Goal: Task Accomplishment & Management: Manage account settings

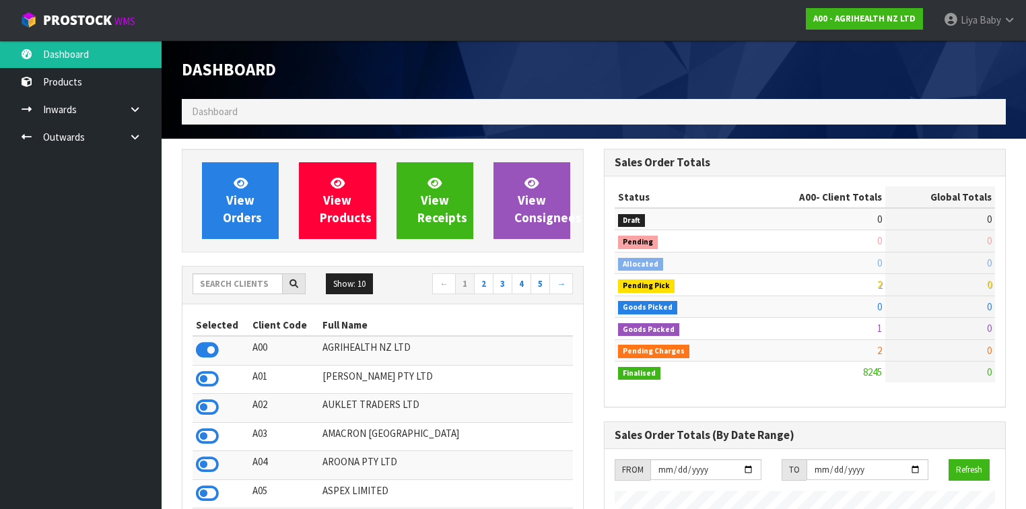
scroll to position [1015, 422]
click at [215, 275] on input "text" at bounding box center [238, 283] width 90 height 21
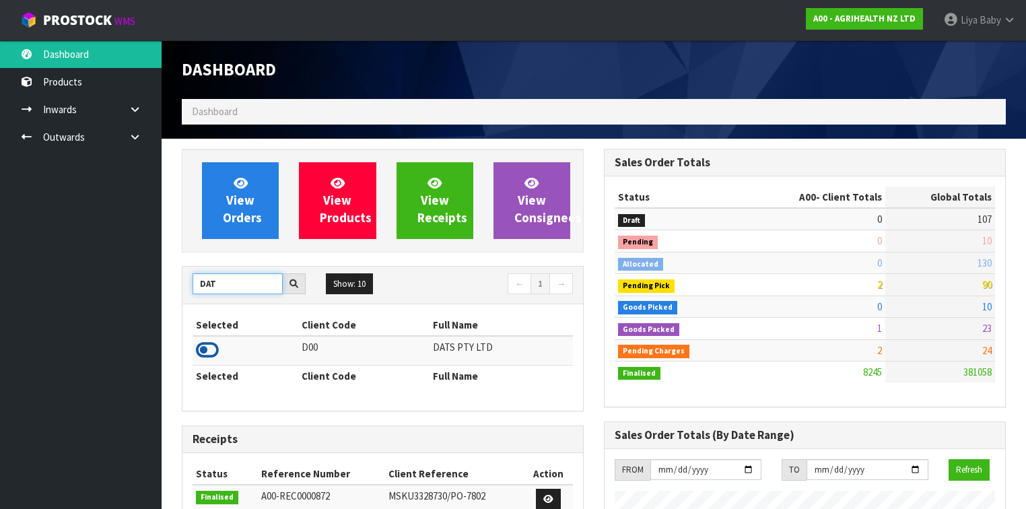
type input "DAT"
click at [201, 343] on icon at bounding box center [207, 350] width 23 height 20
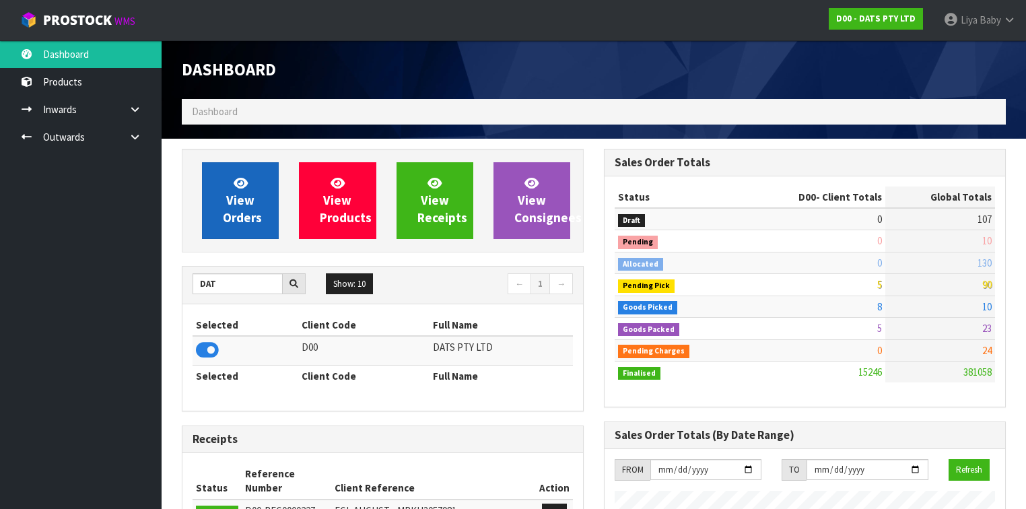
scroll to position [1059, 422]
click at [235, 197] on span "View Orders" at bounding box center [242, 200] width 39 height 51
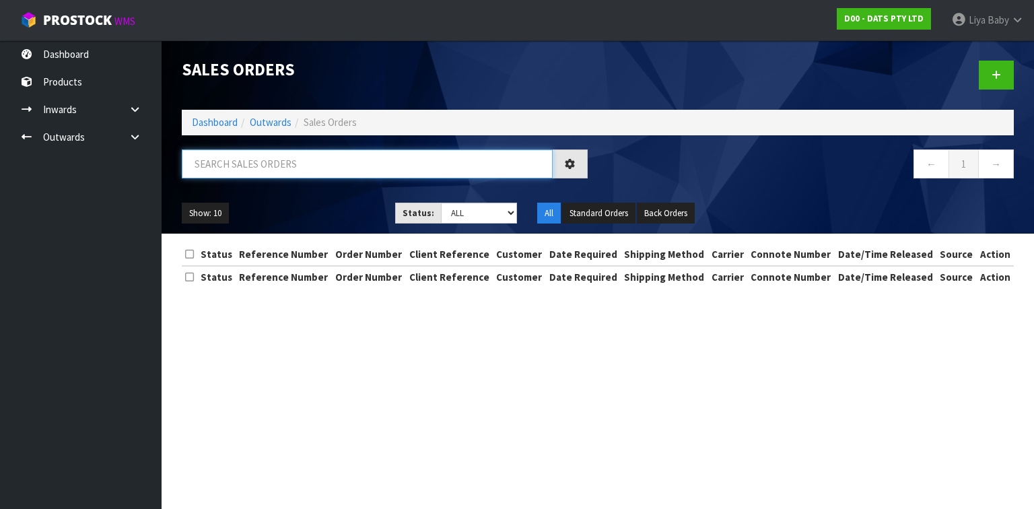
click at [245, 166] on input "text" at bounding box center [367, 163] width 371 height 29
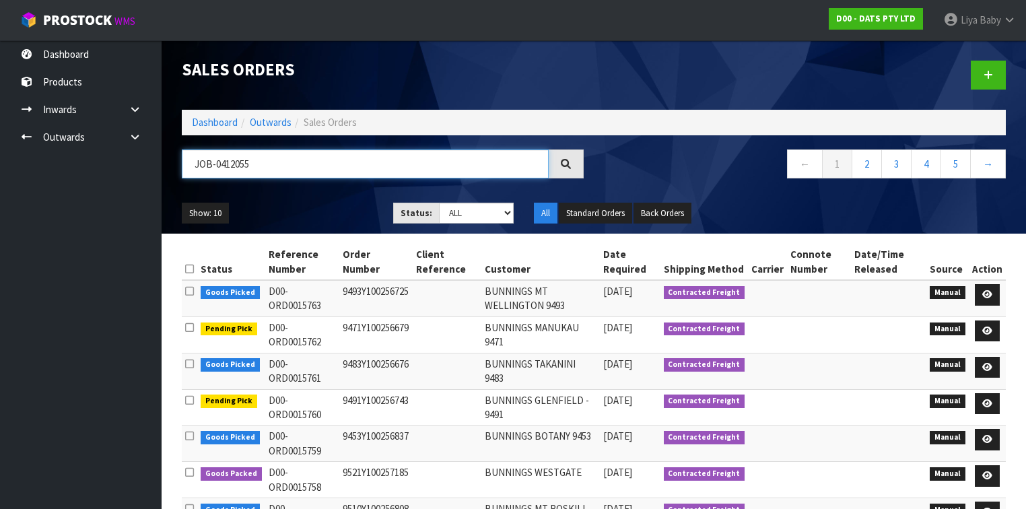
type input "JOB-0412055"
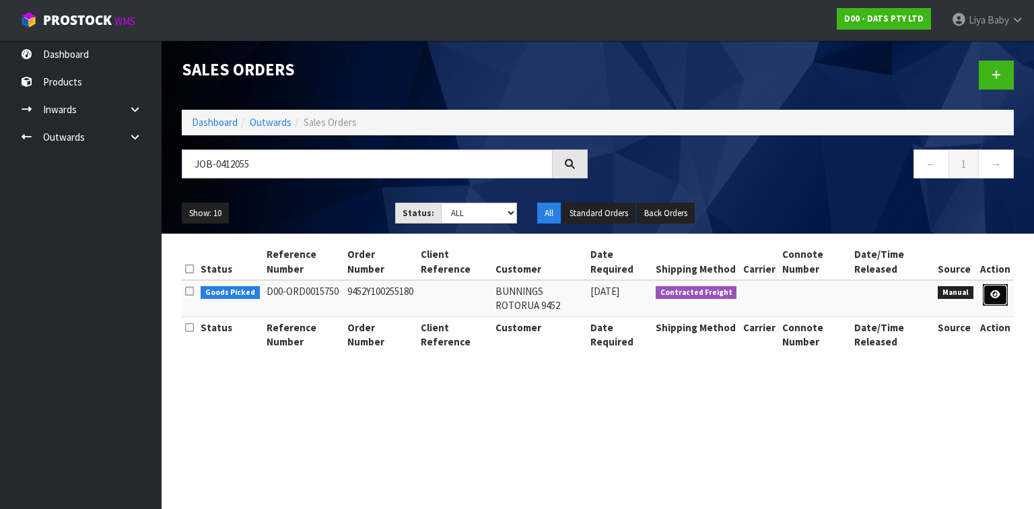
click at [999, 296] on icon at bounding box center [996, 294] width 10 height 9
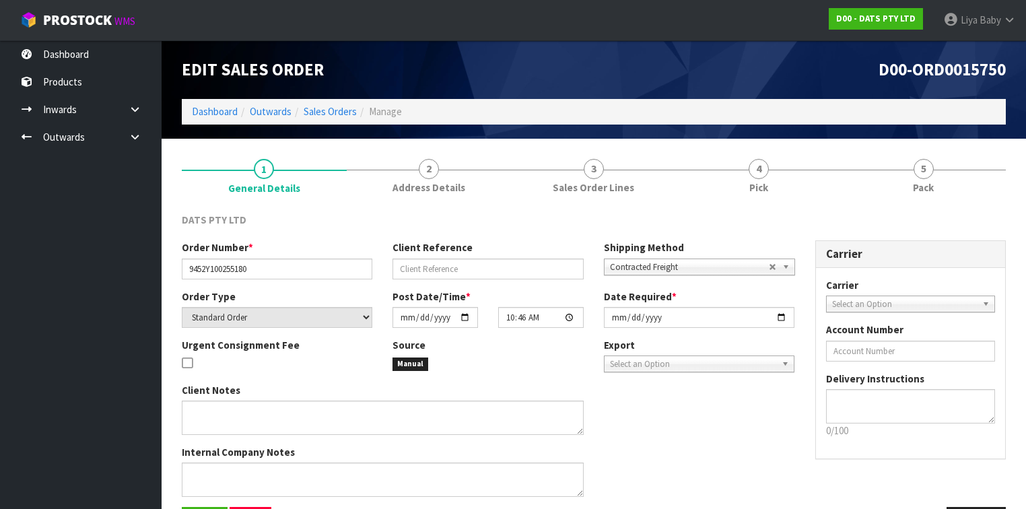
scroll to position [46, 0]
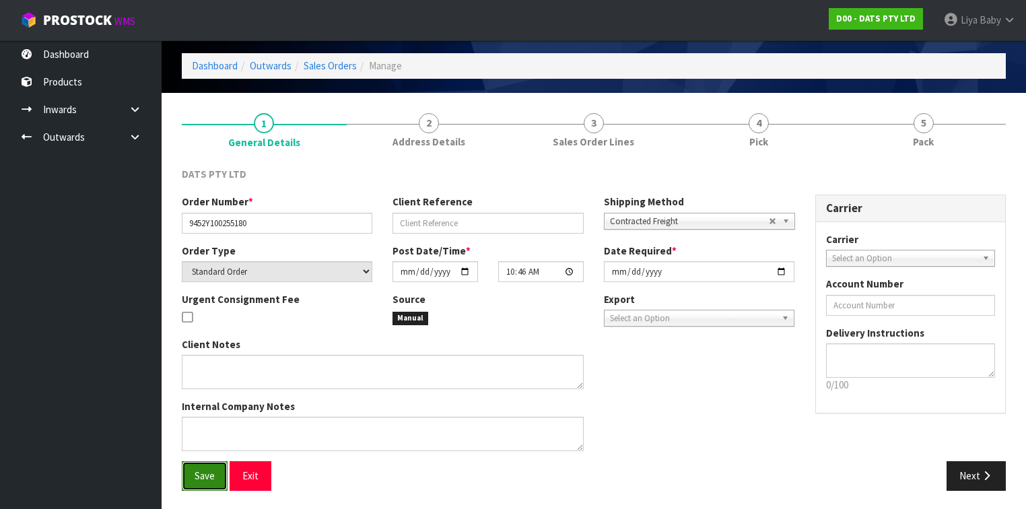
click at [211, 472] on span "Save" at bounding box center [205, 475] width 20 height 13
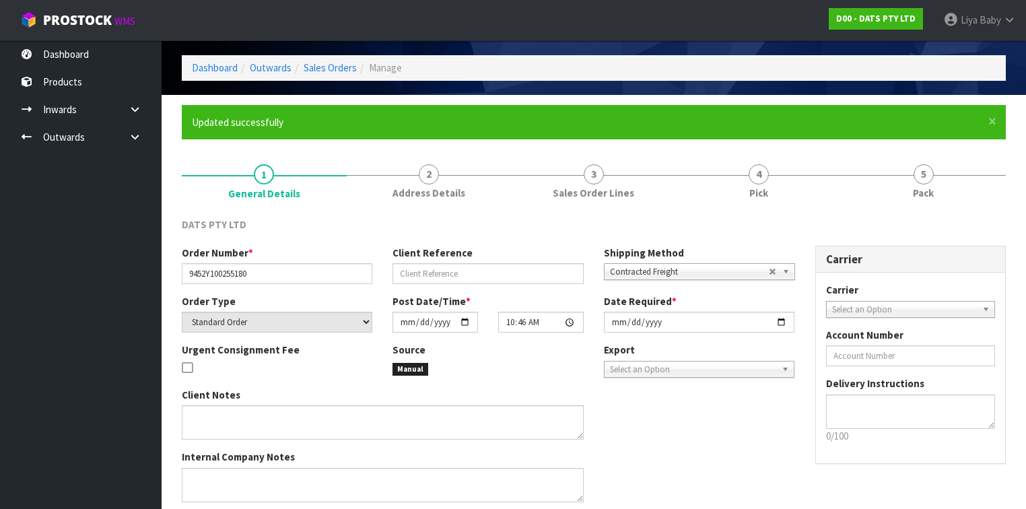
scroll to position [95, 0]
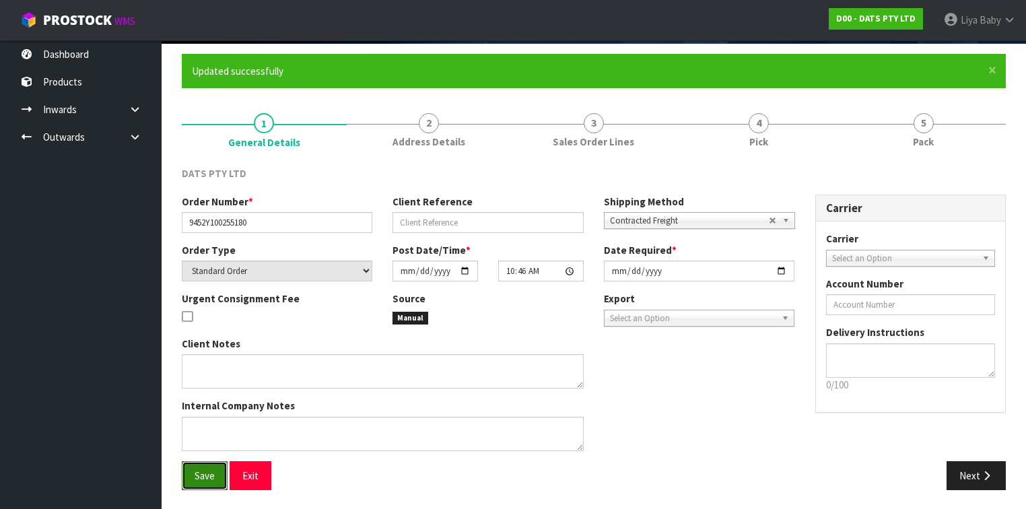
click at [205, 474] on span "Save" at bounding box center [205, 475] width 20 height 13
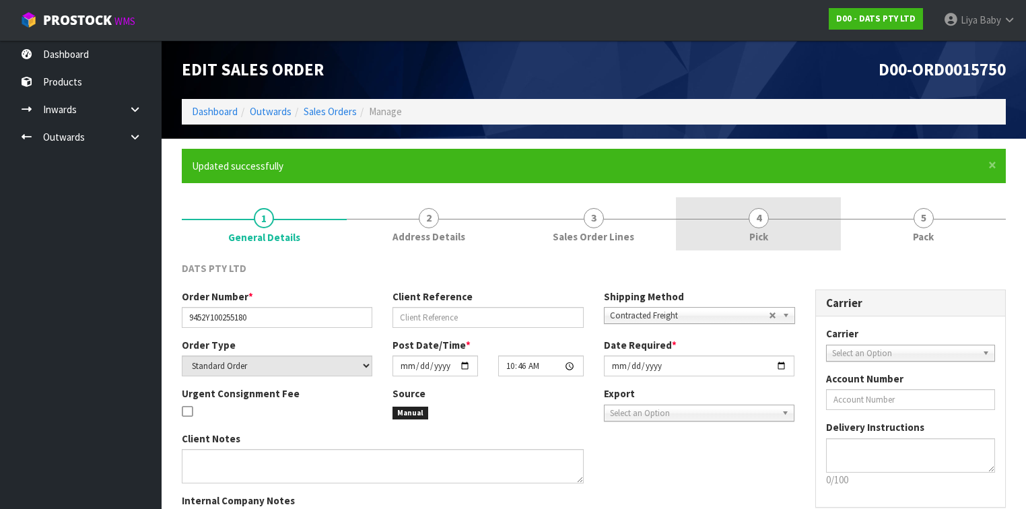
click at [786, 220] on link "4 Pick" at bounding box center [758, 223] width 165 height 53
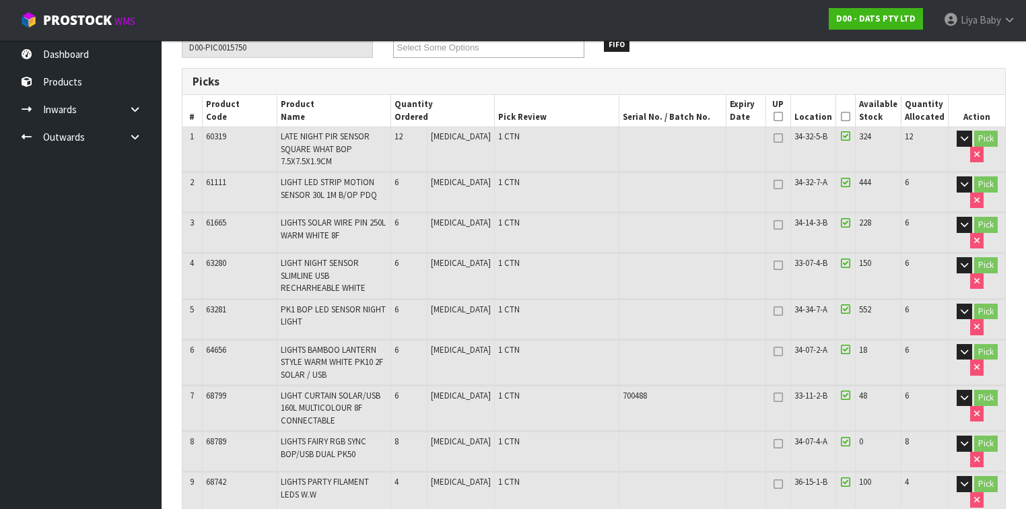
scroll to position [215, 0]
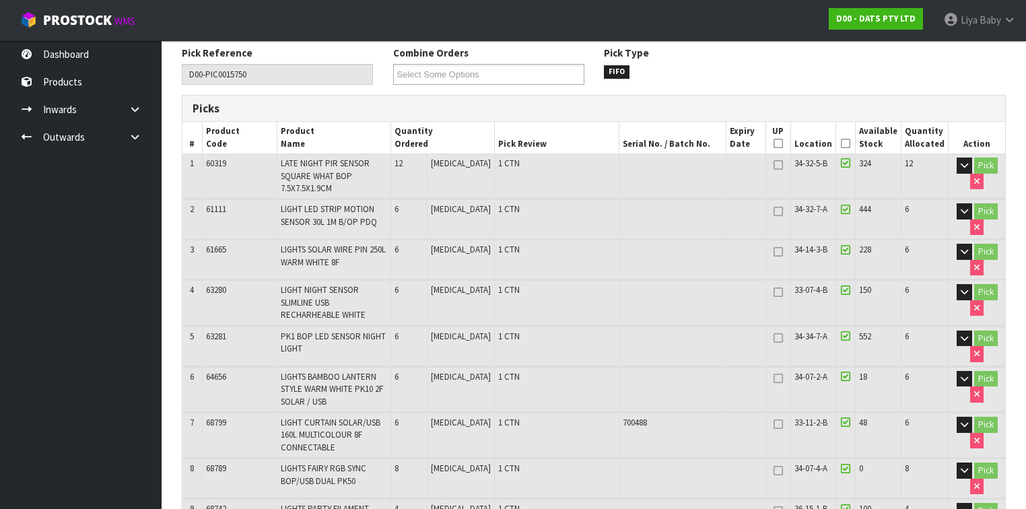
click at [848, 143] on icon at bounding box center [845, 143] width 9 height 1
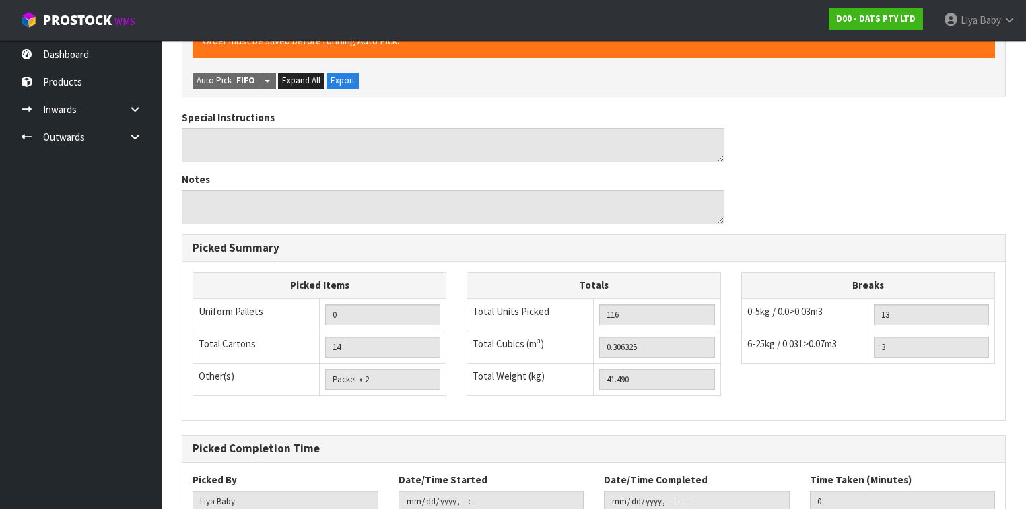
scroll to position [1107, 0]
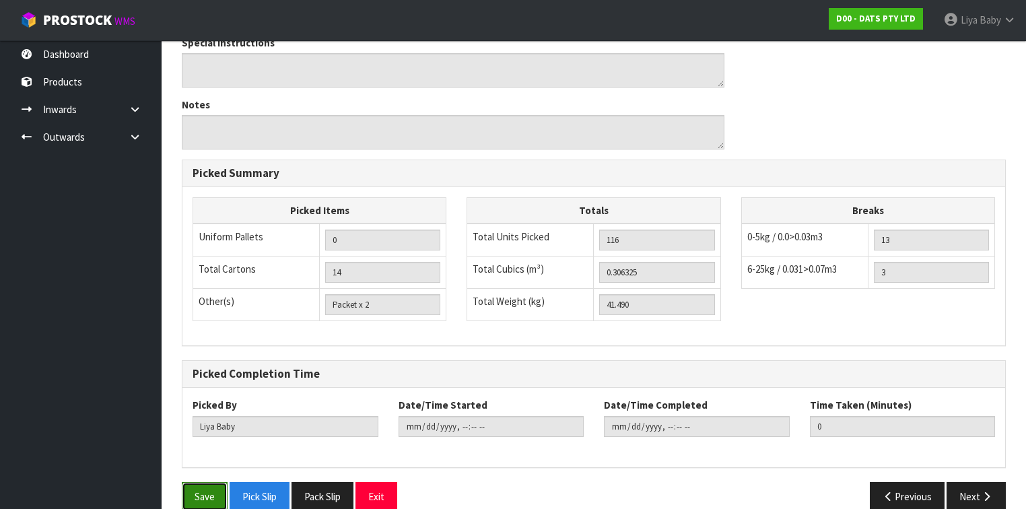
click at [207, 482] on button "Save" at bounding box center [205, 496] width 46 height 29
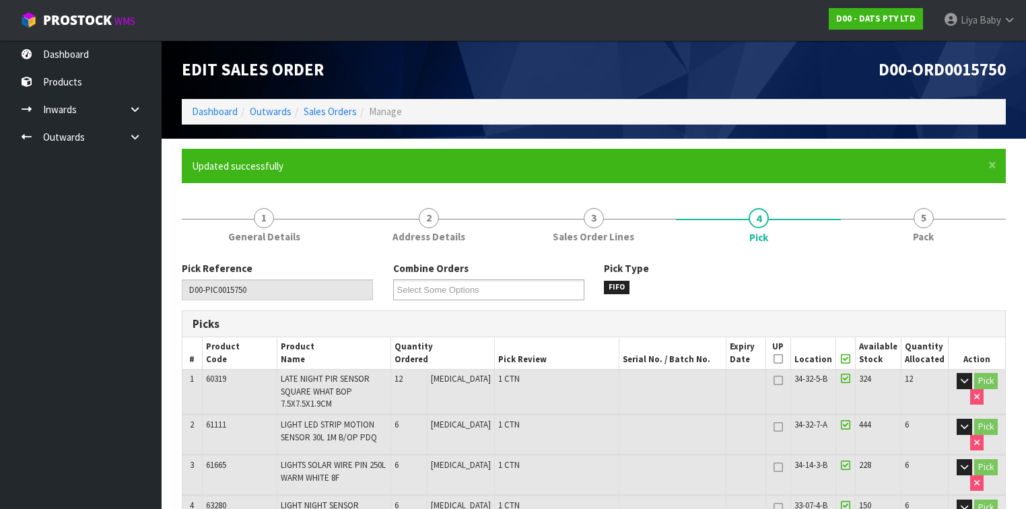
type input "[DATE]T08:22:20"
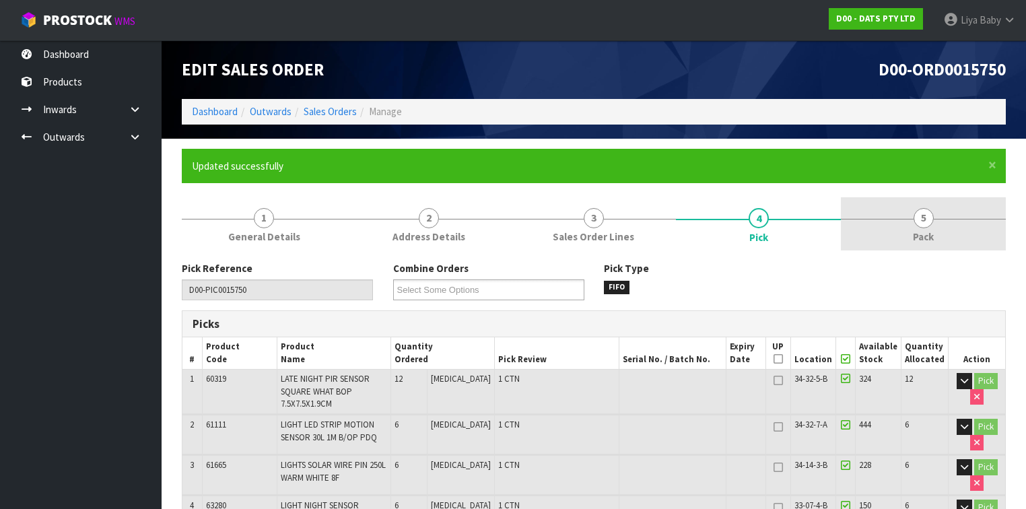
click at [948, 220] on link "5 Pack" at bounding box center [923, 223] width 165 height 53
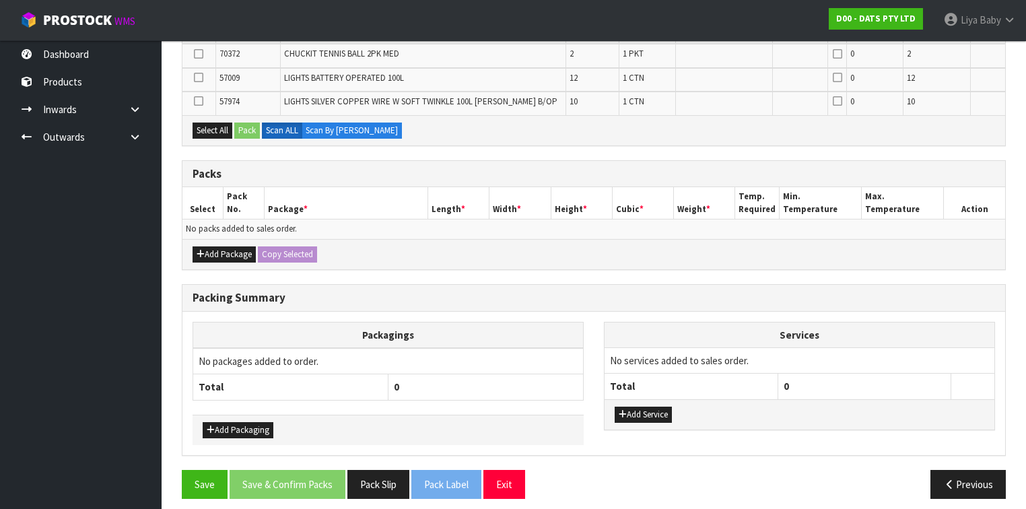
scroll to position [624, 0]
click at [208, 246] on button "Add Package" at bounding box center [224, 254] width 63 height 16
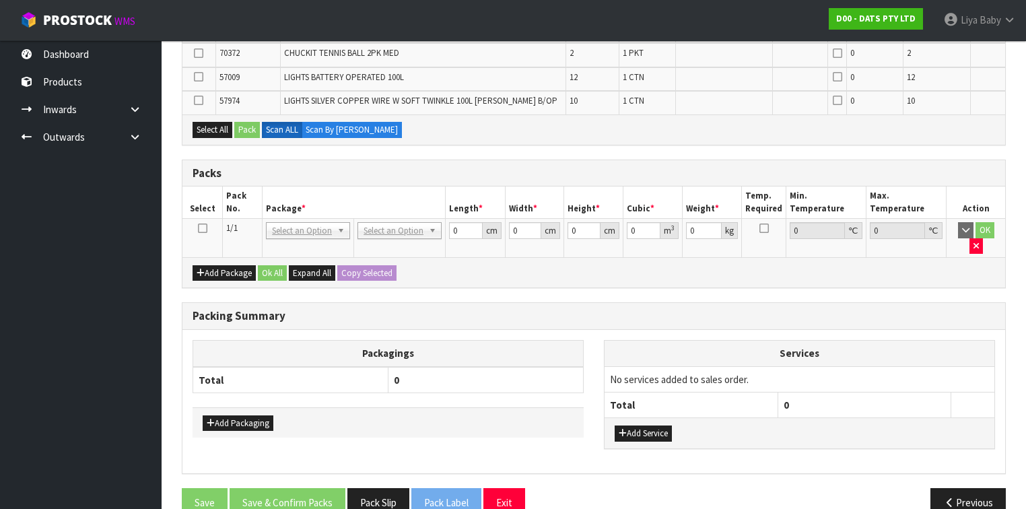
click at [207, 225] on td at bounding box center [202, 238] width 40 height 39
click at [204, 228] on icon at bounding box center [202, 228] width 9 height 1
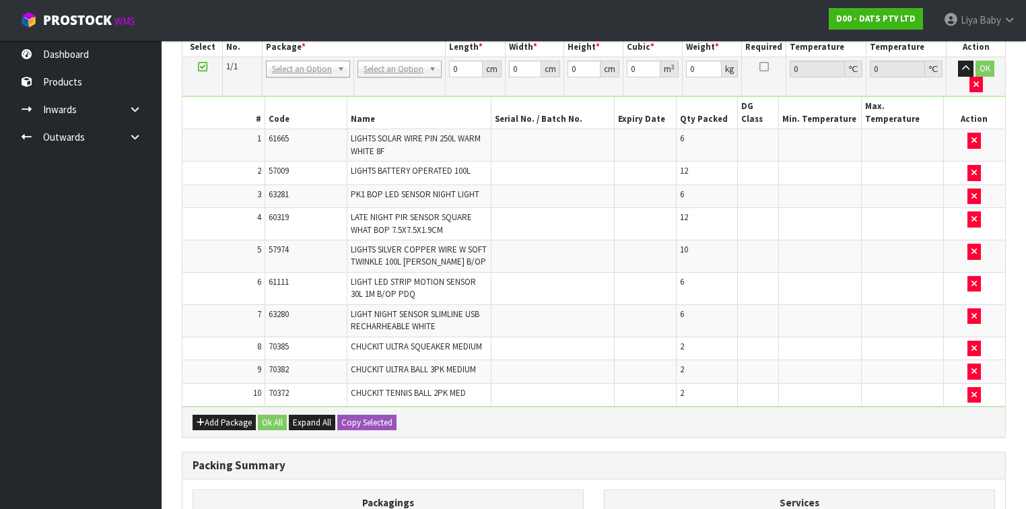
scroll to position [590, 0]
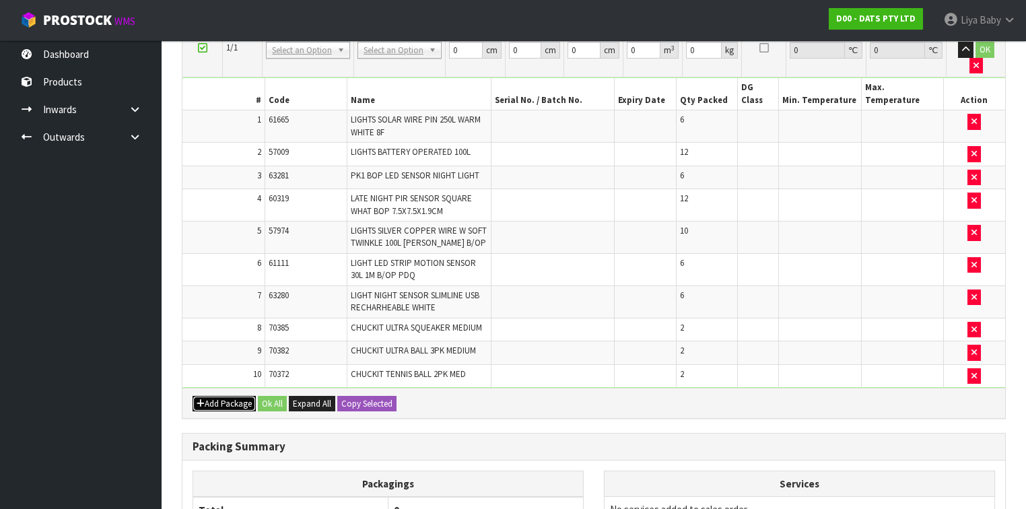
click at [225, 396] on button "Add Package" at bounding box center [224, 404] width 63 height 16
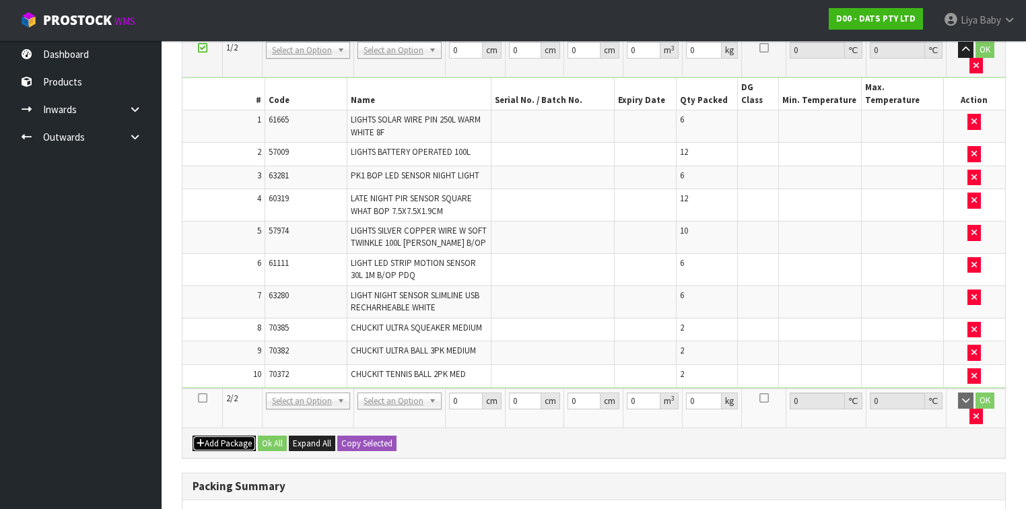
scroll to position [698, 0]
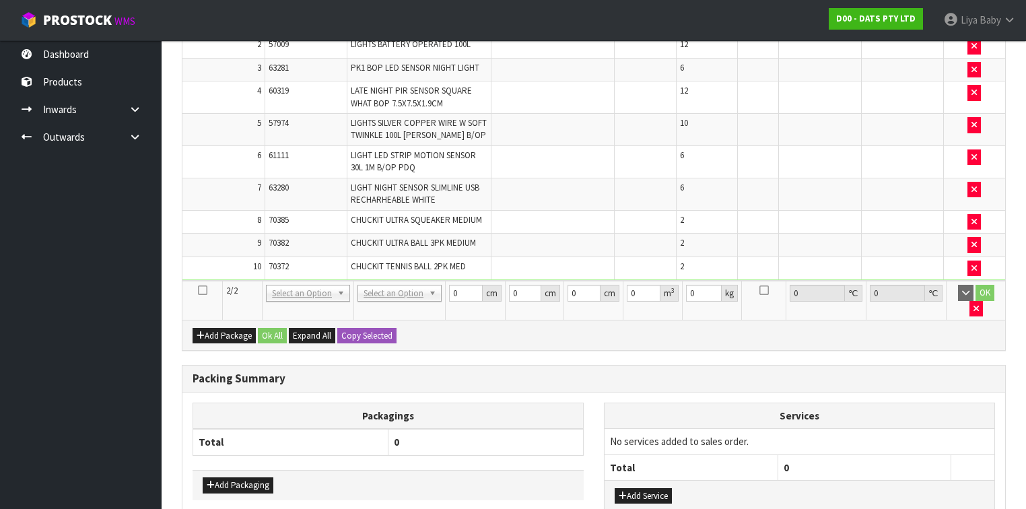
click at [203, 290] on icon at bounding box center [202, 290] width 9 height 1
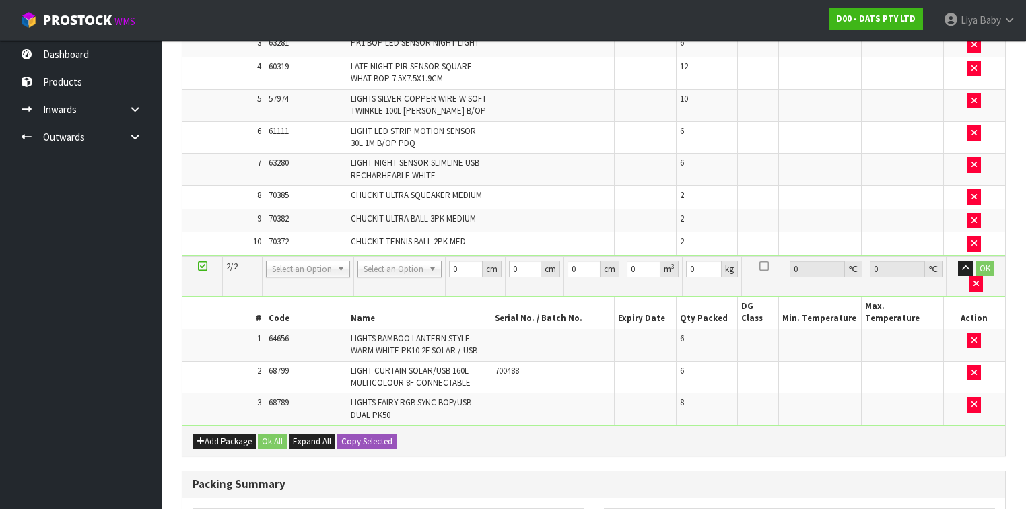
scroll to position [628, 0]
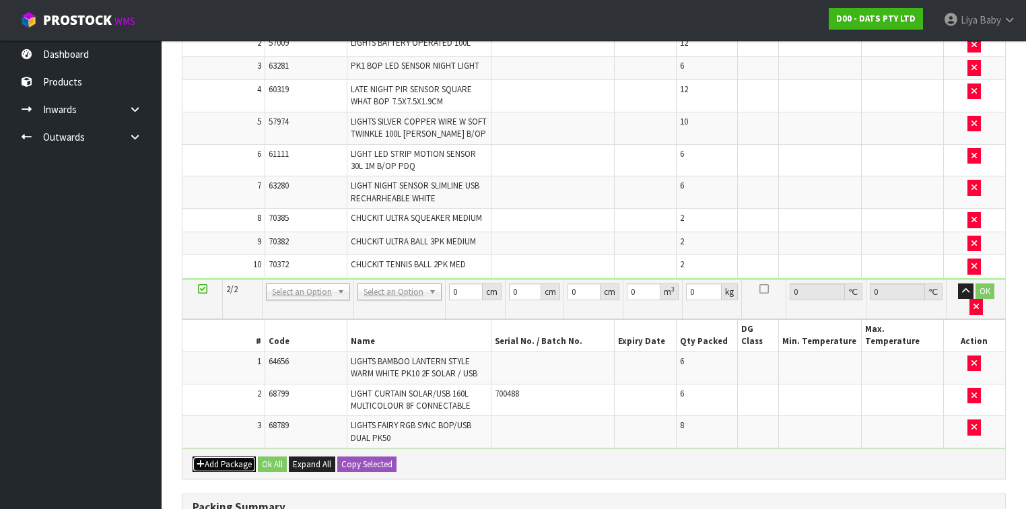
click at [227, 457] on button "Add Package" at bounding box center [224, 465] width 63 height 16
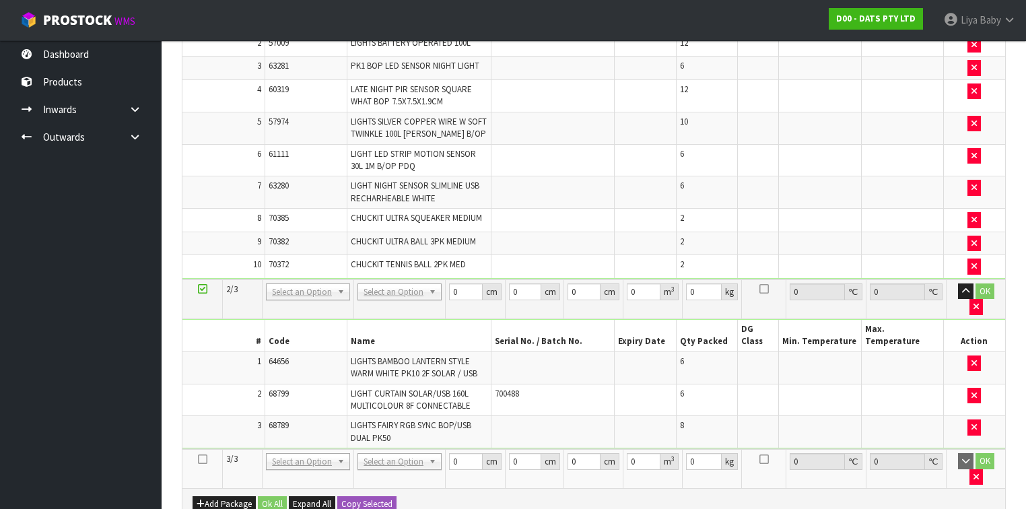
click at [198, 459] on icon at bounding box center [202, 459] width 9 height 1
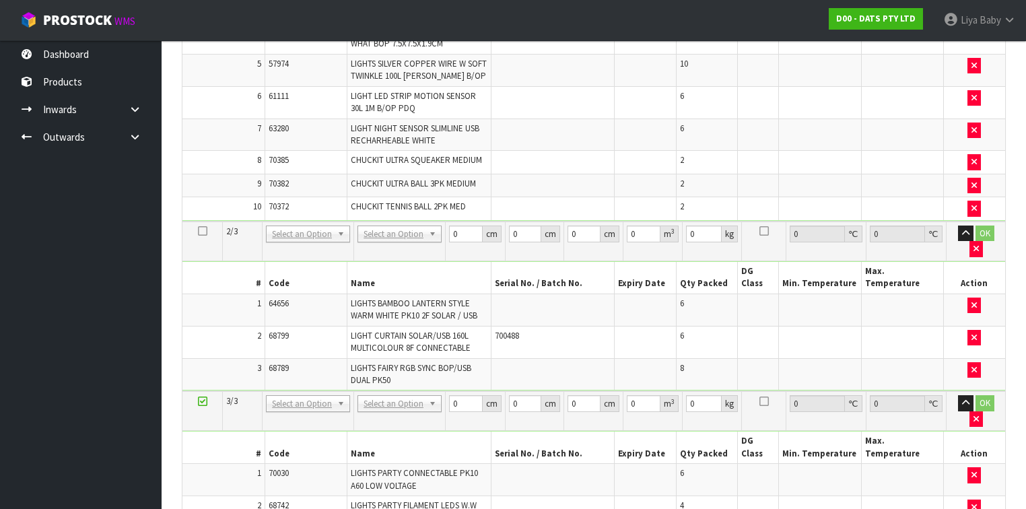
scroll to position [741, 0]
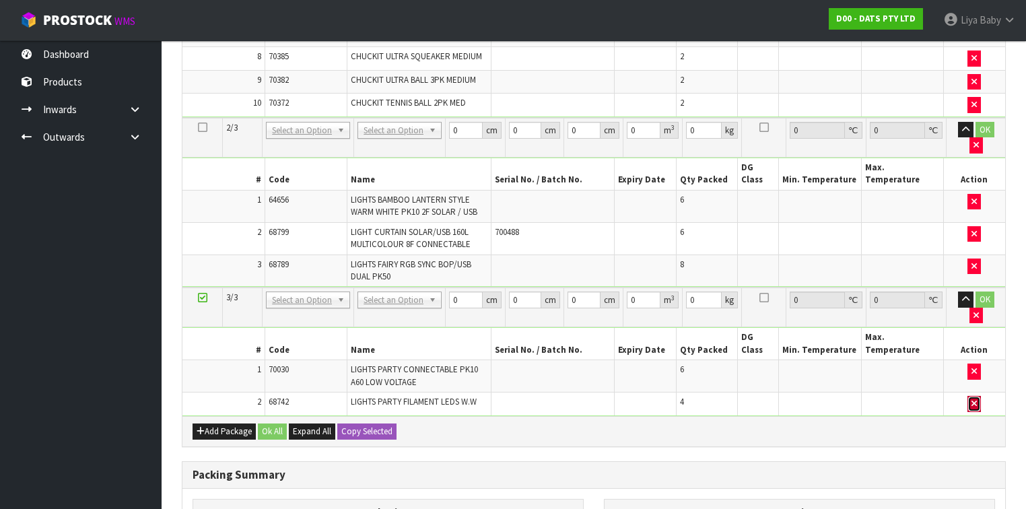
click at [977, 399] on icon "button" at bounding box center [974, 403] width 5 height 9
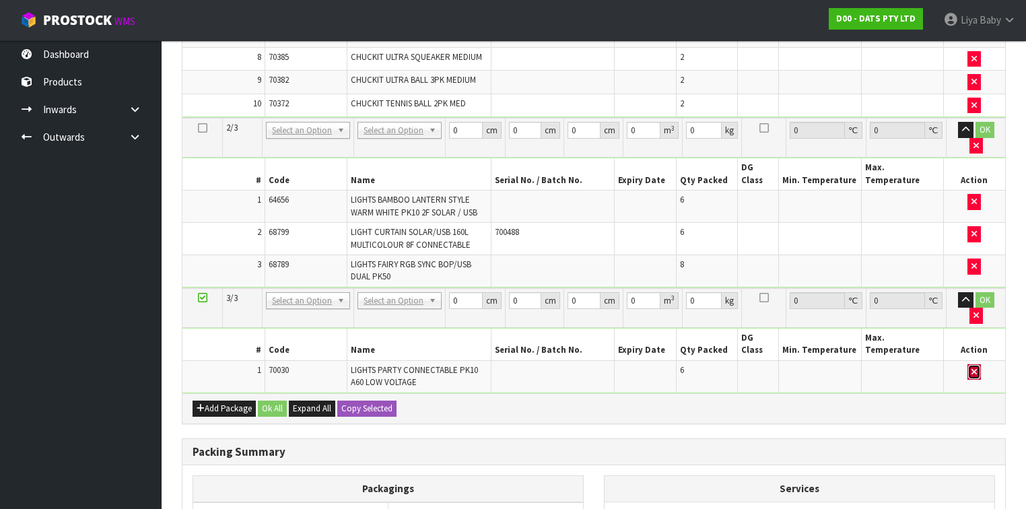
click at [978, 364] on button "button" at bounding box center [974, 372] width 13 height 16
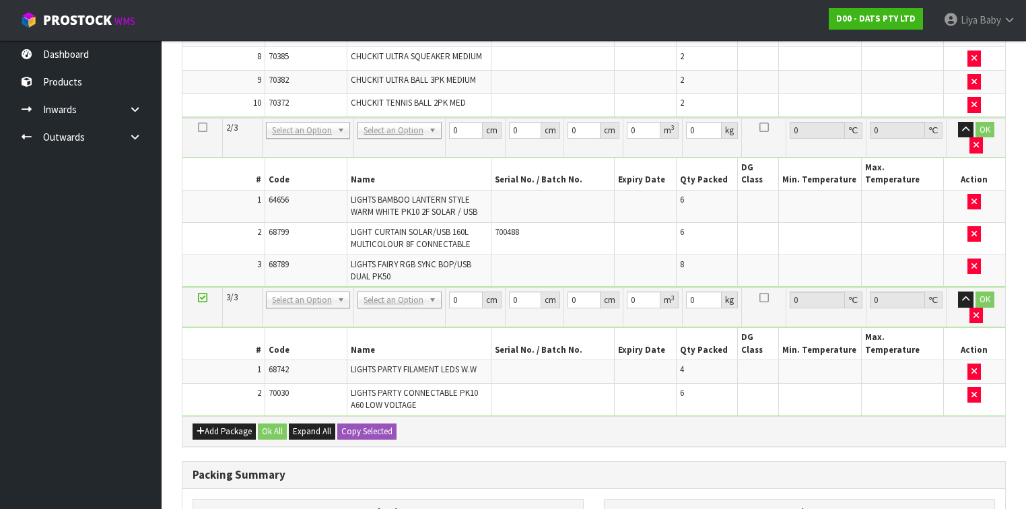
scroll to position [0, 0]
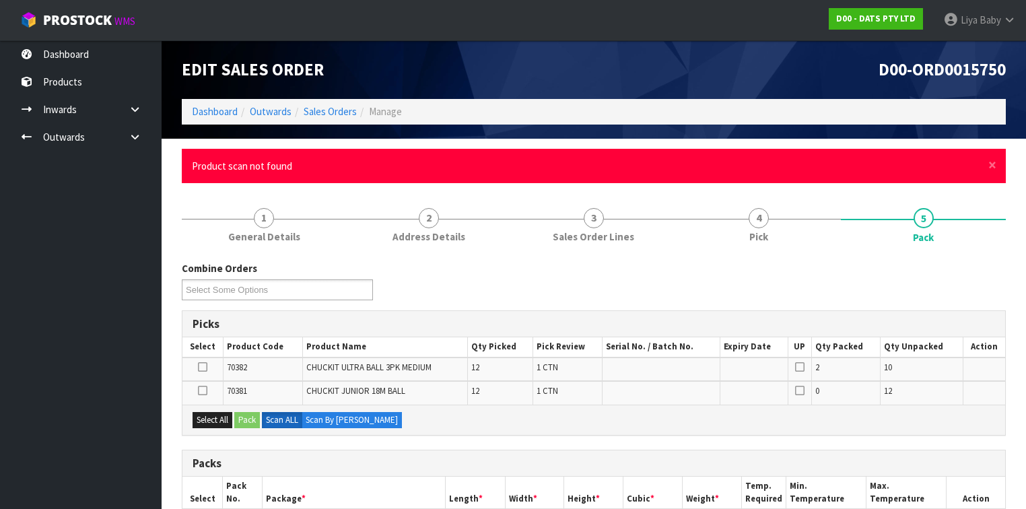
click at [984, 165] on div "× Close Product scan not found" at bounding box center [594, 166] width 824 height 34
click at [991, 163] on span "×" at bounding box center [993, 165] width 8 height 19
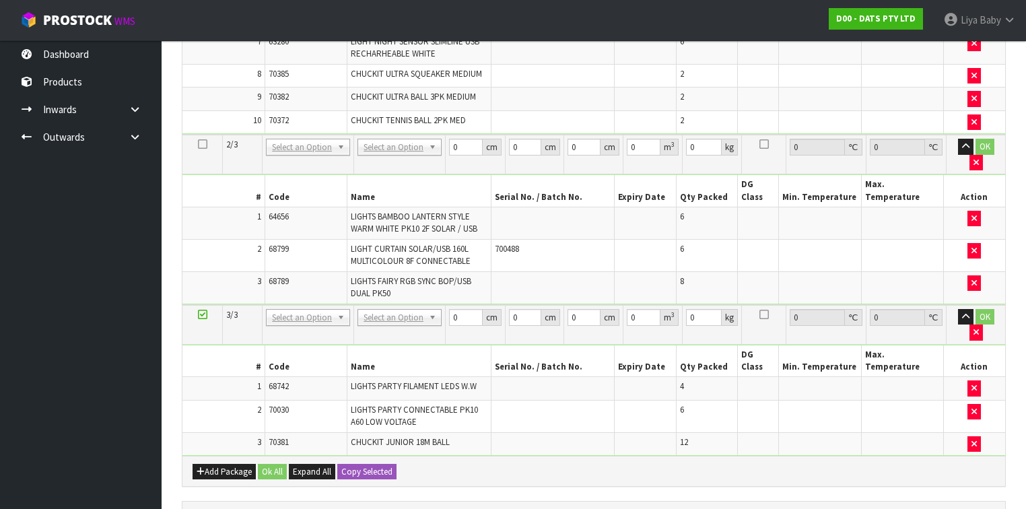
scroll to position [709, 0]
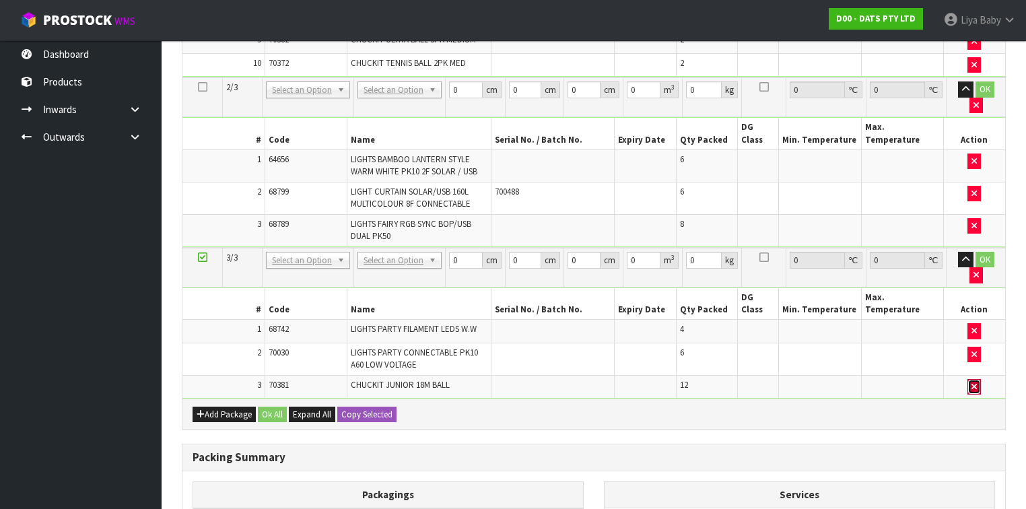
click at [973, 382] on icon "button" at bounding box center [974, 386] width 5 height 9
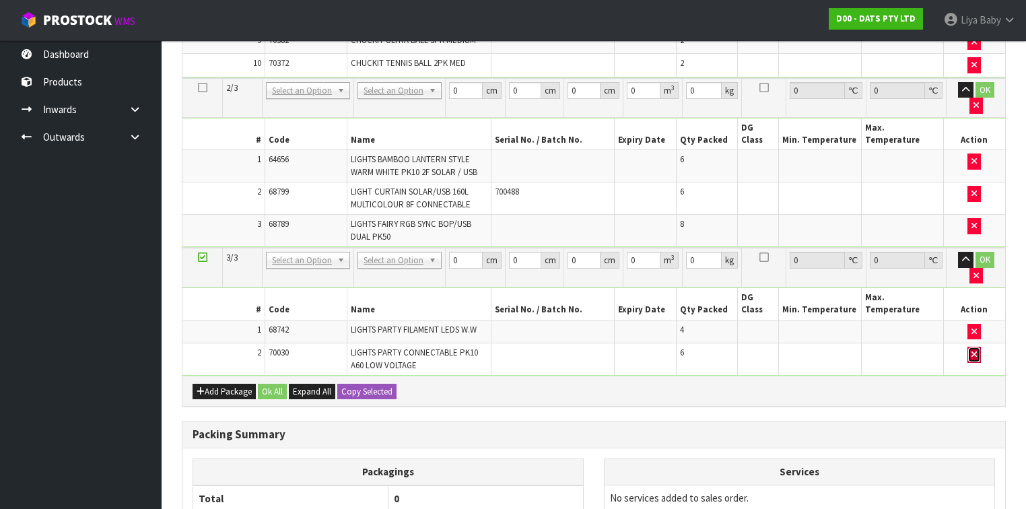
click at [973, 350] on icon "button" at bounding box center [974, 354] width 5 height 9
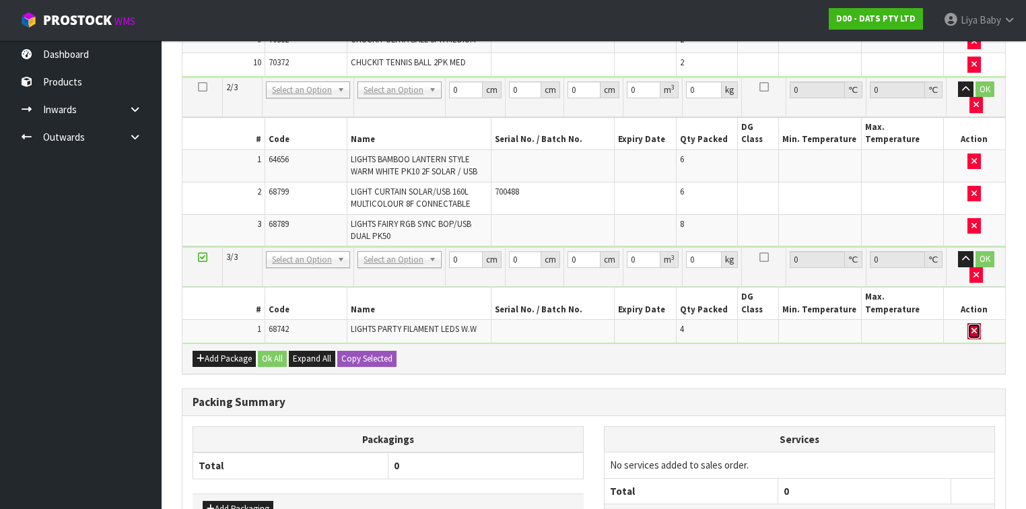
click at [978, 323] on button "button" at bounding box center [974, 331] width 13 height 16
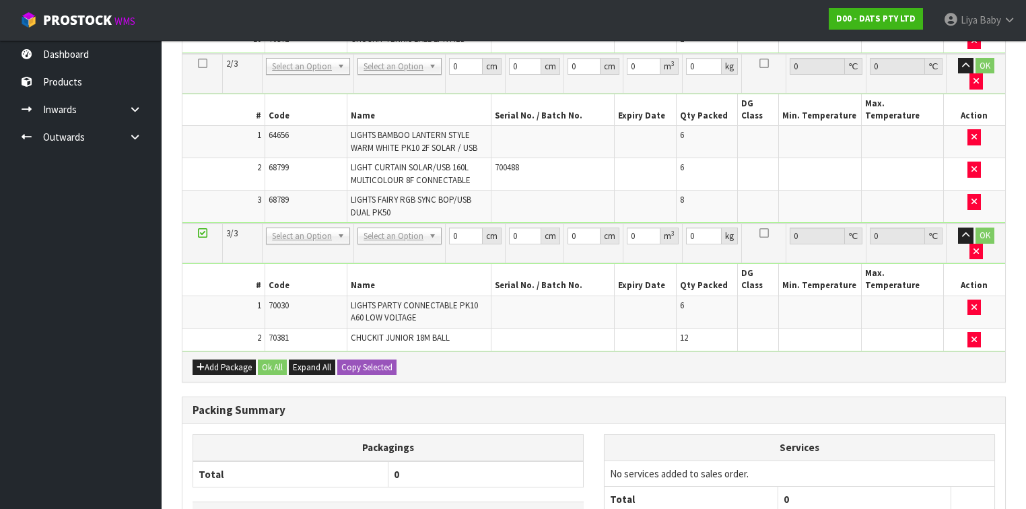
scroll to position [733, 0]
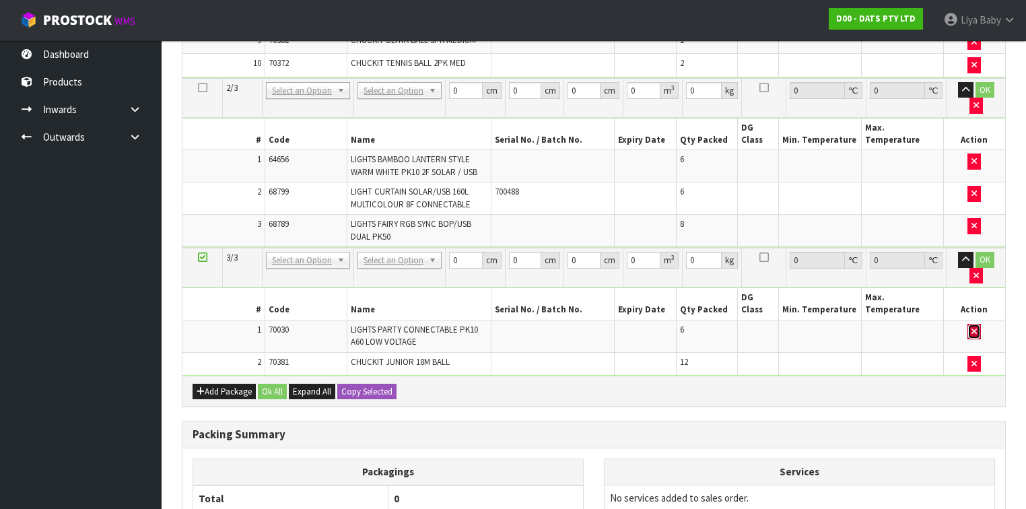
click at [972, 327] on icon "button" at bounding box center [974, 331] width 5 height 9
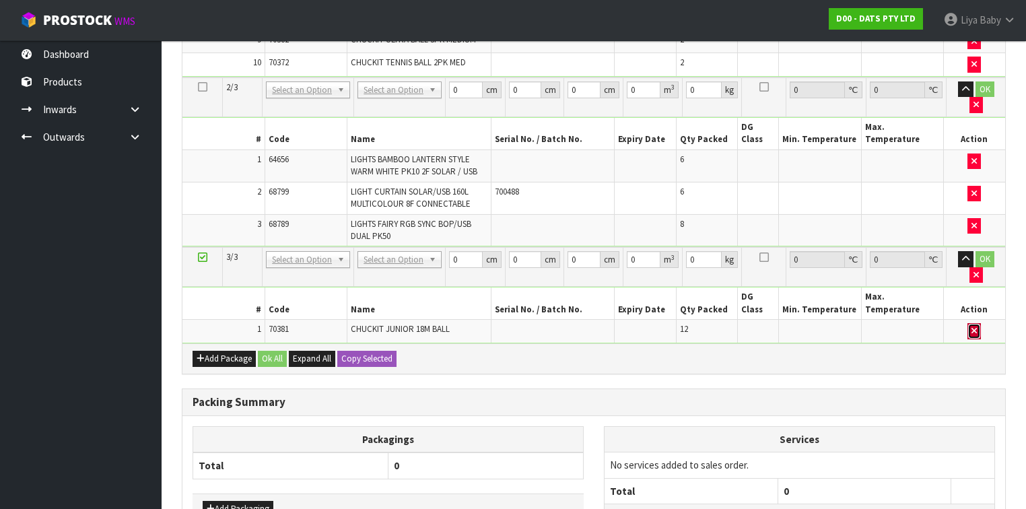
click at [974, 327] on icon "button" at bounding box center [974, 331] width 5 height 9
click at [220, 351] on button "Add Package" at bounding box center [224, 359] width 63 height 16
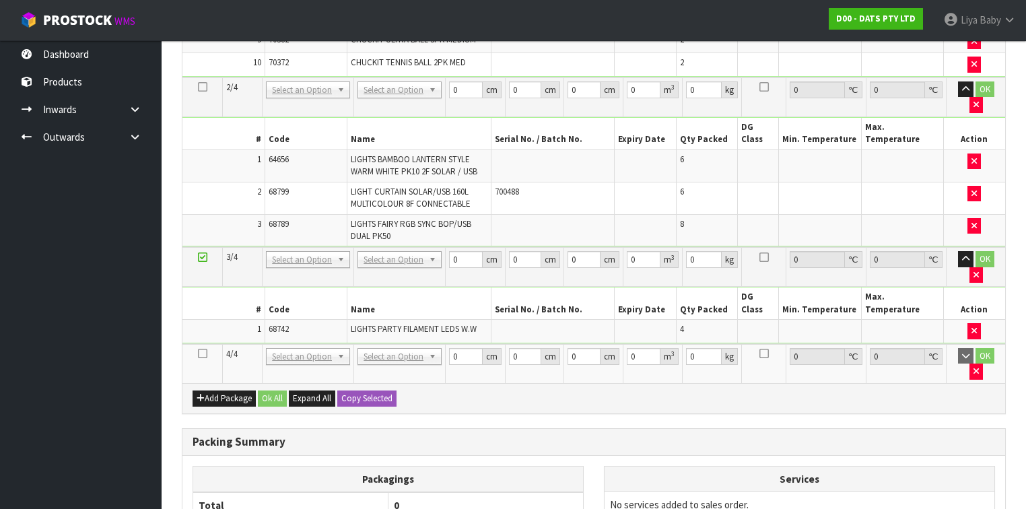
click at [205, 354] on icon at bounding box center [202, 354] width 9 height 1
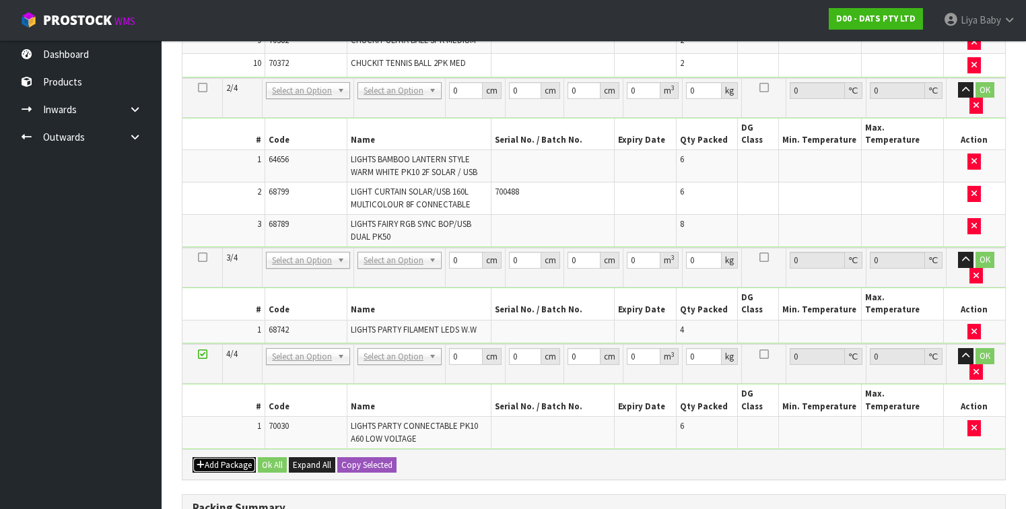
click at [232, 457] on button "Add Package" at bounding box center [224, 465] width 63 height 16
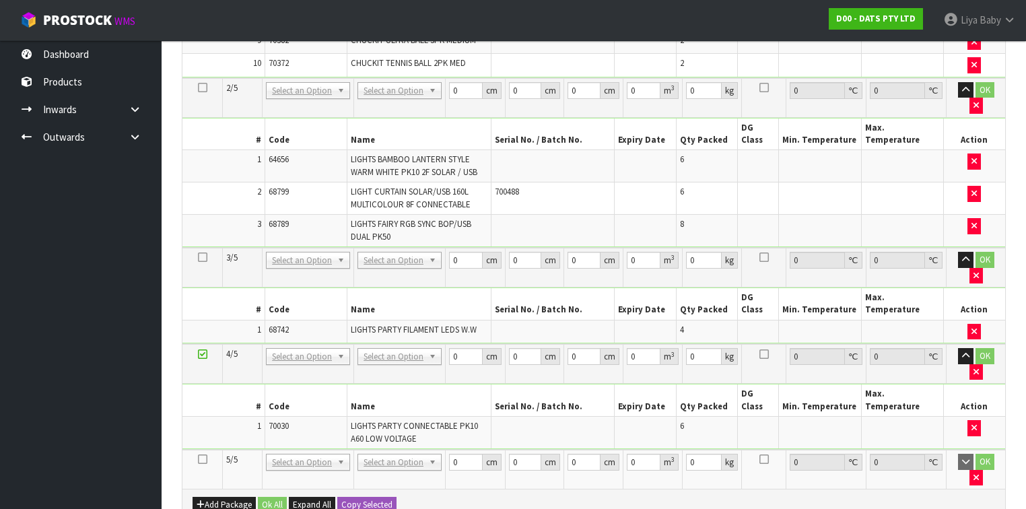
click at [203, 459] on icon at bounding box center [202, 459] width 9 height 1
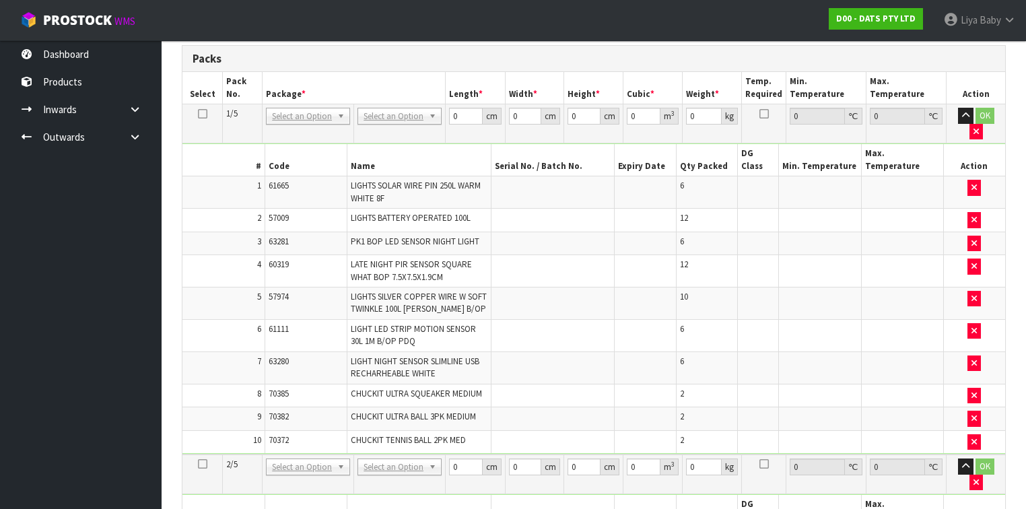
scroll to position [278, 0]
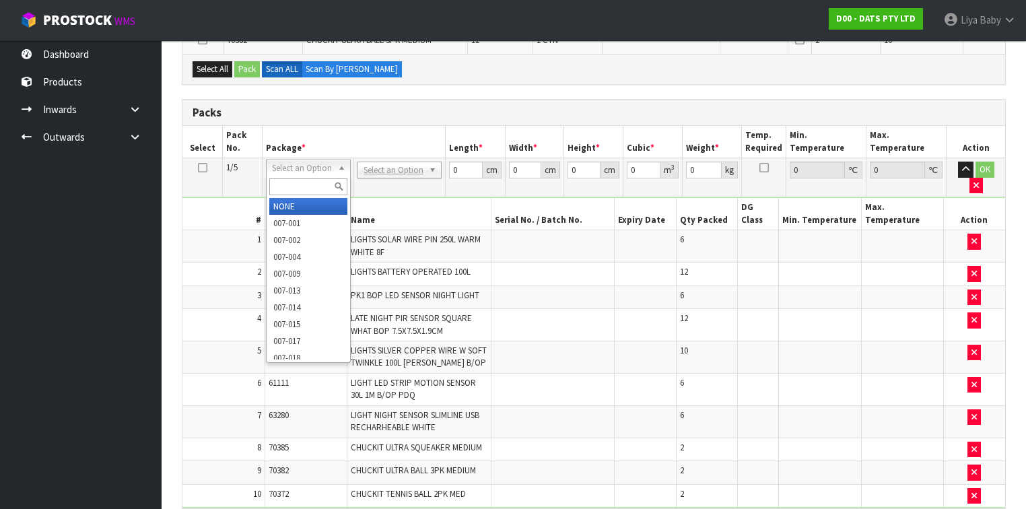
click at [310, 185] on input "text" at bounding box center [307, 186] width 77 height 17
type input "C"
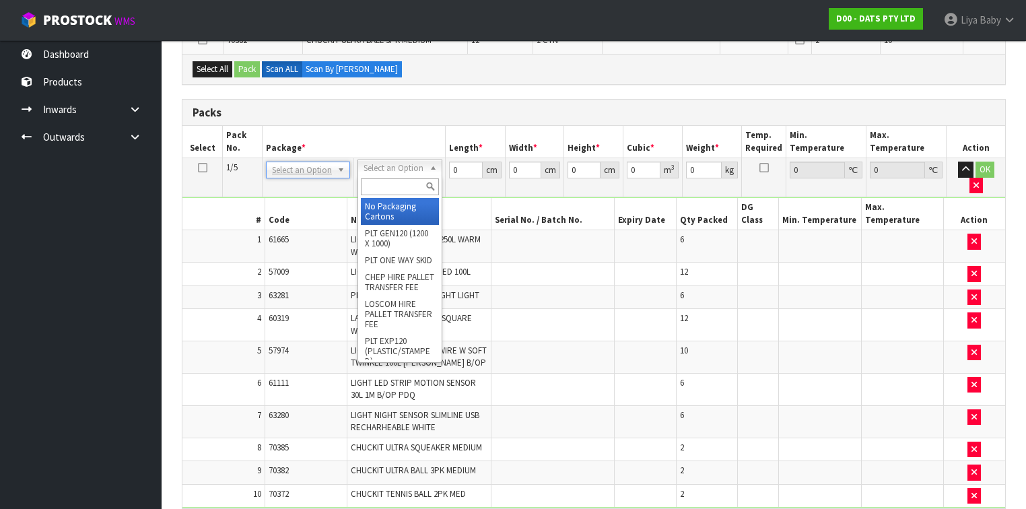
click at [399, 185] on input "text" at bounding box center [399, 186] width 77 height 17
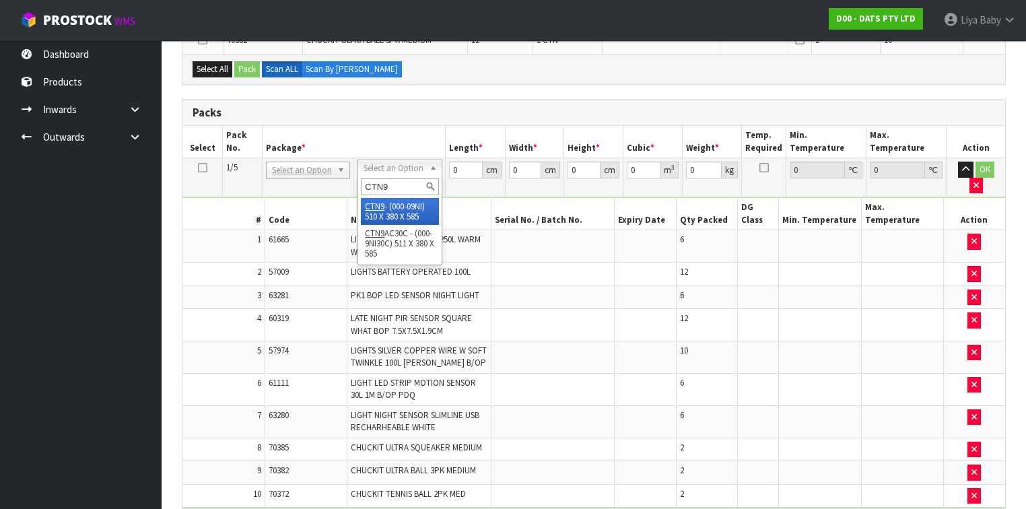
type input "CTN9"
type input "51"
type input "38"
type input "58.5"
type input "0.113373"
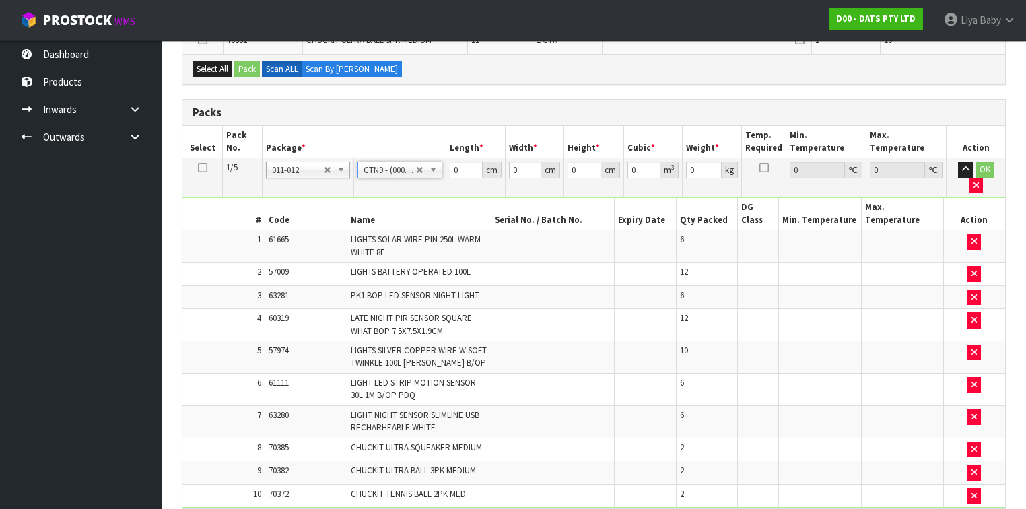
type input "12.44"
click at [460, 167] on input "51" at bounding box center [466, 170] width 33 height 17
type input "5"
type input "0.011115"
type input "0"
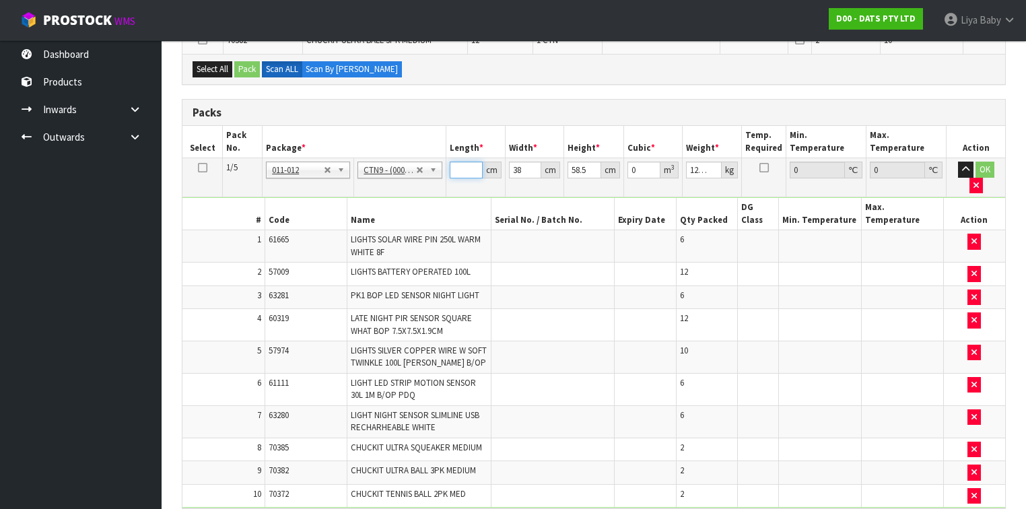
type input "5"
type input "0.011115"
type input "52"
type input "0.115596"
type input "52"
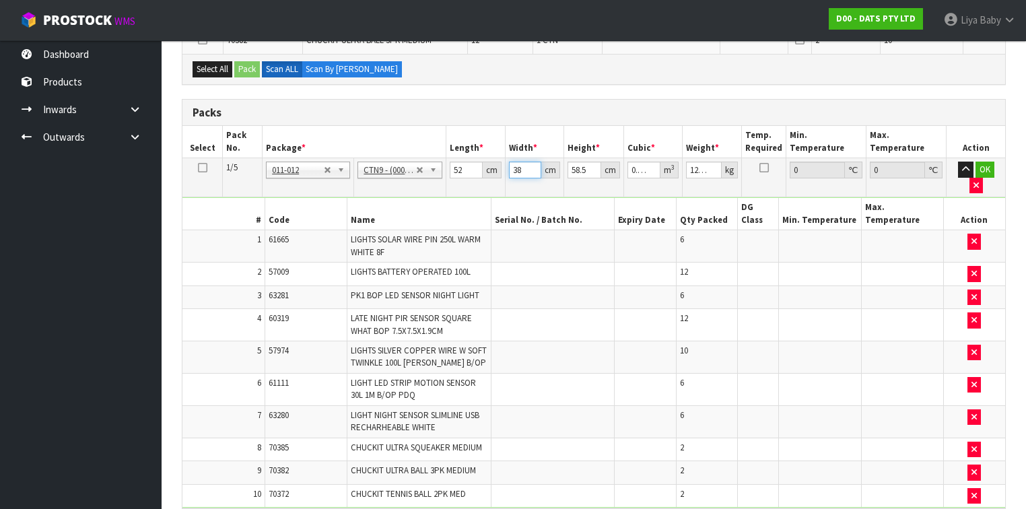
click at [524, 170] on input "38" at bounding box center [525, 170] width 33 height 17
type input "3"
type input "0.009126"
type input "0"
type input "4"
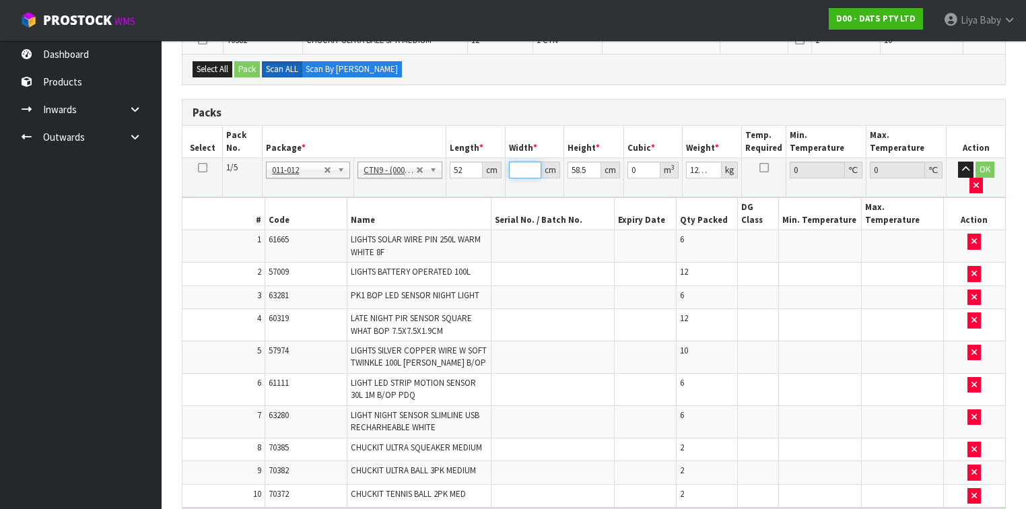
type input "0.012168"
type input "40"
type input "0.12168"
type input "40"
click at [587, 168] on input "58.5" at bounding box center [584, 170] width 33 height 17
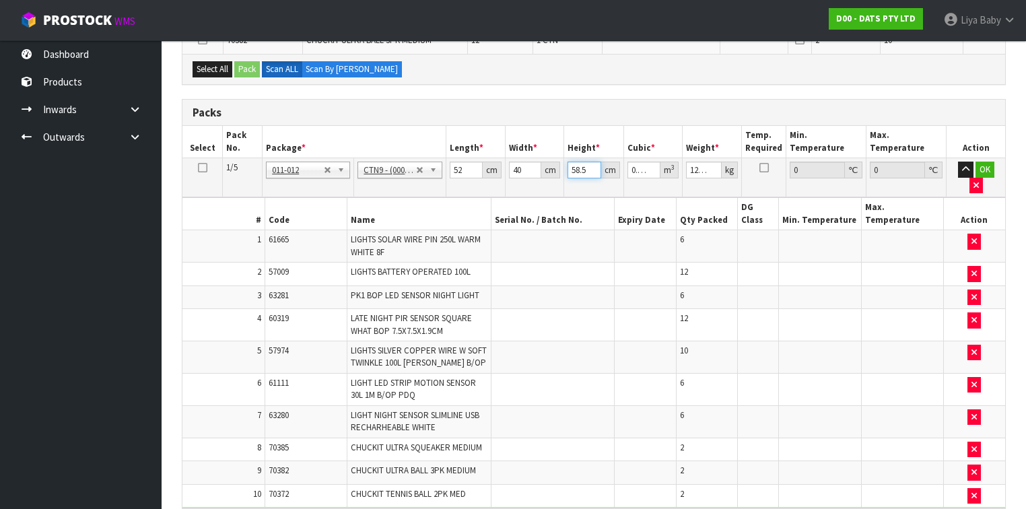
type input "58"
type input "0.12064"
type input "5"
type input "0.0104"
type input "0"
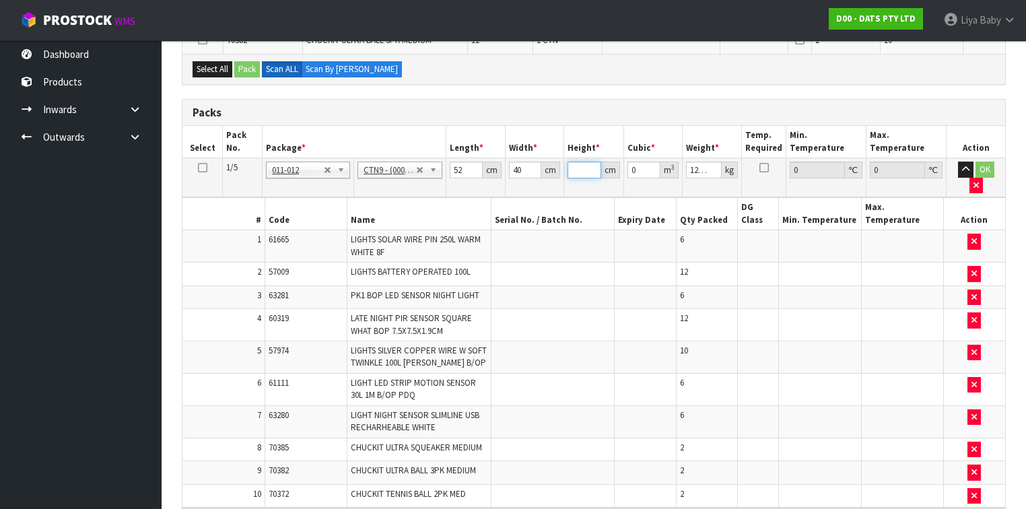
type input "8"
type input "0.01664"
type input "87"
type input "0.18096"
type input "8"
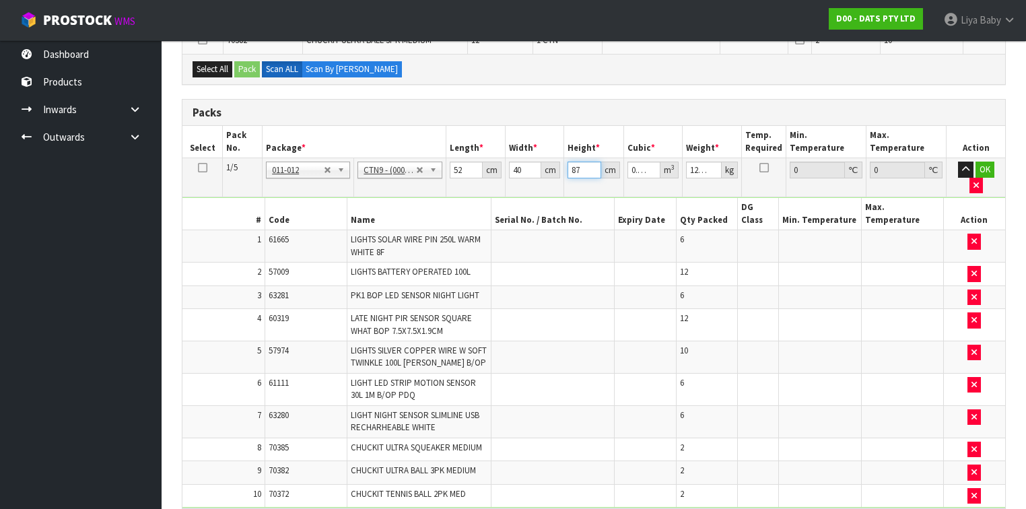
type input "0.01664"
type input "0"
type input "5"
type input "0.0104"
type input "57"
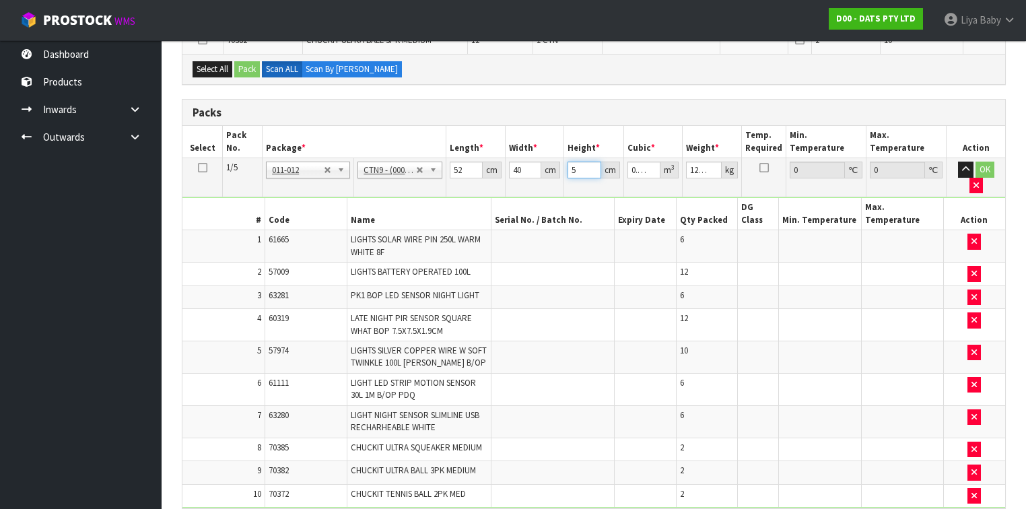
type input "0.11856"
type input "57"
click at [705, 169] on input "12.44" at bounding box center [704, 170] width 36 height 17
click at [705, 167] on input "14" at bounding box center [704, 170] width 36 height 17
type input "1"
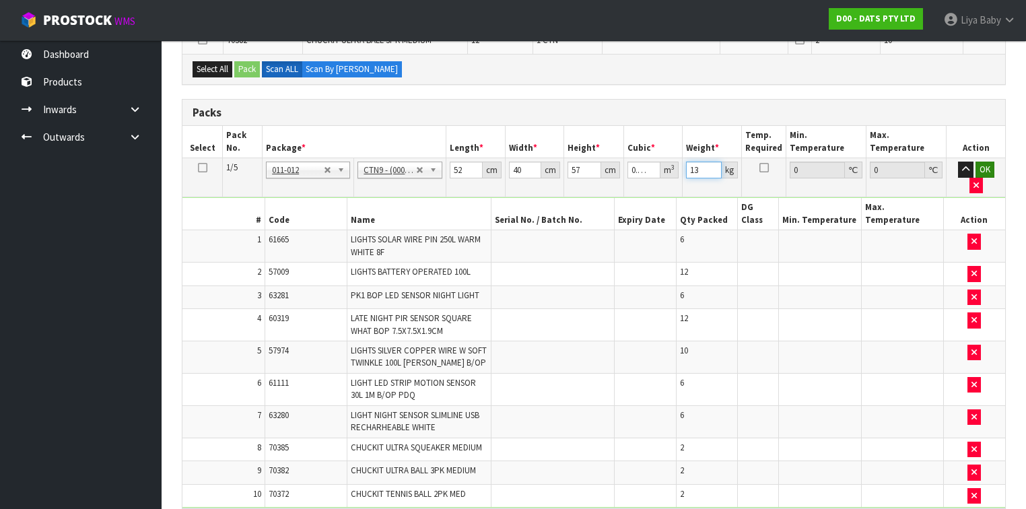
type input "13"
click at [976, 162] on button "OK" at bounding box center [985, 170] width 19 height 16
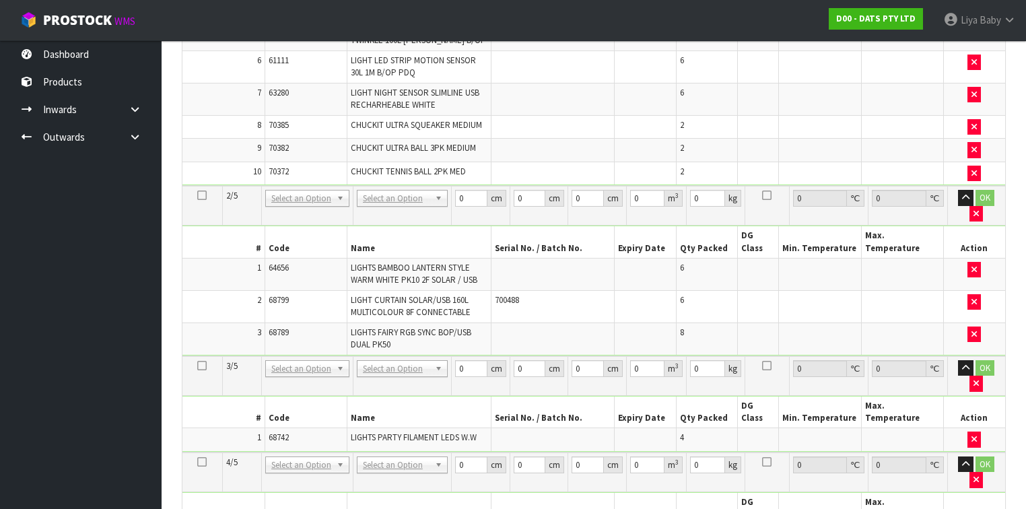
scroll to position [601, 0]
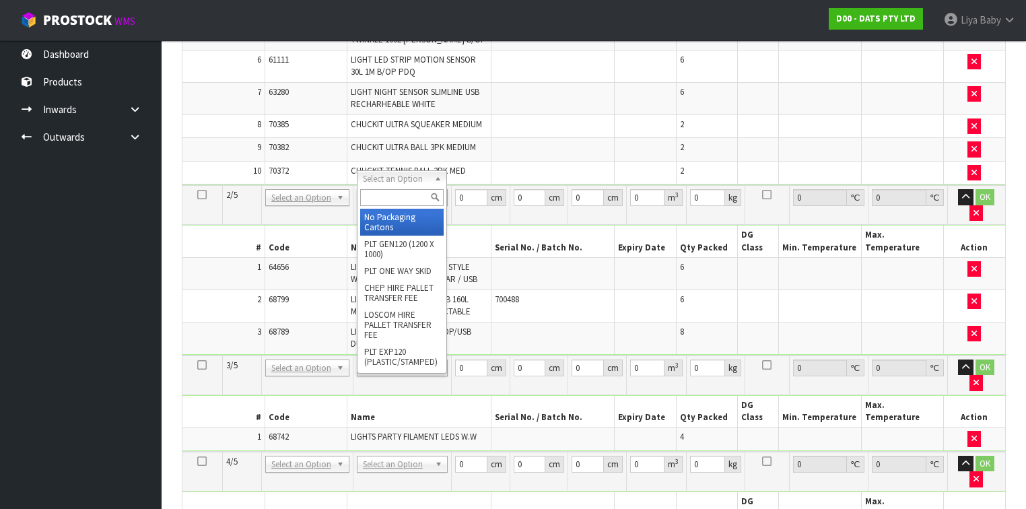
click at [389, 198] on input "text" at bounding box center [401, 197] width 83 height 17
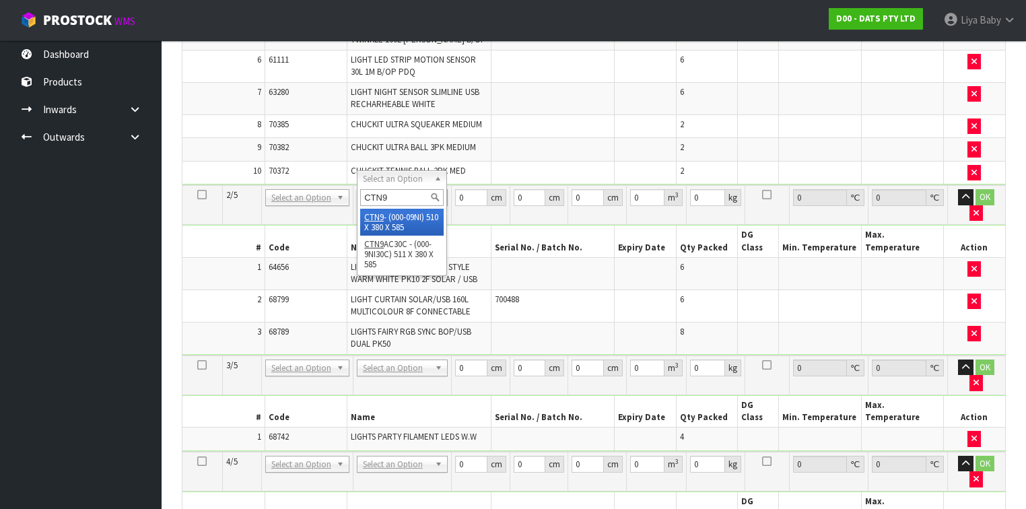
type input "CTN9"
type input "2"
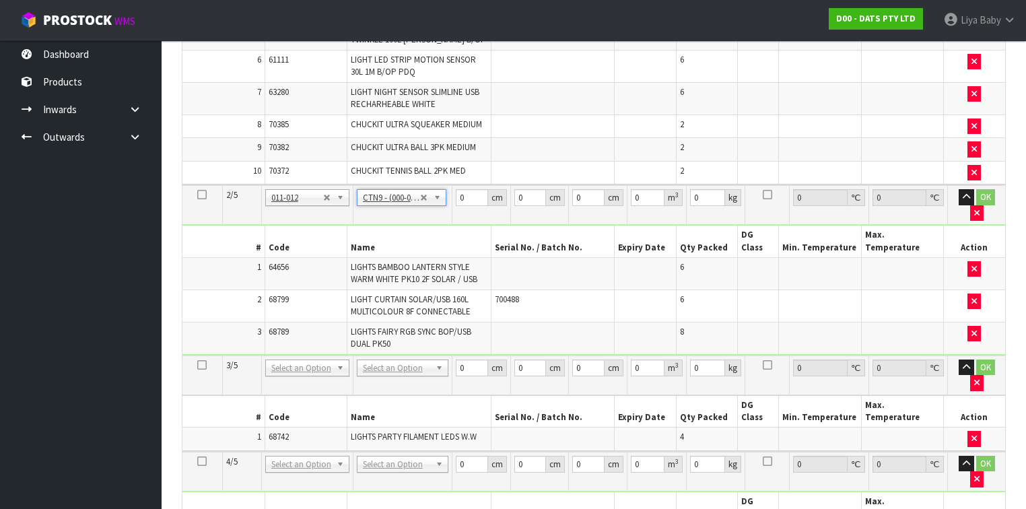
type input "51"
type input "38"
type input "58.5"
type input "0.113373"
type input "9.56"
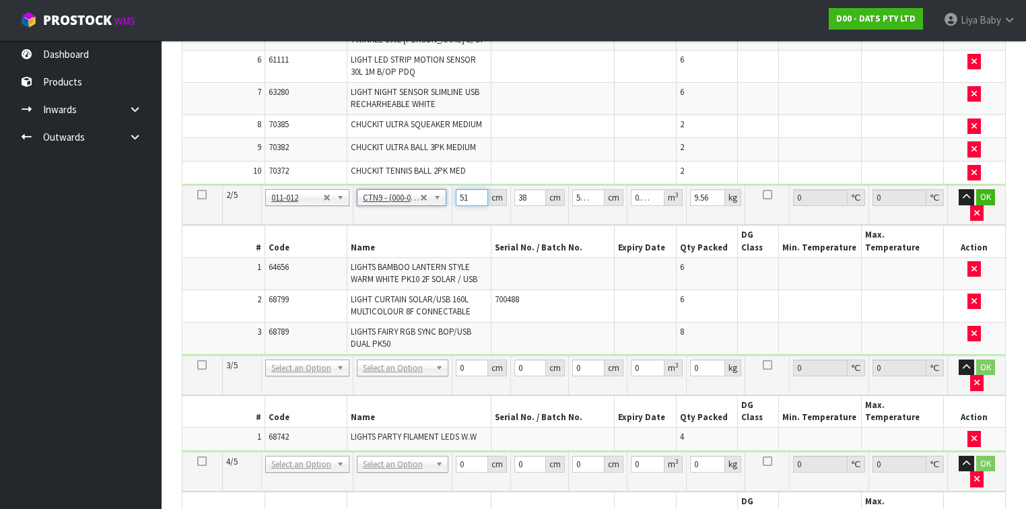
click at [469, 189] on input "51" at bounding box center [472, 197] width 32 height 17
type input "5"
type input "0.011115"
type input "0"
type input "5"
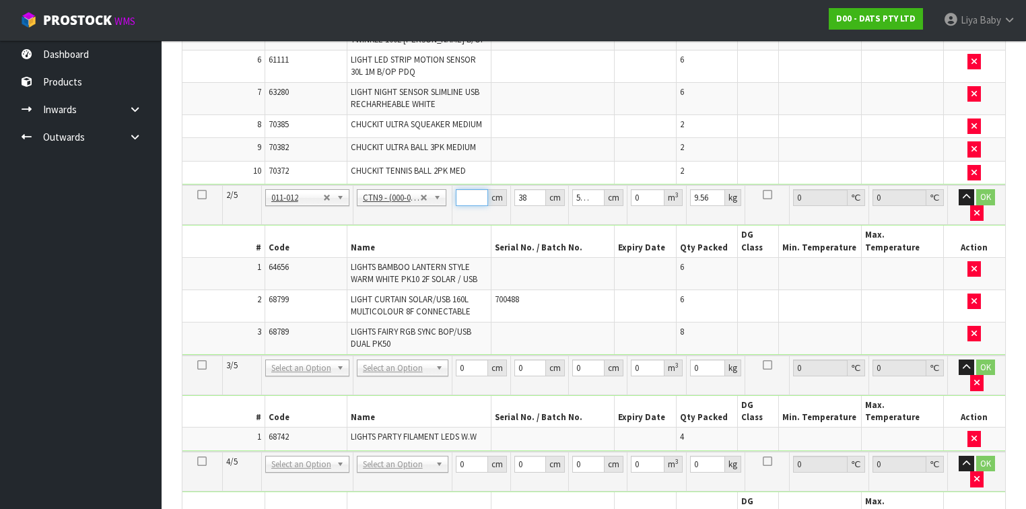
type input "0.011115"
type input "52"
type input "0.115596"
type input "52"
click at [527, 189] on input "38" at bounding box center [530, 197] width 32 height 17
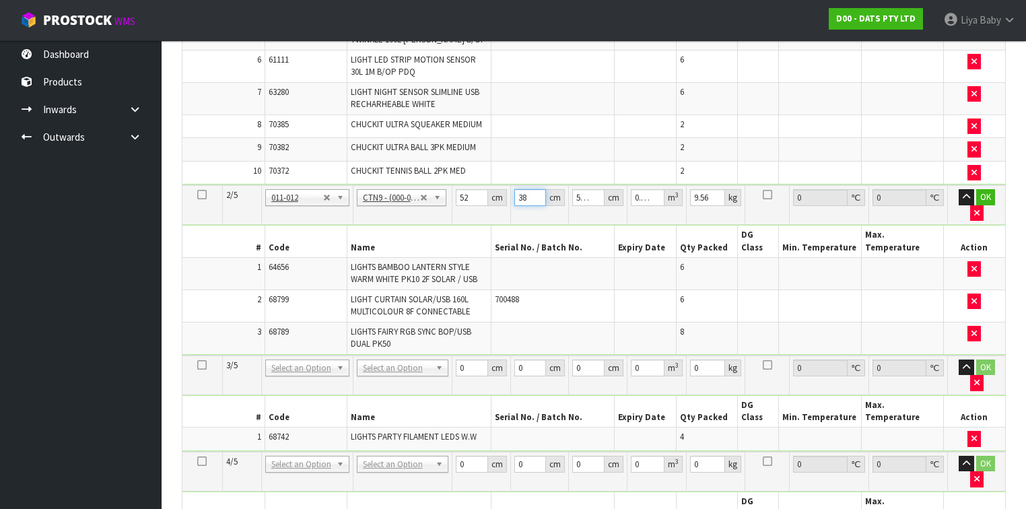
type input "3"
type input "0.009126"
type input "0"
type input "4"
type input "0.012168"
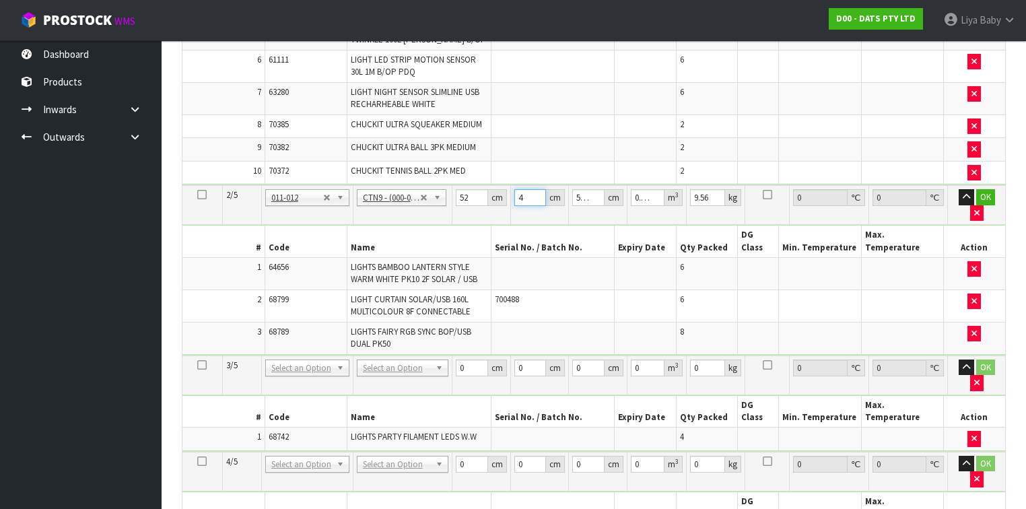
type input "40"
type input "0.12168"
type input "40"
click at [582, 189] on input "58.5" at bounding box center [588, 197] width 32 height 17
type input "5.5"
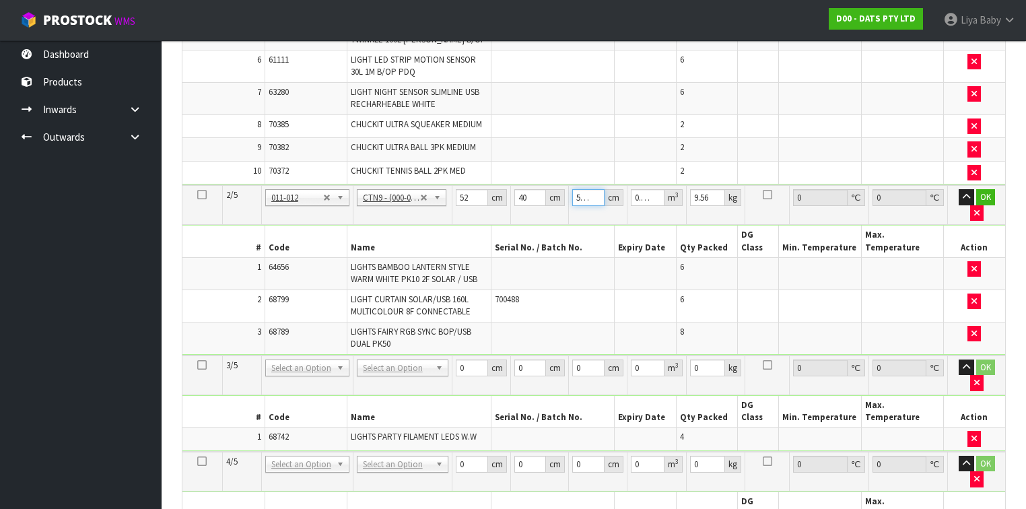
type input "0.01144"
type input ".5"
type input "0.00104"
click at [584, 189] on input ".5" at bounding box center [588, 197] width 32 height 17
type input "0"
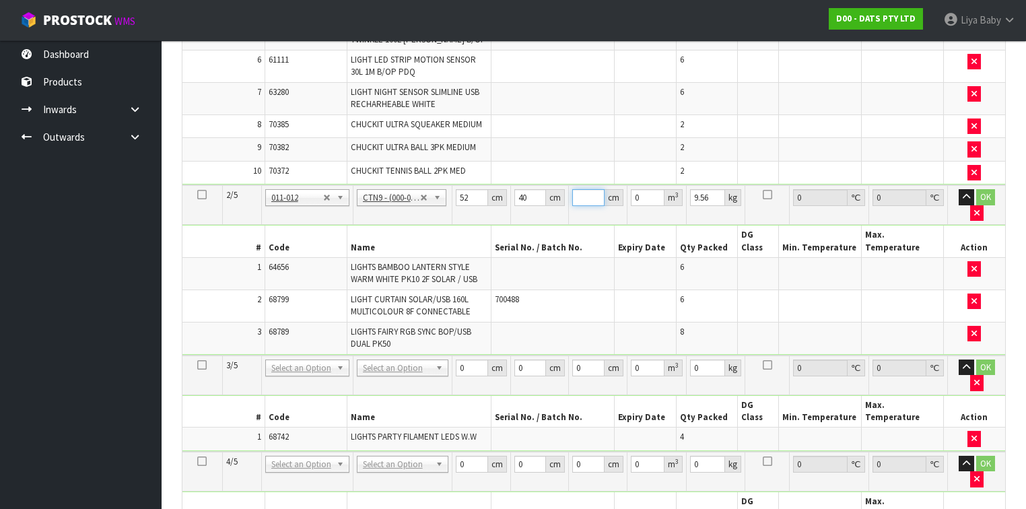
type input "5"
type input "0.0104"
type input "57"
type input "0.11856"
type input "57"
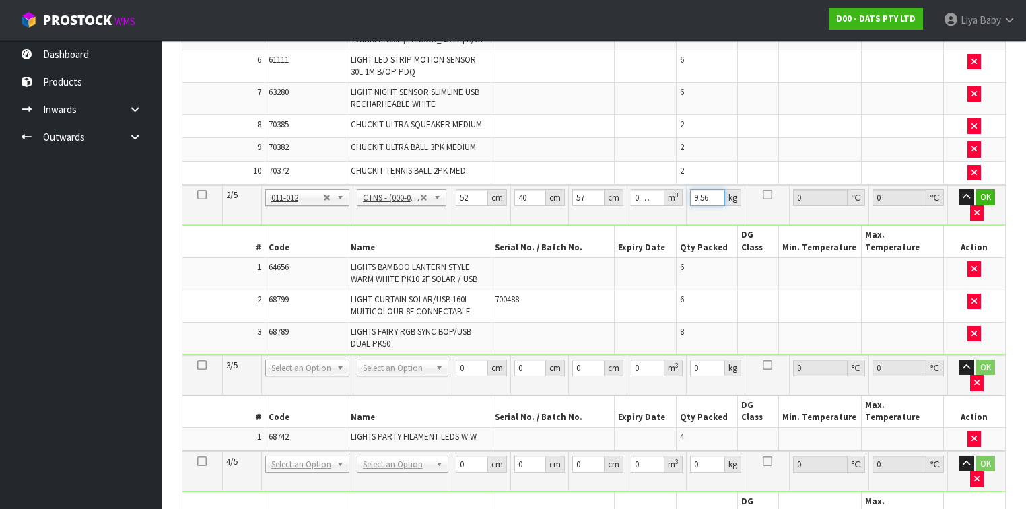
click at [711, 189] on input "9.56" at bounding box center [707, 197] width 35 height 17
type input "9"
type input "10"
click at [980, 189] on button "OK" at bounding box center [985, 197] width 19 height 16
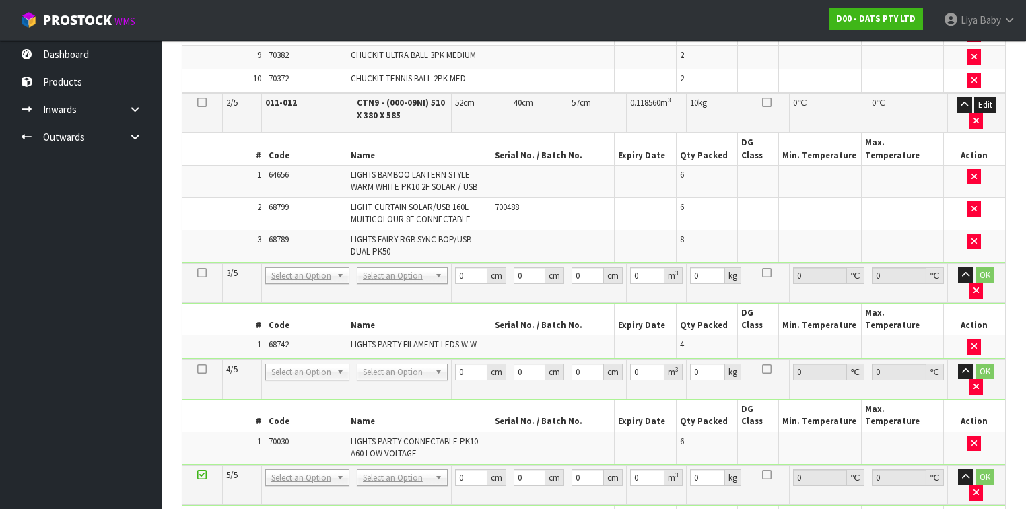
scroll to position [709, 0]
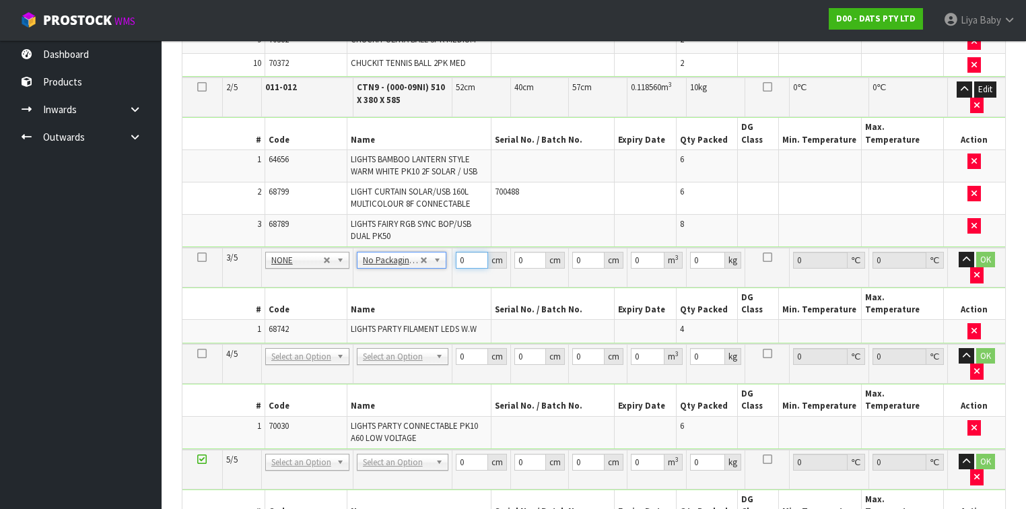
click at [463, 252] on input "0" at bounding box center [472, 260] width 32 height 17
type input "43"
click at [525, 252] on input "0" at bounding box center [530, 260] width 32 height 17
type input "43"
click at [584, 252] on input "0" at bounding box center [588, 260] width 32 height 17
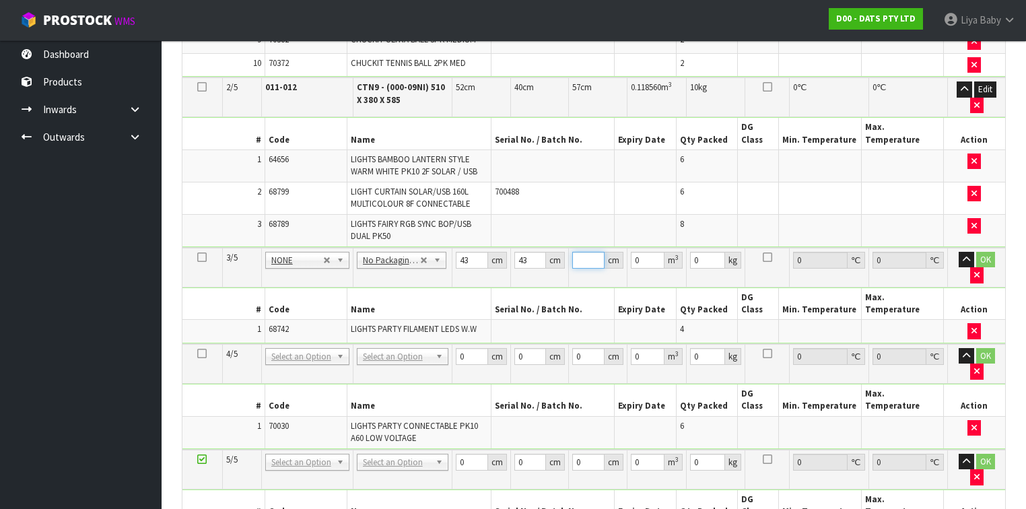
type input "3"
type input "0.005547"
type input "31"
type input "0.057319"
type input "31"
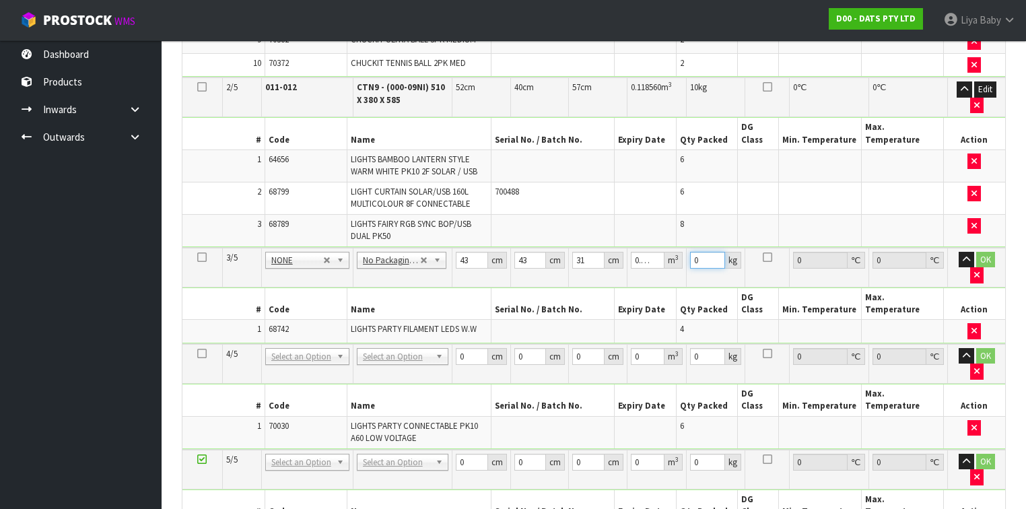
click at [700, 252] on input "0" at bounding box center [707, 260] width 35 height 17
type input "9"
click at [980, 252] on button "OK" at bounding box center [985, 260] width 19 height 16
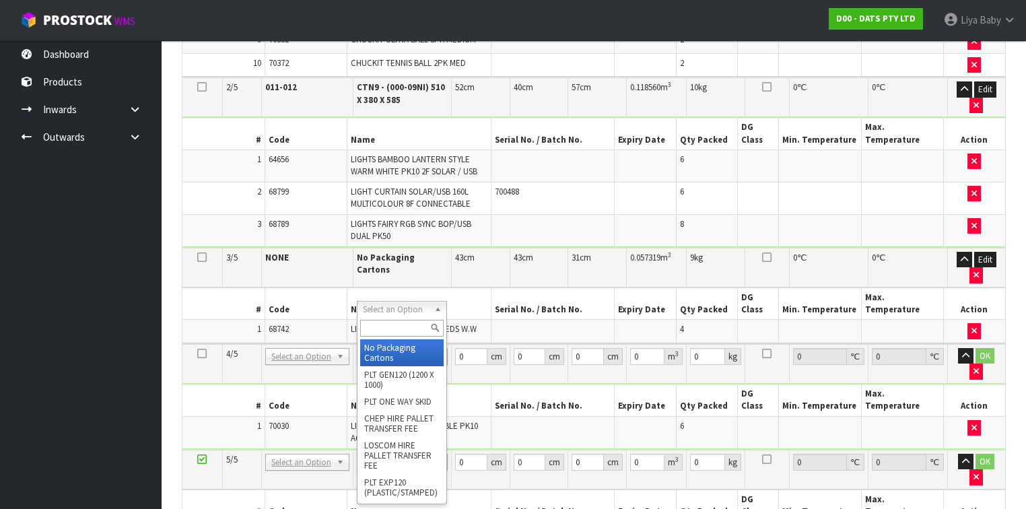
type input "2"
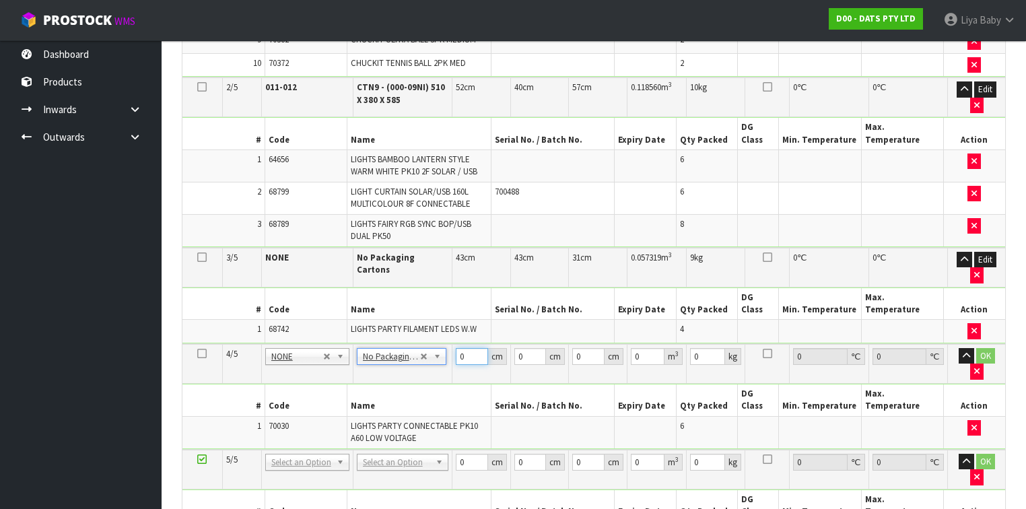
click at [471, 348] on input "0" at bounding box center [472, 356] width 32 height 17
type input "44"
click at [529, 348] on input "0" at bounding box center [530, 356] width 32 height 17
type input "30"
click at [587, 348] on input "0" at bounding box center [588, 356] width 32 height 17
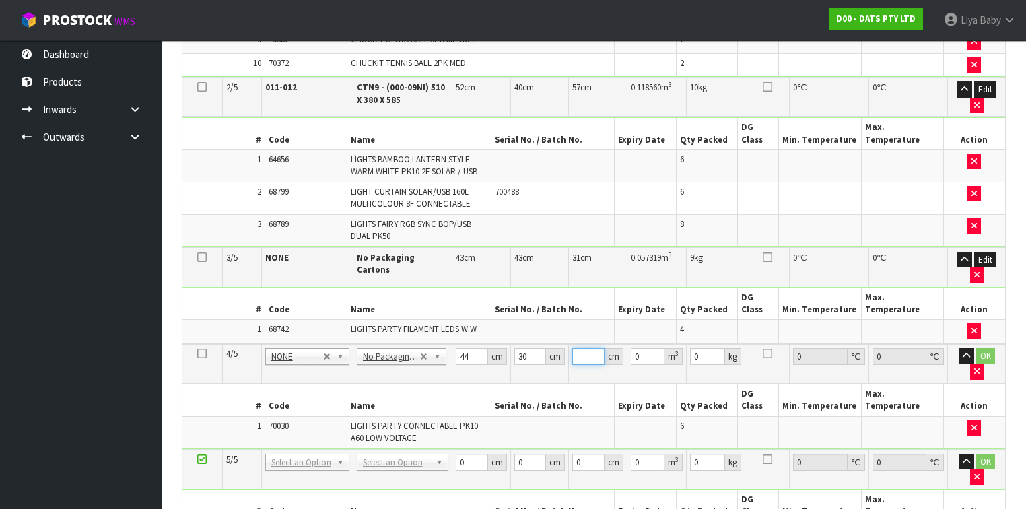
type input "3"
type input "0.00396"
type input "32"
type input "0.04224"
type input "32"
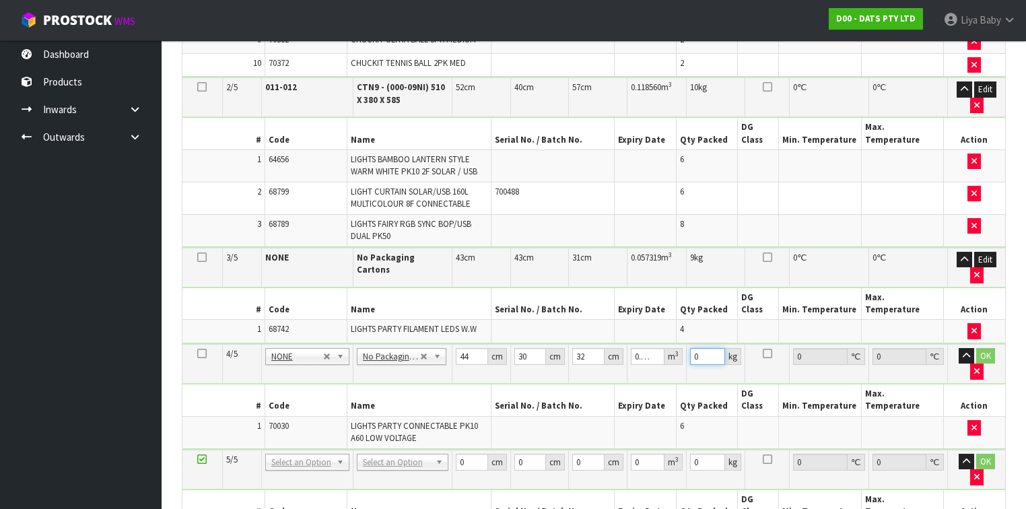
click at [702, 348] on input "0" at bounding box center [707, 356] width 35 height 17
type input "6"
click at [979, 348] on button "OK" at bounding box center [985, 356] width 19 height 16
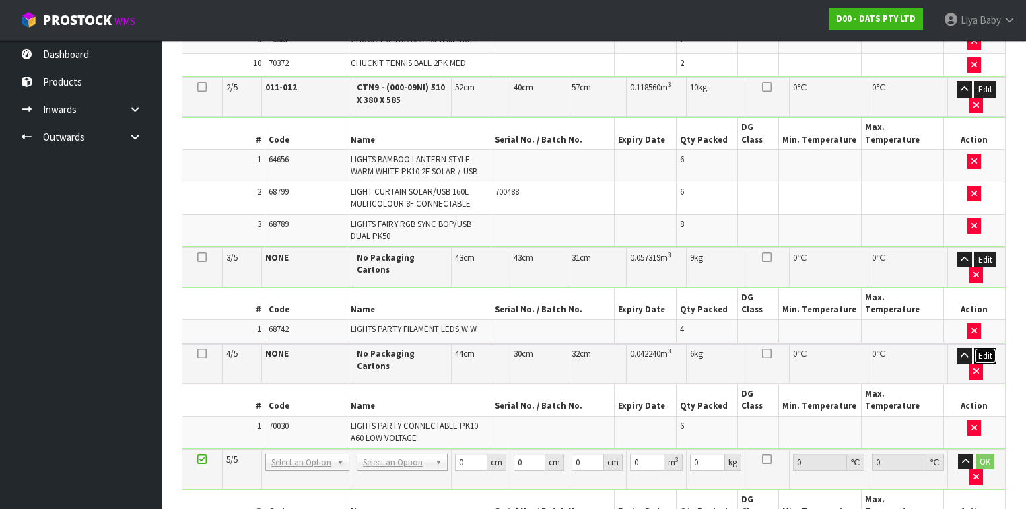
click at [991, 348] on button "Edit" at bounding box center [985, 356] width 22 height 16
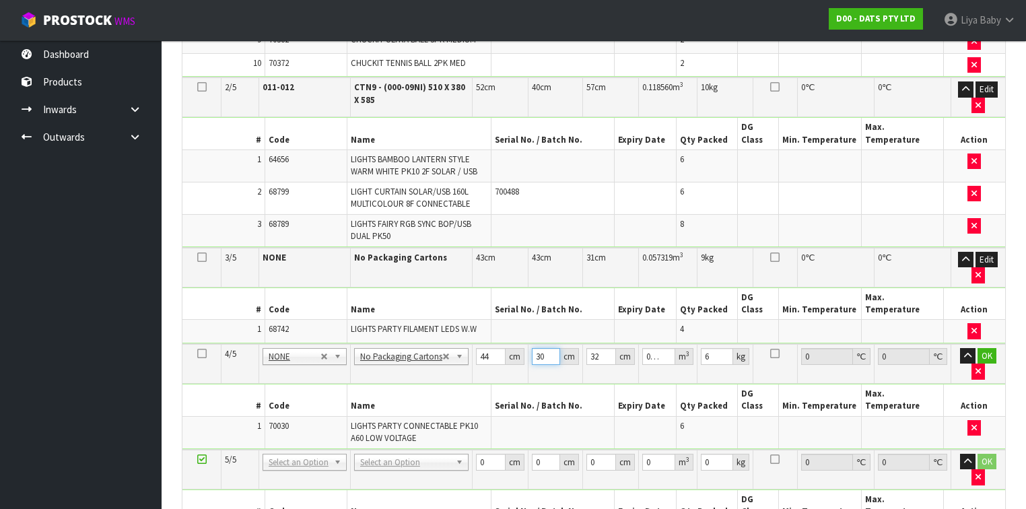
click at [542, 348] on input "30" at bounding box center [546, 356] width 28 height 17
type input "3"
type input "0.004224"
type input "0"
type input "3"
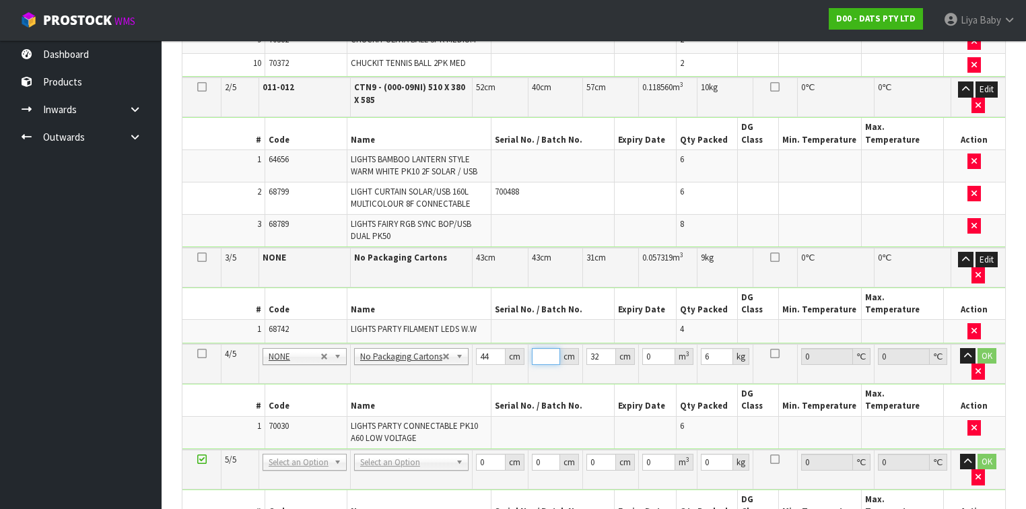
type input "0.004224"
type input "30"
type input "0.04224"
click at [983, 348] on button "OK" at bounding box center [987, 356] width 19 height 16
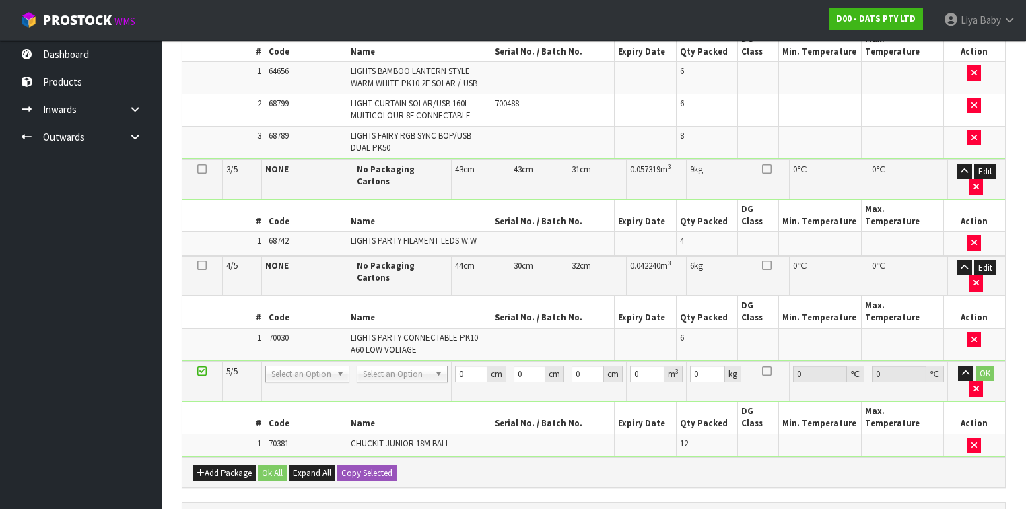
scroll to position [817, 0]
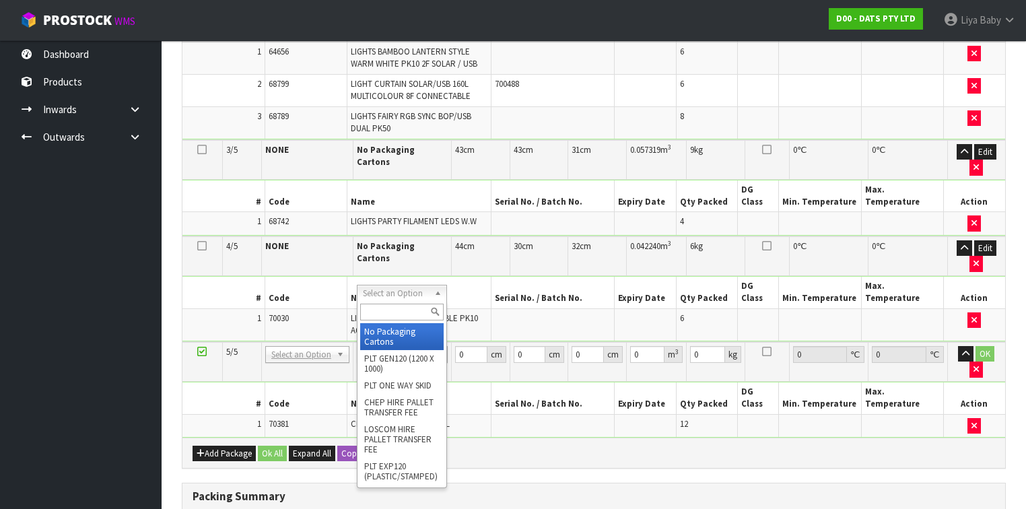
type input "3"
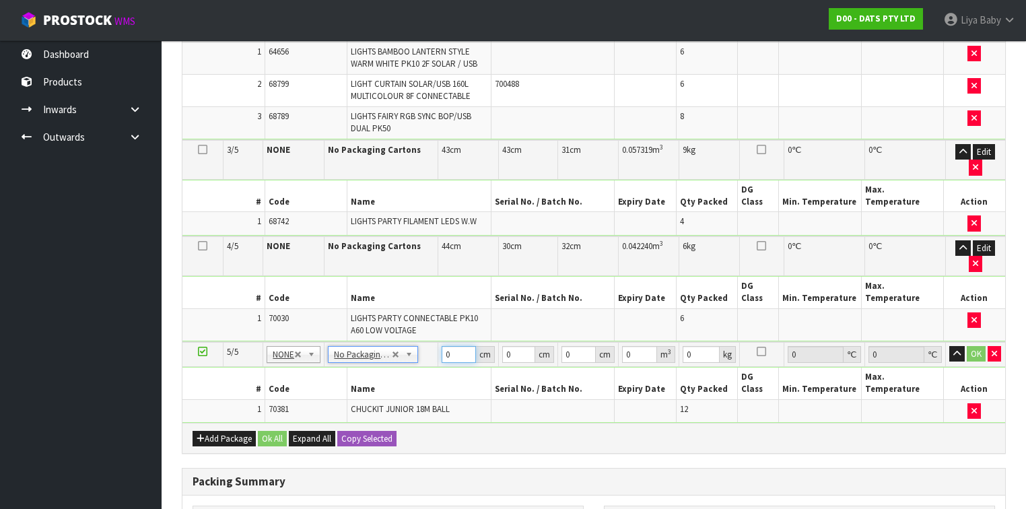
click at [452, 346] on input "0" at bounding box center [459, 354] width 34 height 17
type input "57"
click at [513, 346] on input "0" at bounding box center [519, 354] width 34 height 17
type input "32"
click at [577, 346] on input "0" at bounding box center [579, 354] width 34 height 17
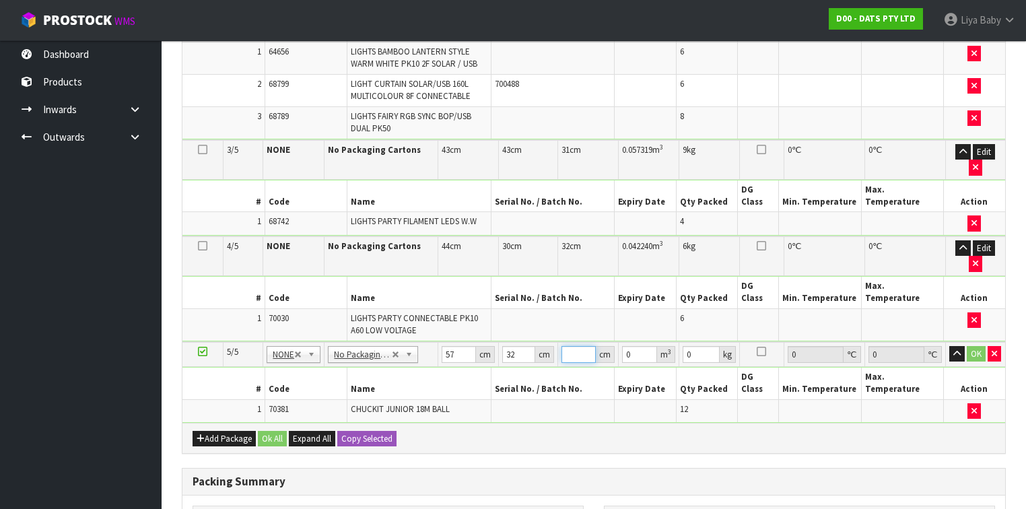
type input "1"
type input "0.001824"
type input "15"
type input "0.02736"
type input "15"
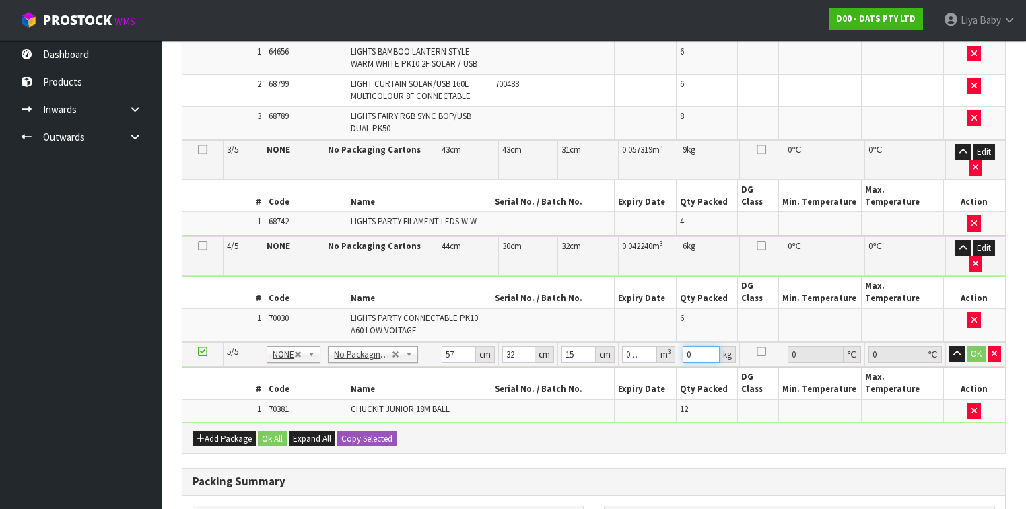
click at [698, 346] on input "0" at bounding box center [701, 354] width 36 height 17
type input "3"
click at [973, 346] on button "OK" at bounding box center [976, 354] width 19 height 16
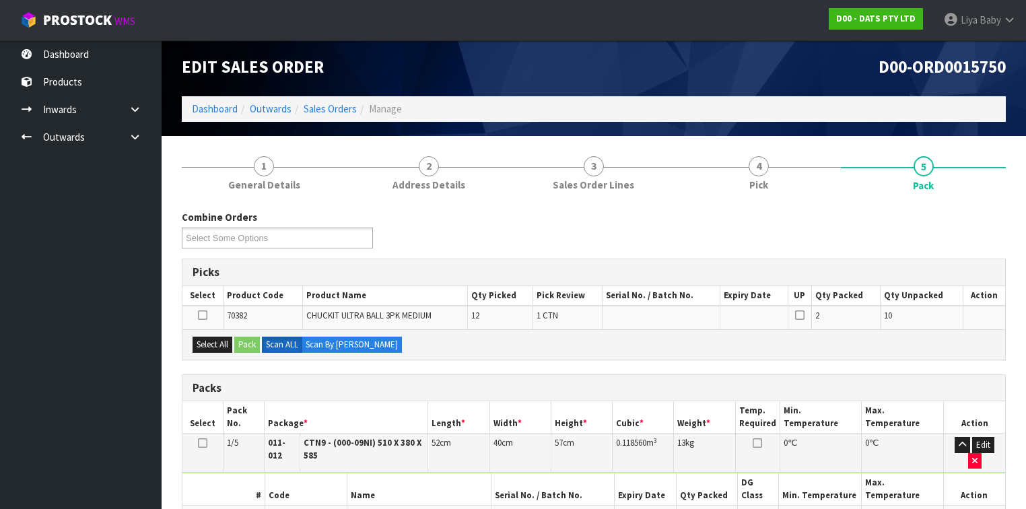
scroll to position [0, 0]
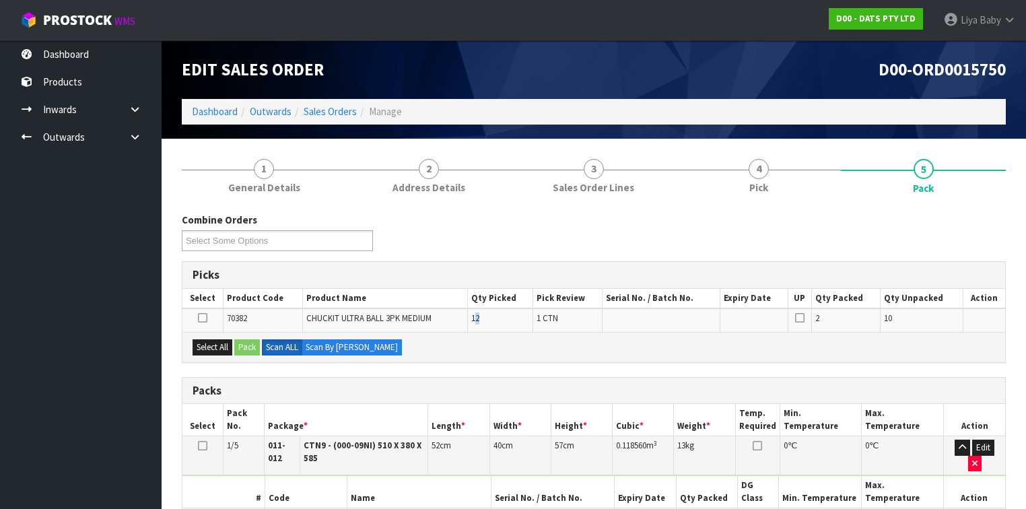
click at [494, 315] on td "12" at bounding box center [499, 319] width 65 height 23
click at [447, 318] on td "CHUCKIT ULTRA BALL 3PK MEDIUM" at bounding box center [384, 319] width 165 height 23
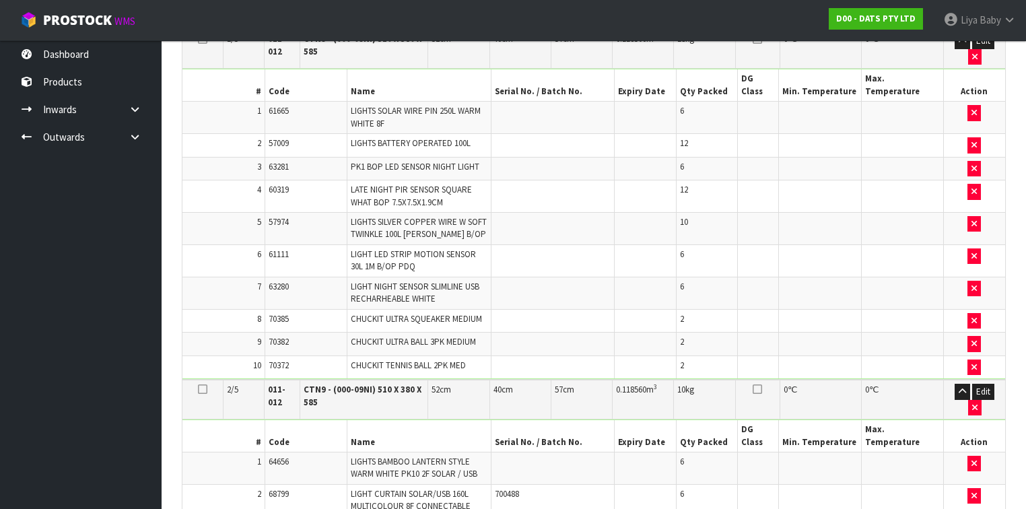
scroll to position [431, 0]
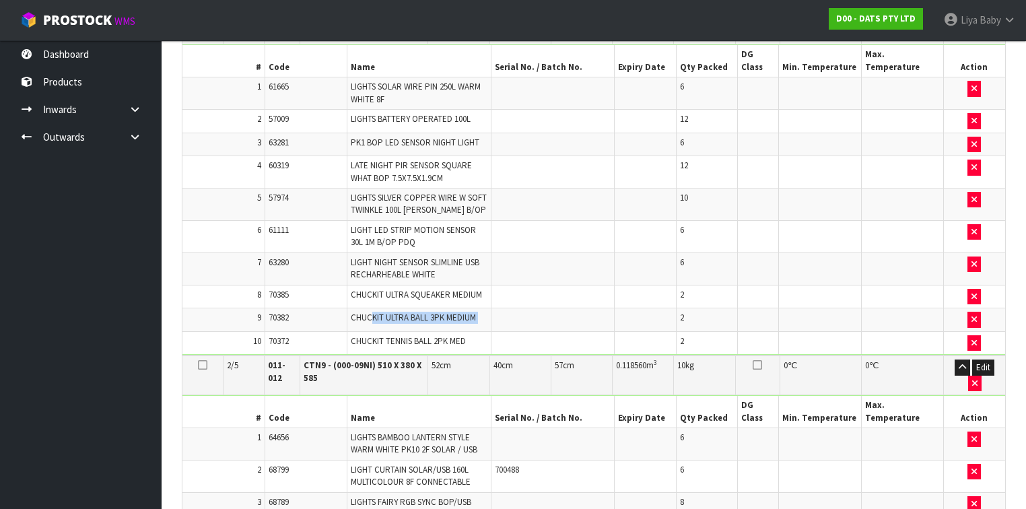
drag, startPoint x: 370, startPoint y: 293, endPoint x: 496, endPoint y: 292, distance: 125.9
click at [496, 308] on tr "9 70382 CHUCKIT ULTRA BALL 3PK MEDIUM 2" at bounding box center [593, 320] width 823 height 24
click at [496, 308] on td at bounding box center [552, 320] width 123 height 24
click at [976, 315] on icon "button" at bounding box center [974, 319] width 5 height 9
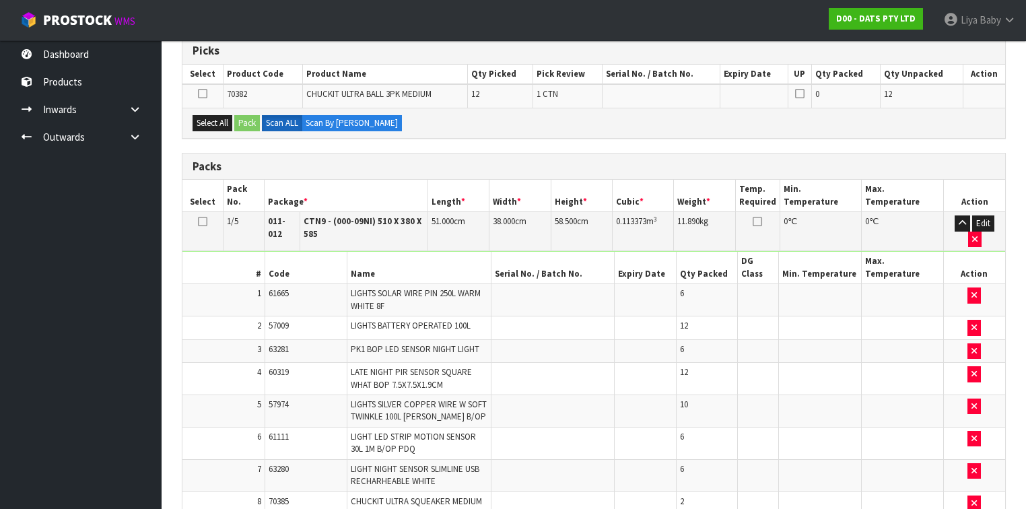
scroll to position [215, 0]
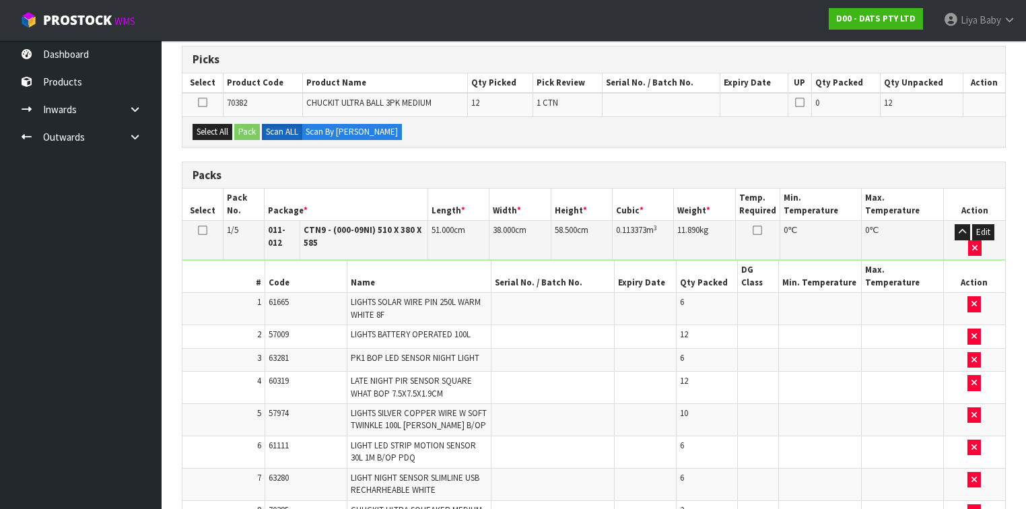
click at [204, 230] on icon at bounding box center [202, 230] width 9 height 1
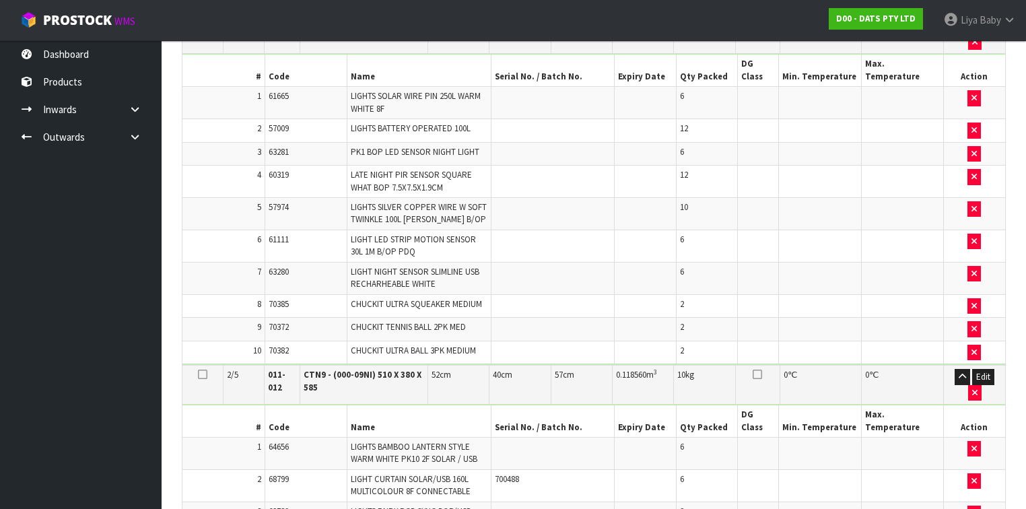
scroll to position [539, 0]
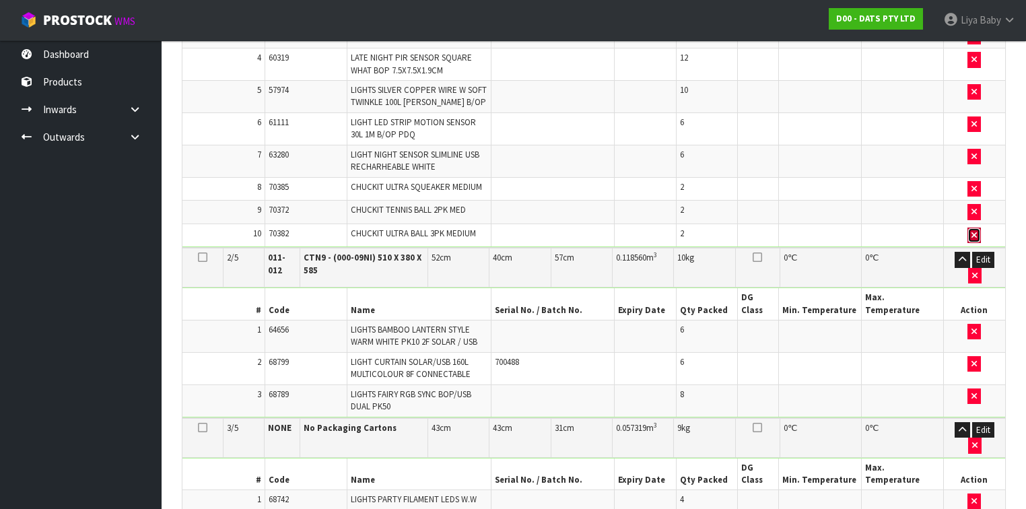
click at [977, 231] on icon "button" at bounding box center [974, 235] width 5 height 9
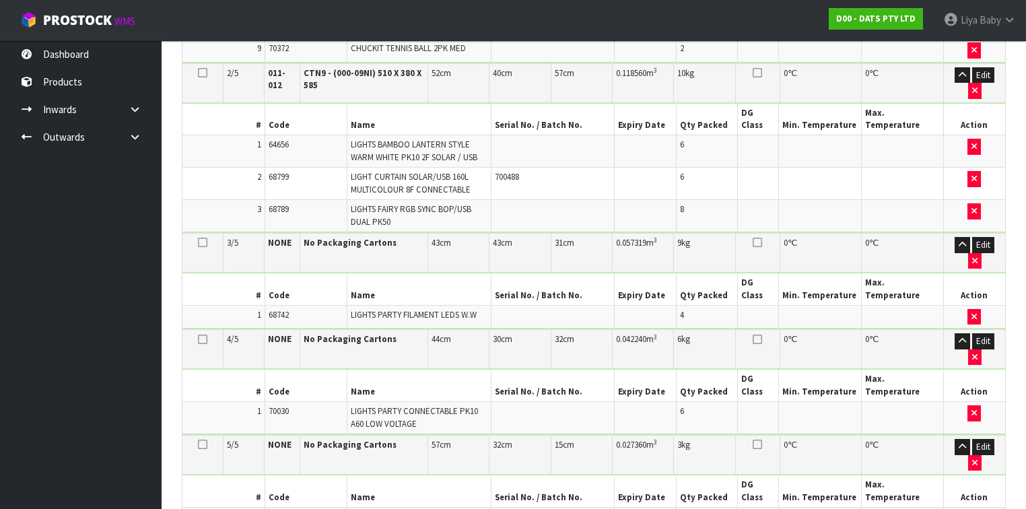
scroll to position [913, 0]
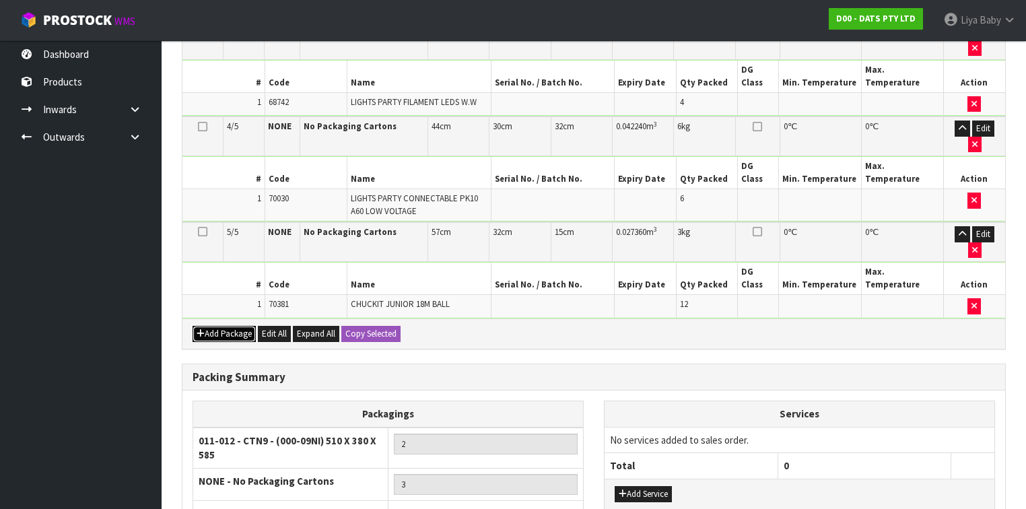
click at [213, 326] on button "Add Package" at bounding box center [224, 334] width 63 height 16
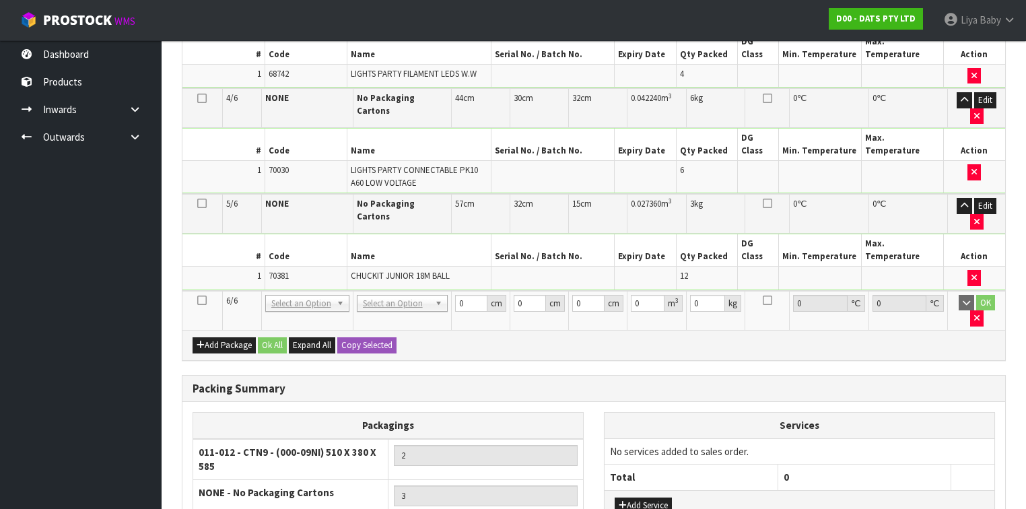
click at [202, 300] on icon at bounding box center [201, 300] width 9 height 1
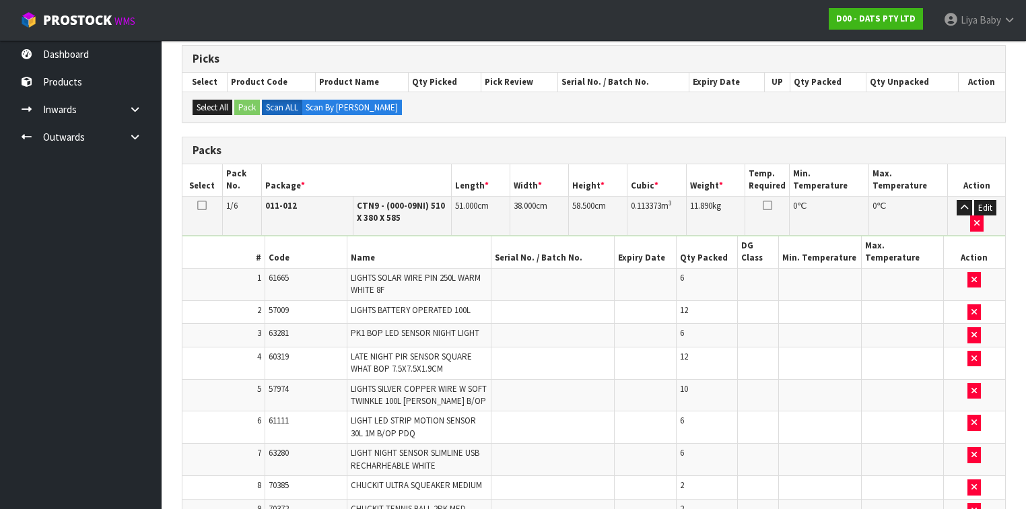
scroll to position [215, 0]
click at [993, 205] on button "Edit" at bounding box center [985, 209] width 22 height 16
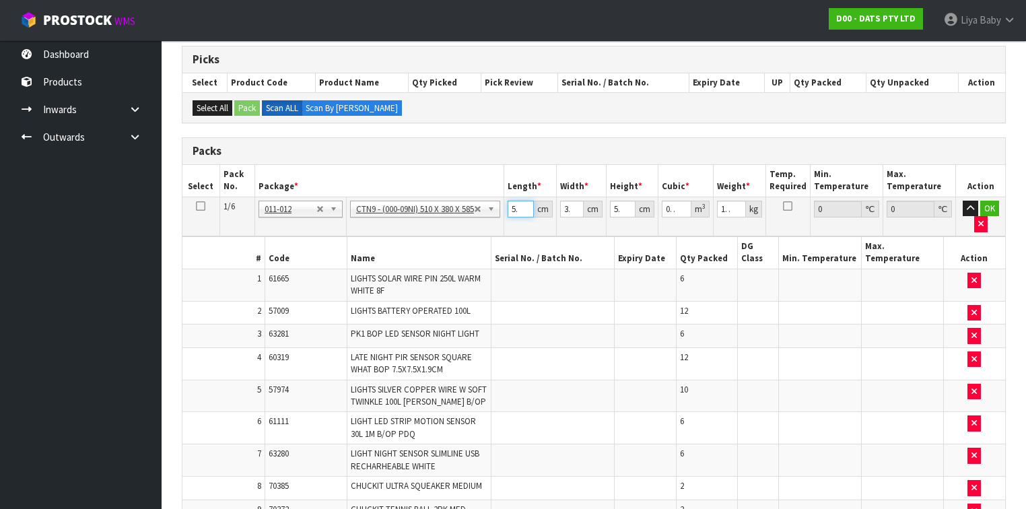
click at [520, 207] on input "51" at bounding box center [521, 209] width 26 height 17
type input "1"
type input "0.002223"
click at [520, 207] on input "1" at bounding box center [521, 209] width 26 height 17
type input "0"
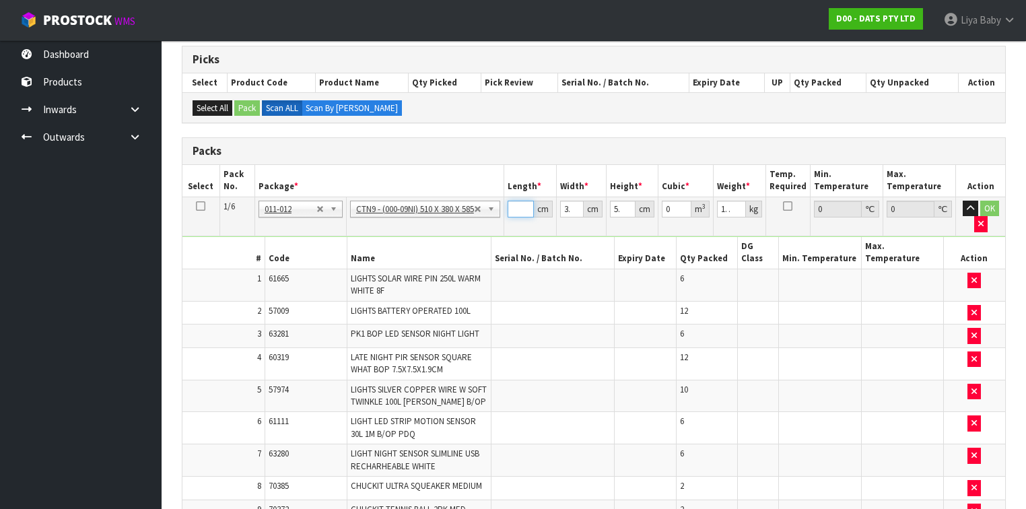
type input "5"
type input "0.011115"
type input "52"
type input "0.115596"
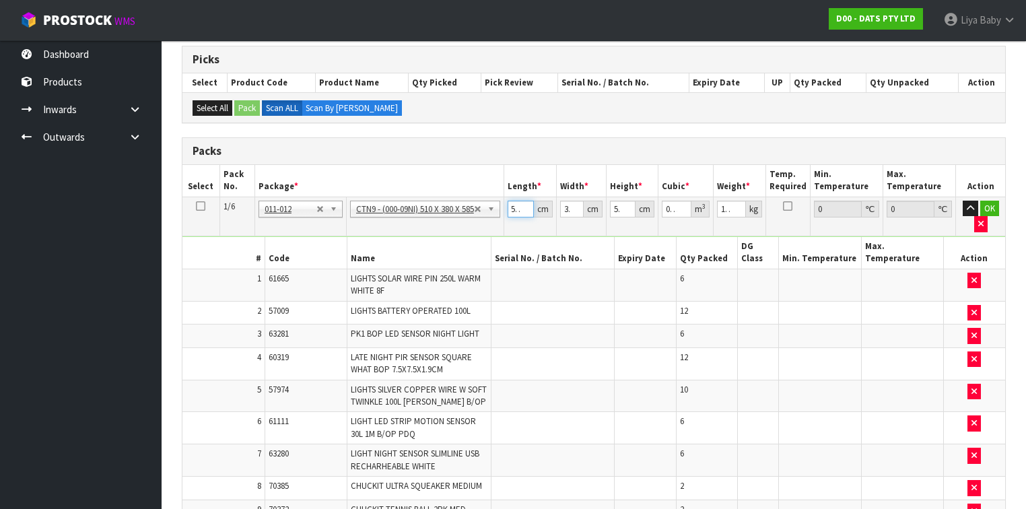
type input "52"
click at [571, 209] on input "38" at bounding box center [572, 209] width 24 height 17
type input "3"
type input "0.009126"
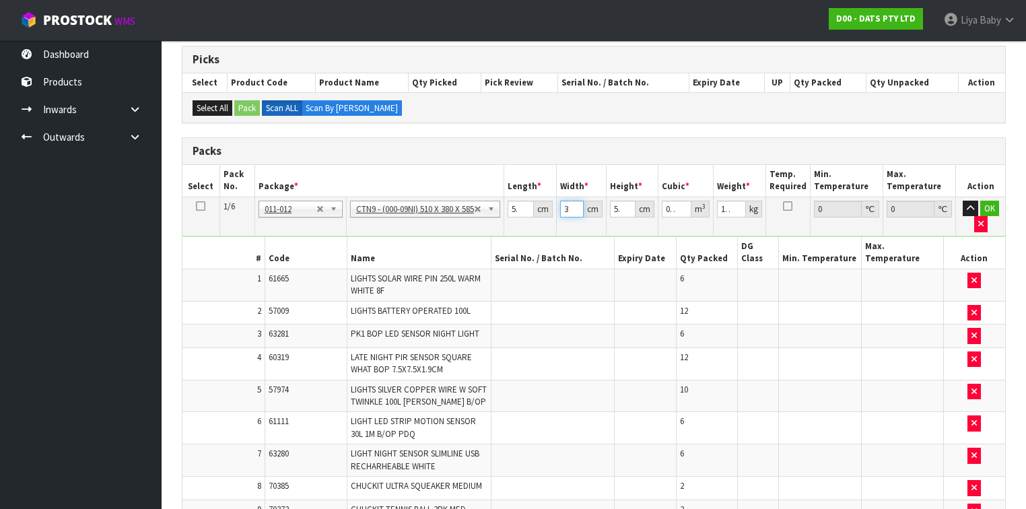
type input "0"
type input "4"
type input "0.012168"
type input "40"
type input "0.12168"
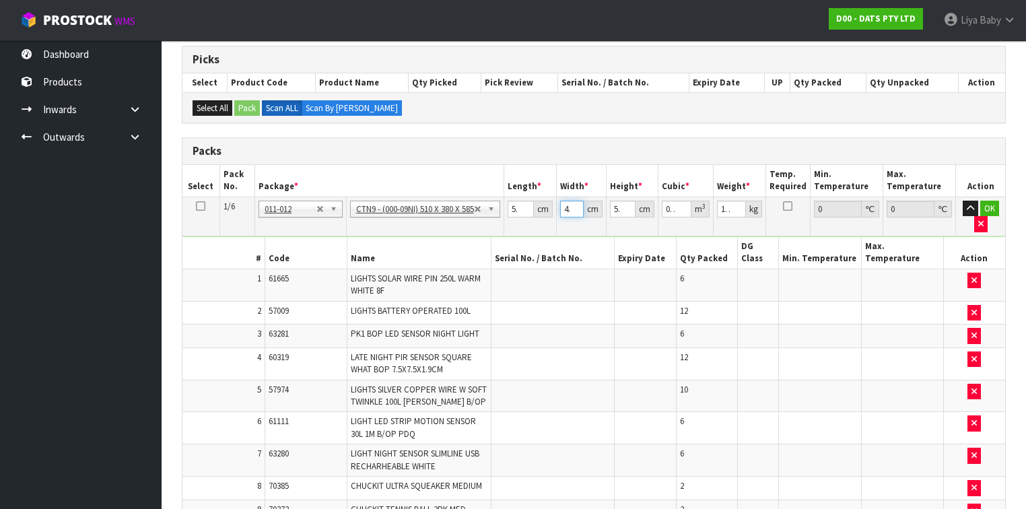
scroll to position [0, 1]
type input "40"
click at [622, 203] on input "58.5" at bounding box center [623, 209] width 26 height 17
type input "8.5"
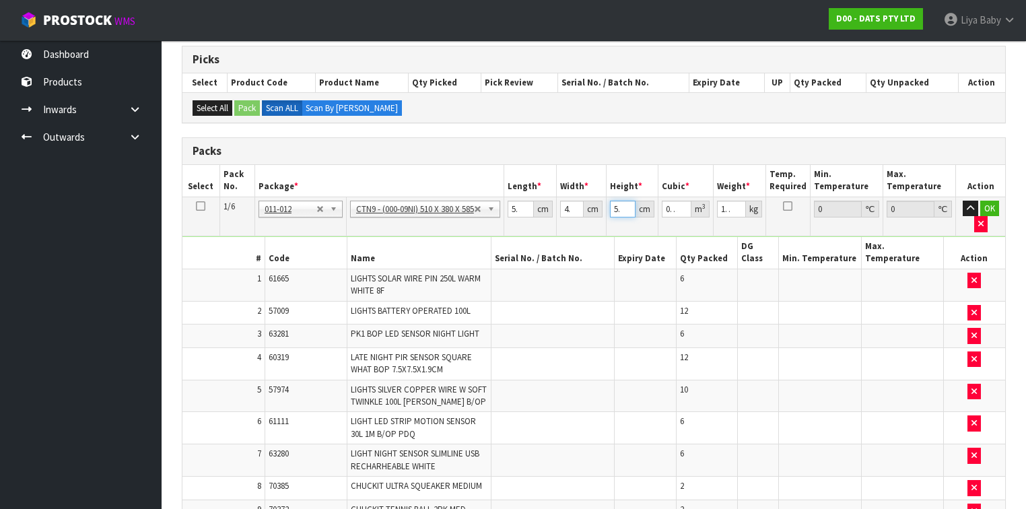
type input "0.01768"
click at [622, 207] on input "8.5" at bounding box center [623, 209] width 26 height 17
type input "85"
type input "0.1768"
type input "5"
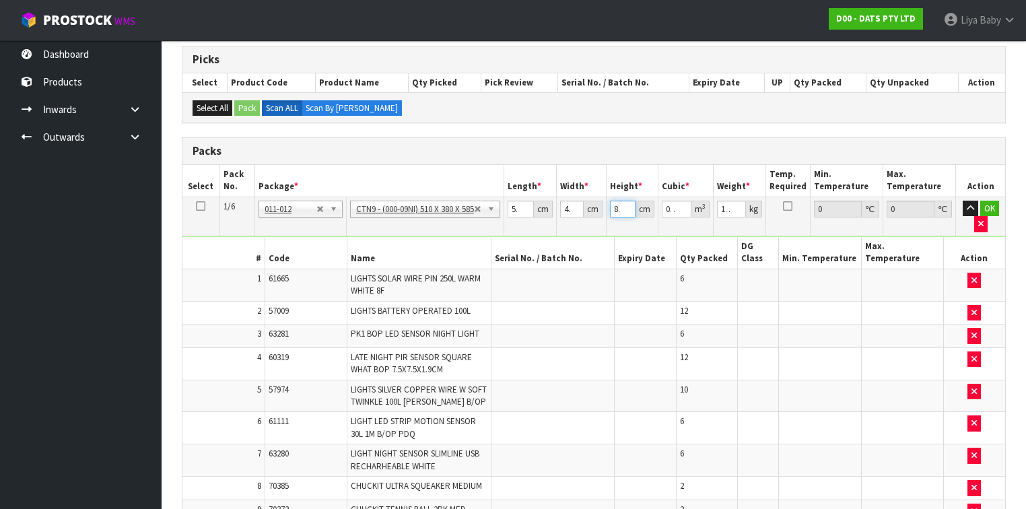
type input "0.0104"
type input "55"
type input "0.1144"
type input "595"
type input "1.2376"
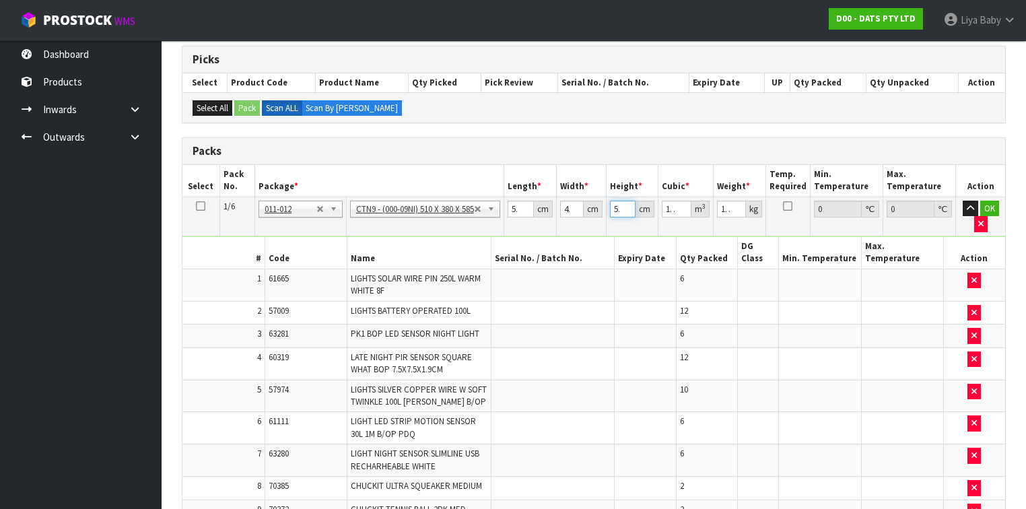
scroll to position [0, 2]
type input "595"
click at [730, 205] on input "11.89" at bounding box center [731, 209] width 28 height 17
click at [730, 206] on input "1.89" at bounding box center [731, 209] width 28 height 17
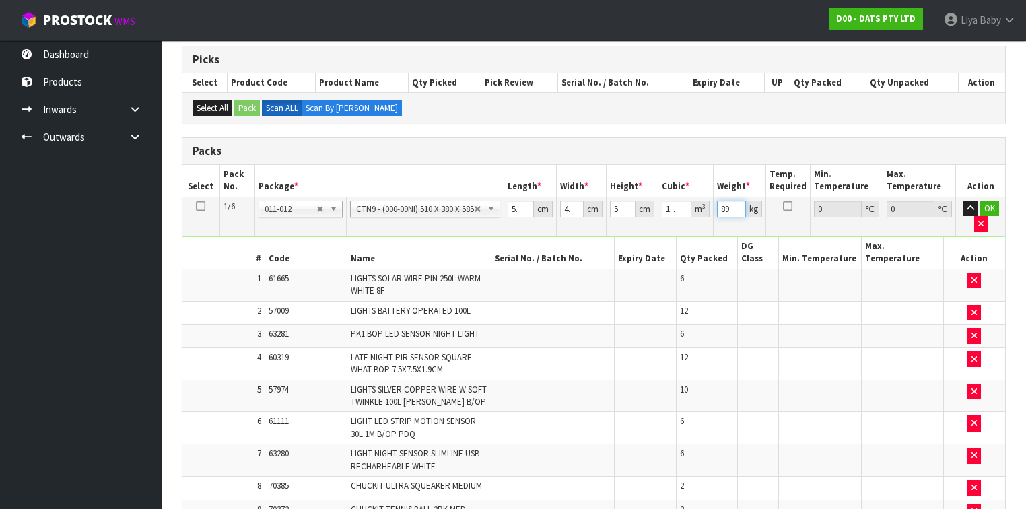
click at [733, 207] on input "89" at bounding box center [731, 209] width 28 height 17
type input "8"
type input "13"
click at [994, 204] on button "OK" at bounding box center [989, 209] width 19 height 16
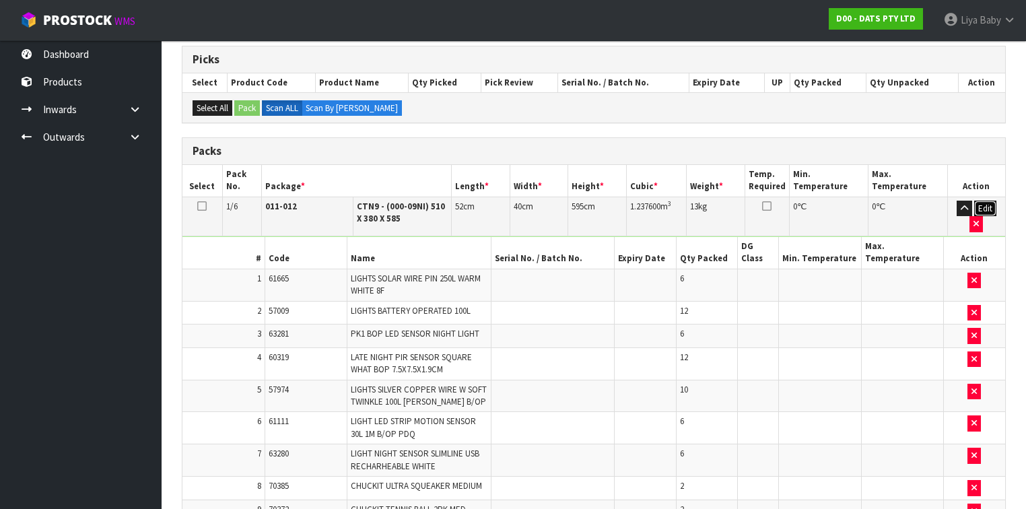
click at [991, 203] on button "Edit" at bounding box center [985, 209] width 22 height 16
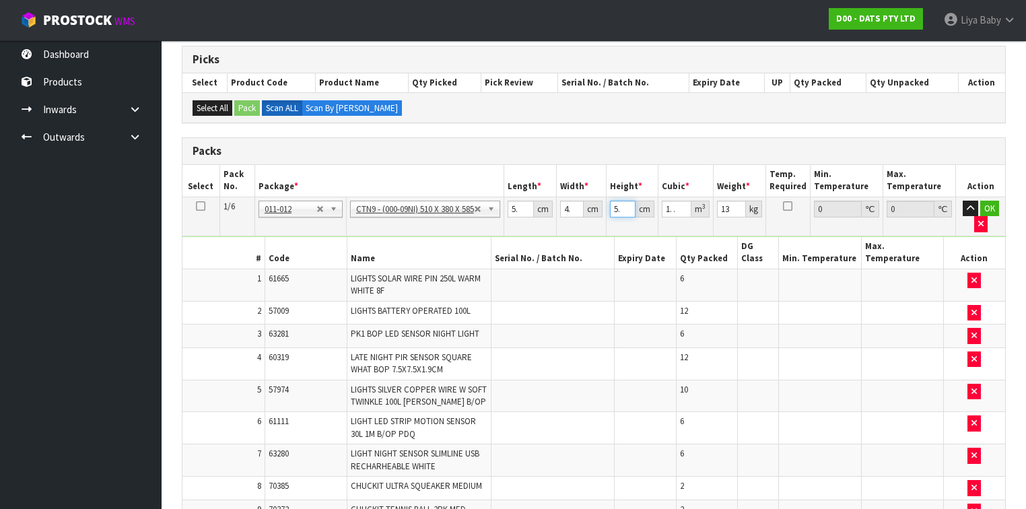
click at [619, 203] on input "595" at bounding box center [623, 209] width 26 height 17
type input "95"
type input "0.1976"
click at [619, 210] on input "95" at bounding box center [623, 209] width 26 height 17
type input "5"
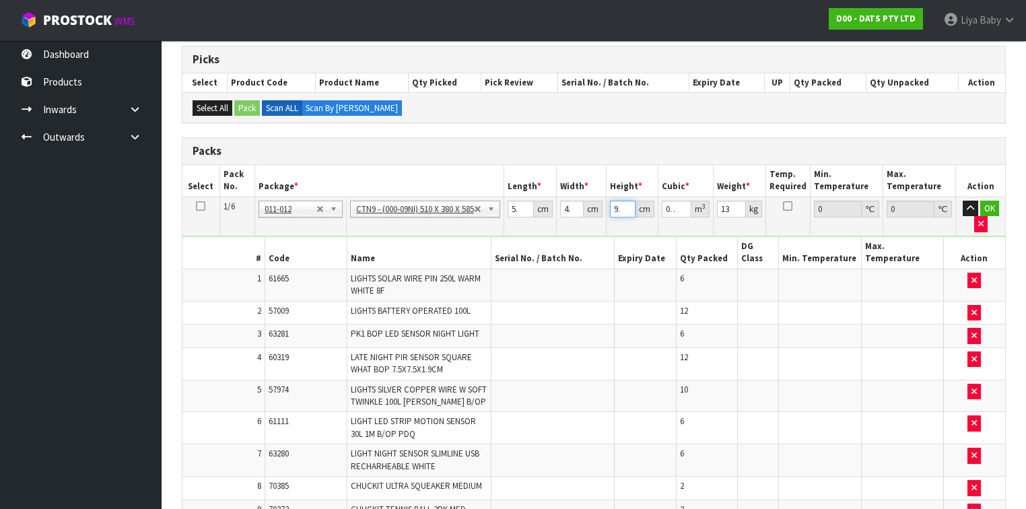
type input "0.0104"
click at [619, 205] on input "5" at bounding box center [623, 209] width 26 height 17
type input "59"
type input "0.12272"
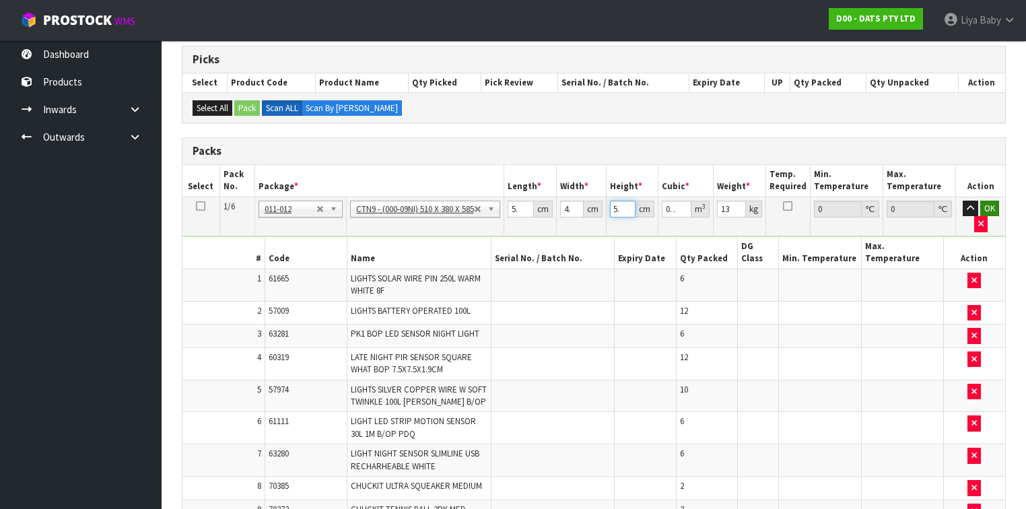
type input "59"
click at [994, 206] on button "OK" at bounding box center [989, 209] width 19 height 16
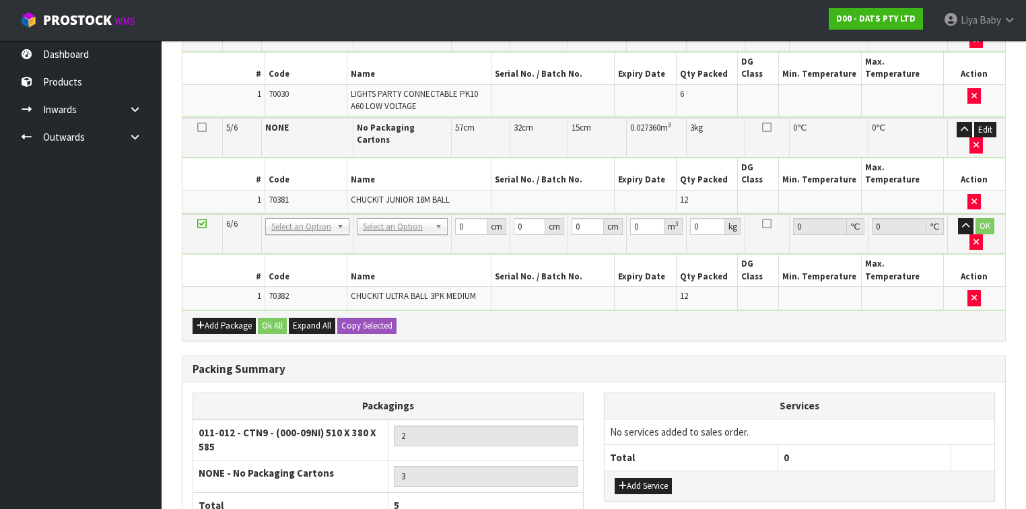
scroll to position [1017, 0]
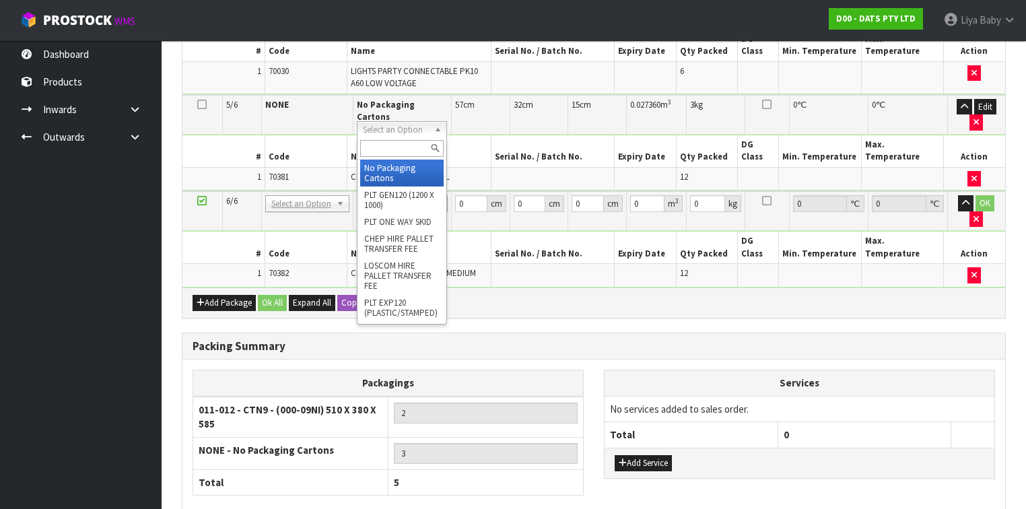
type input "4"
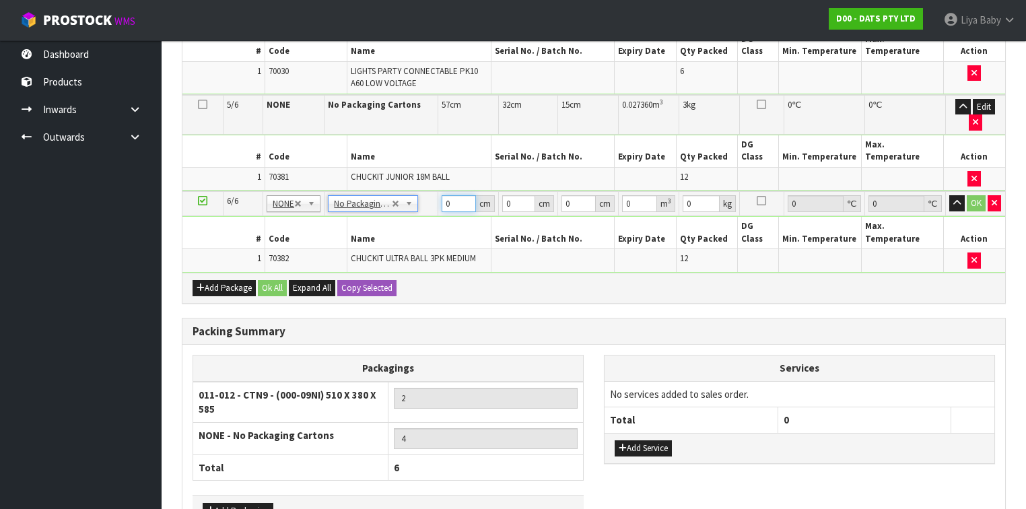
click at [449, 195] on input "0" at bounding box center [459, 203] width 34 height 17
type input "50"
click at [513, 195] on input "0" at bounding box center [519, 203] width 34 height 17
type input "24"
click at [571, 195] on input "0" at bounding box center [579, 203] width 34 height 17
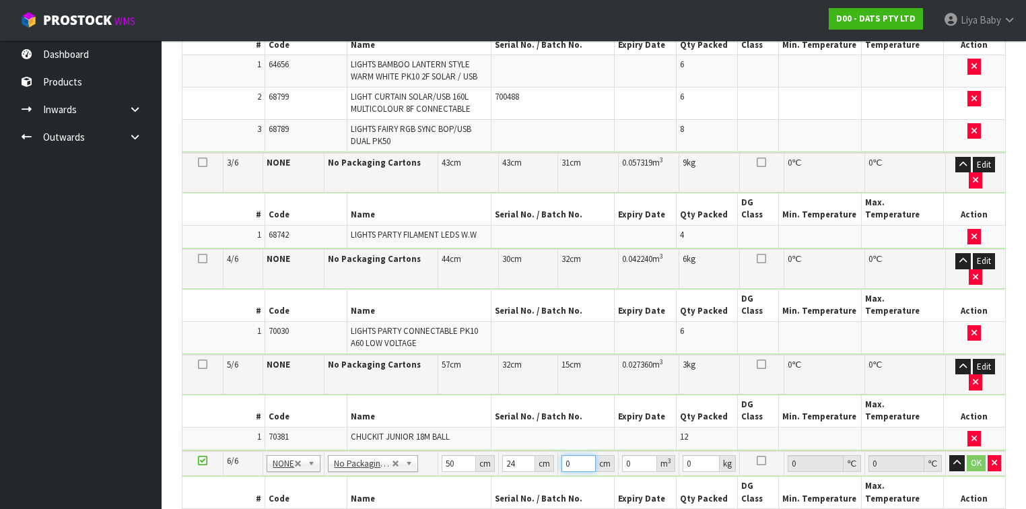
scroll to position [801, 0]
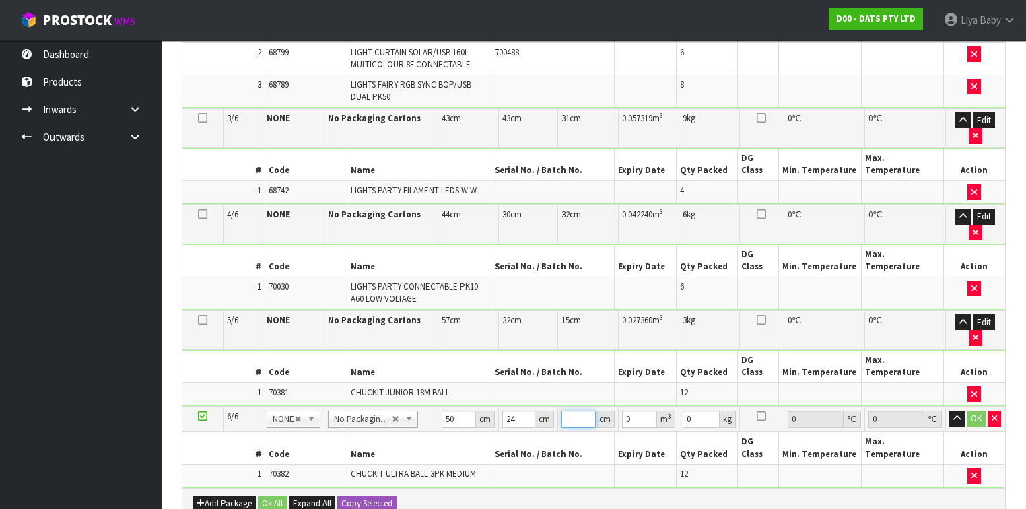
type input "1"
type input "0.0012"
type input "15"
type input "0.018"
type input "1"
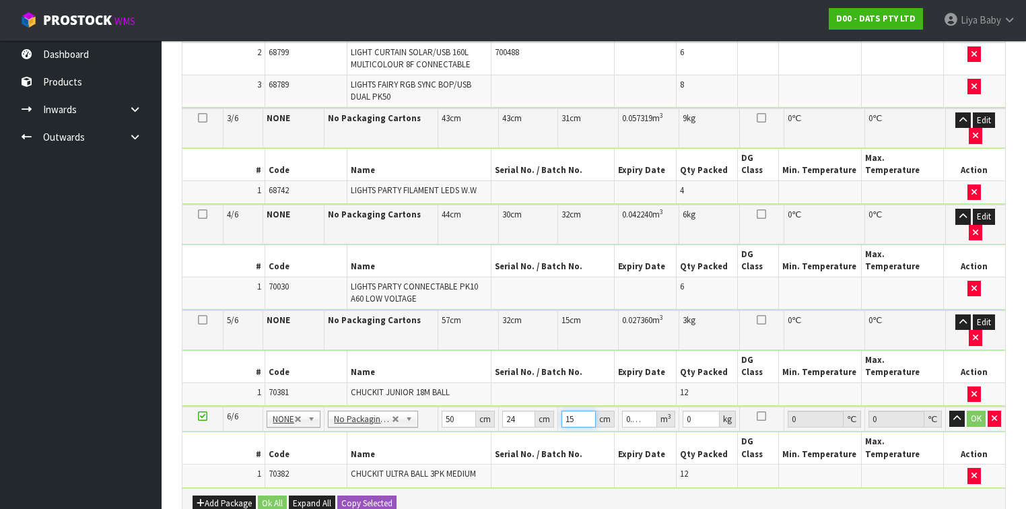
type input "0.0012"
type input "0"
type input "2"
type input "0.0024"
type input "22"
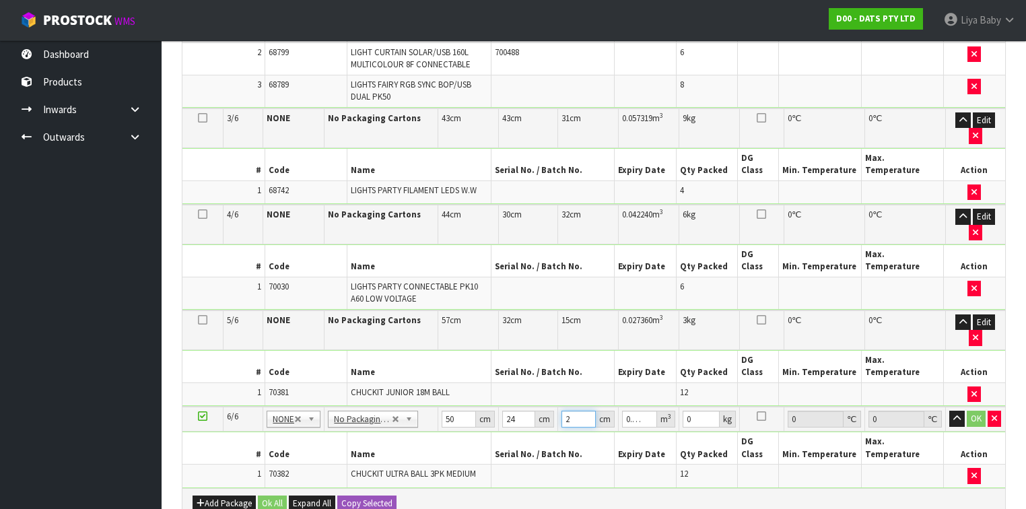
type input "0.0264"
type input "22"
click at [698, 411] on input "0" at bounding box center [701, 419] width 36 height 17
type input "4"
click at [980, 411] on button "OK" at bounding box center [976, 419] width 19 height 16
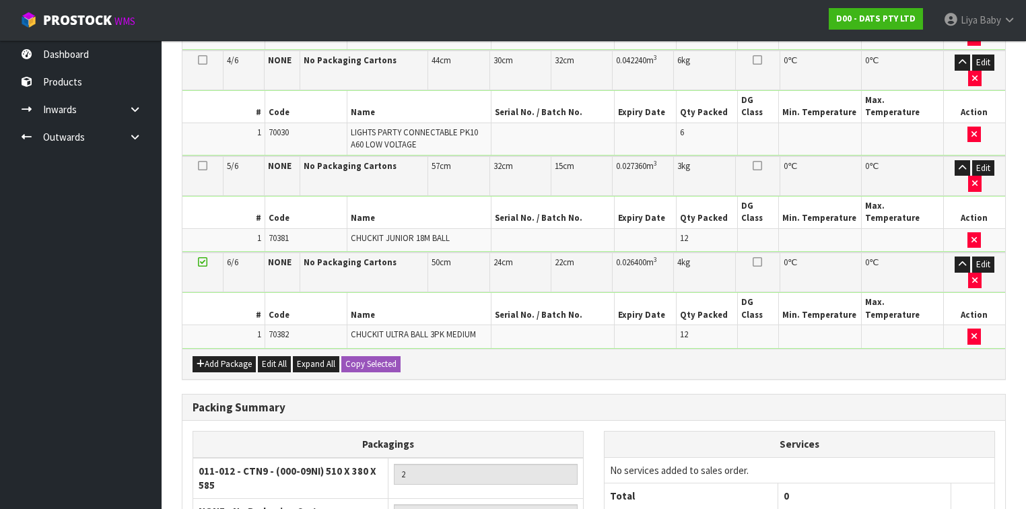
scroll to position [957, 0]
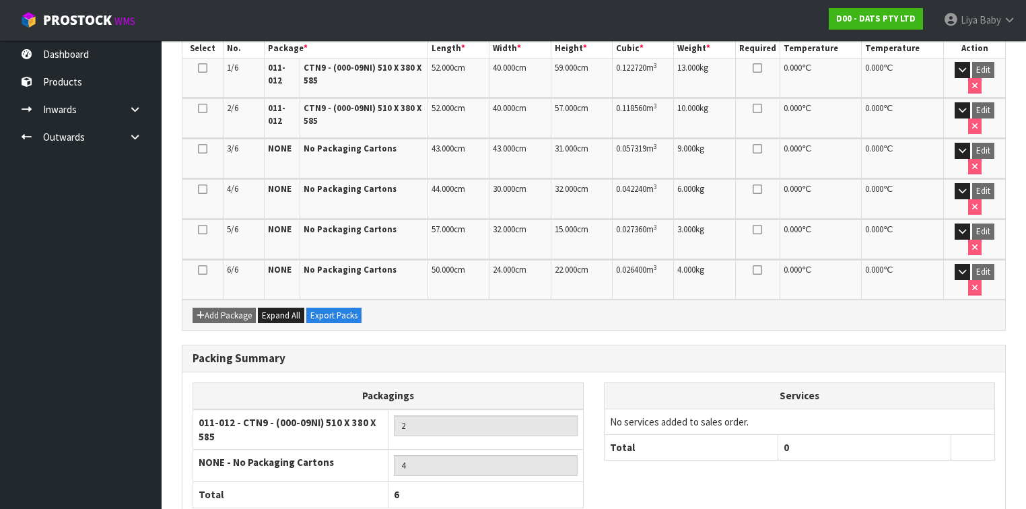
scroll to position [407, 0]
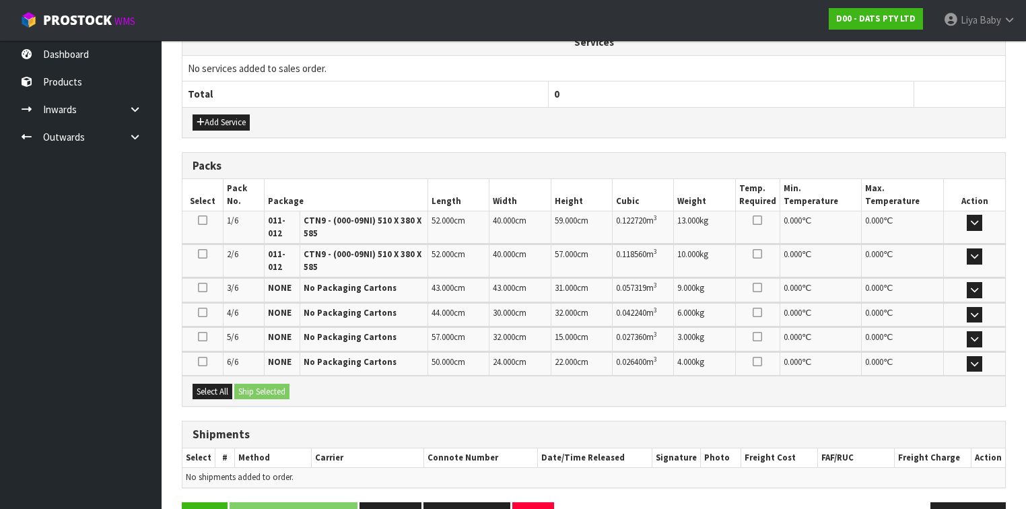
scroll to position [498, 0]
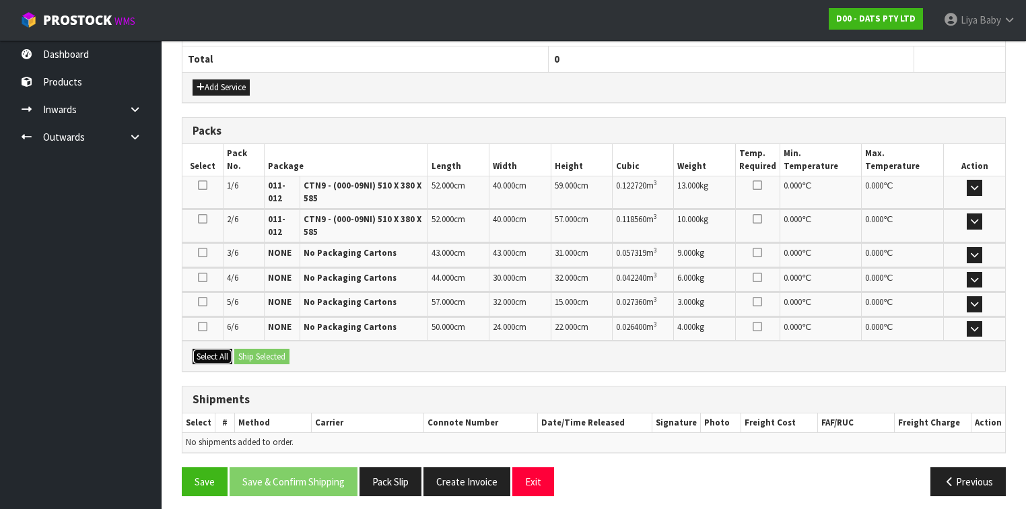
click at [207, 349] on button "Select All" at bounding box center [213, 357] width 40 height 16
click at [255, 349] on button "Ship Selected" at bounding box center [261, 357] width 55 height 16
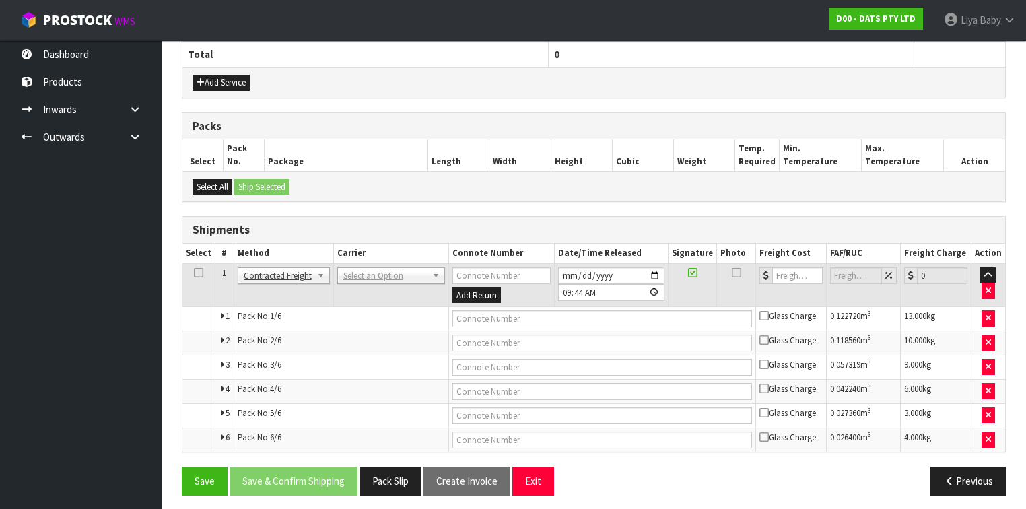
scroll to position [504, 0]
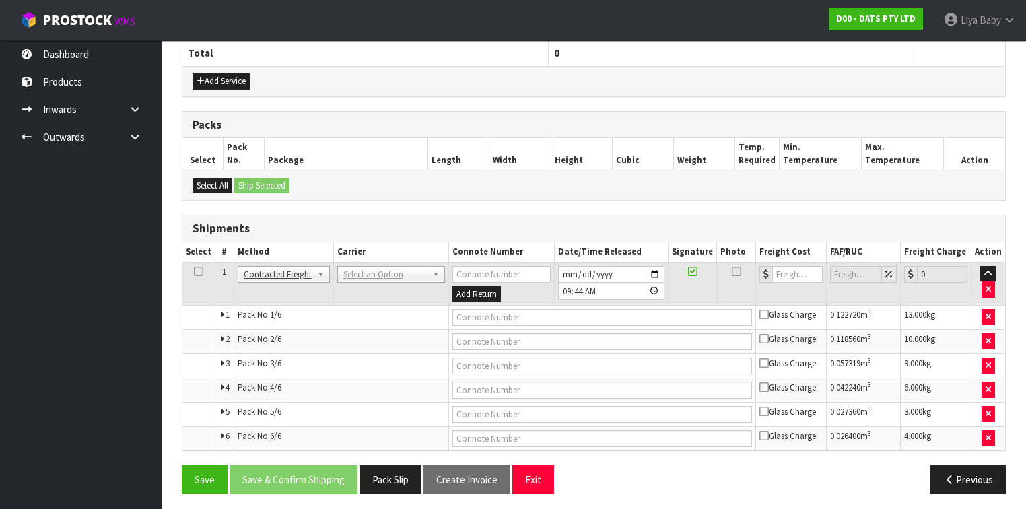
click at [195, 271] on icon at bounding box center [198, 271] width 9 height 1
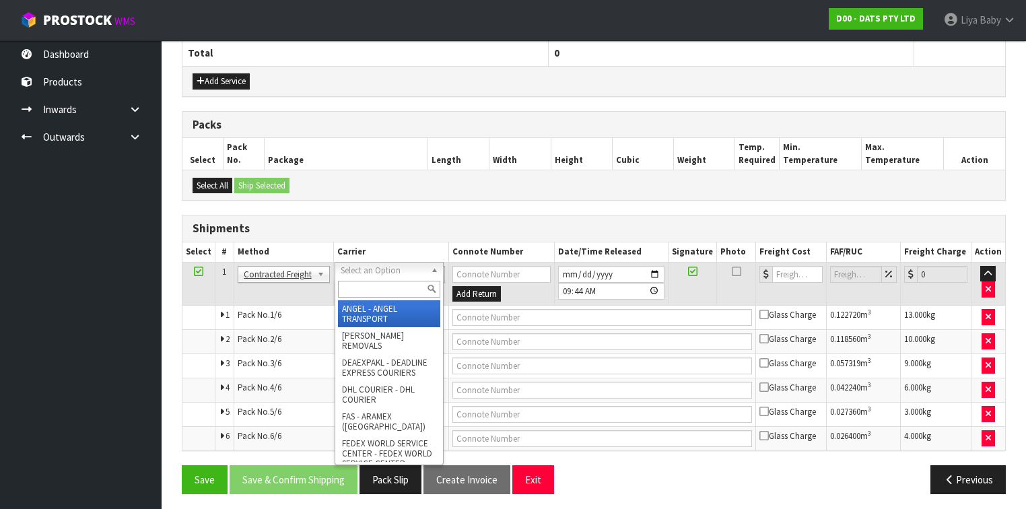
click at [384, 291] on input "text" at bounding box center [389, 289] width 102 height 17
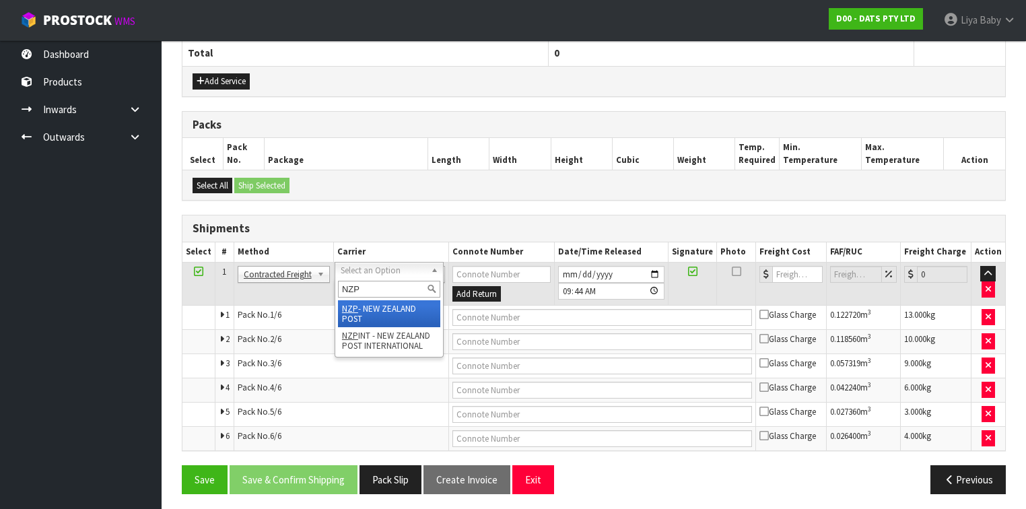
type input "NZP"
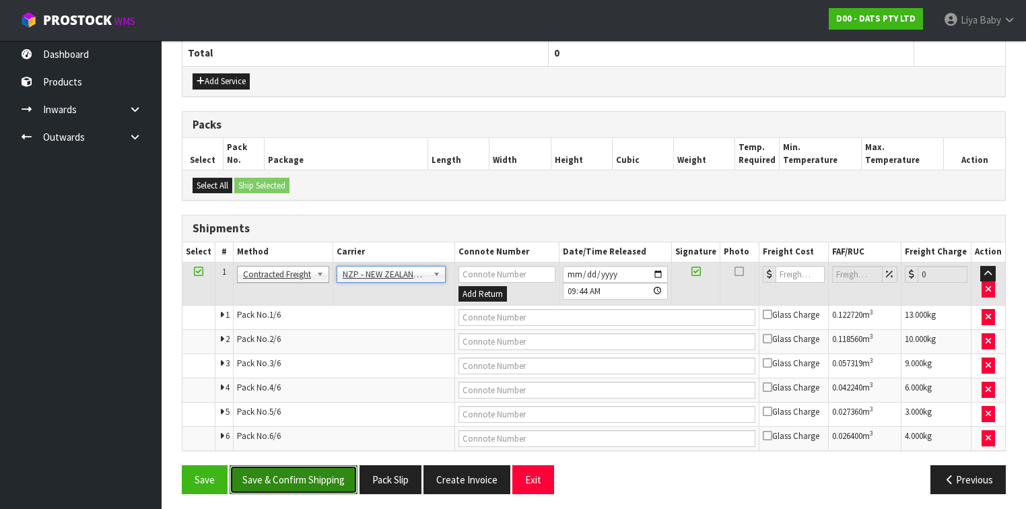
click at [268, 476] on button "Save & Confirm Shipping" at bounding box center [294, 479] width 128 height 29
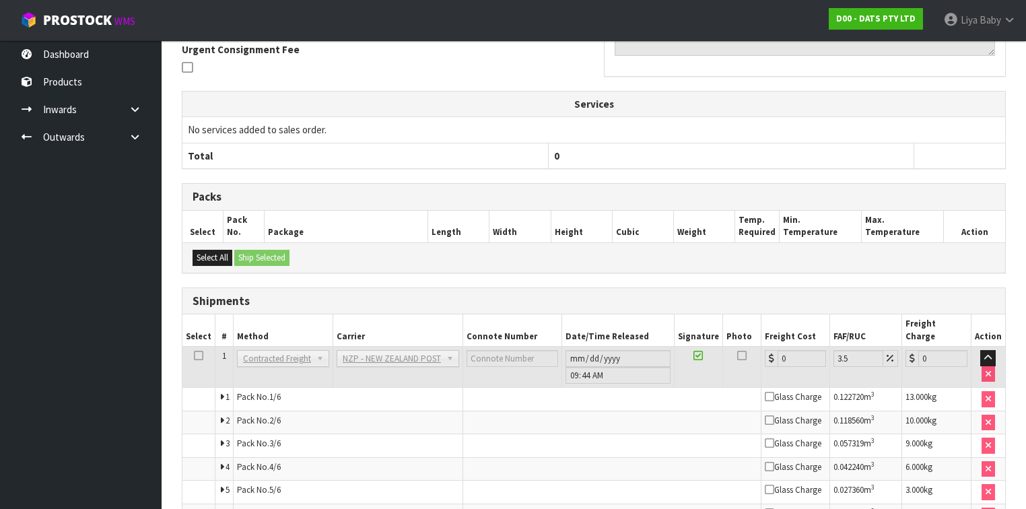
scroll to position [479, 0]
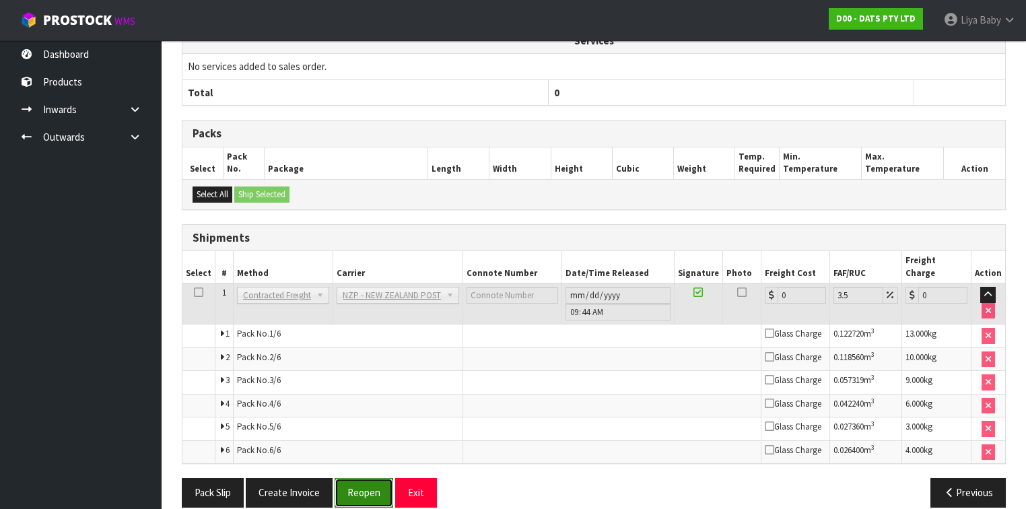
click at [347, 478] on button "Reopen" at bounding box center [364, 492] width 59 height 29
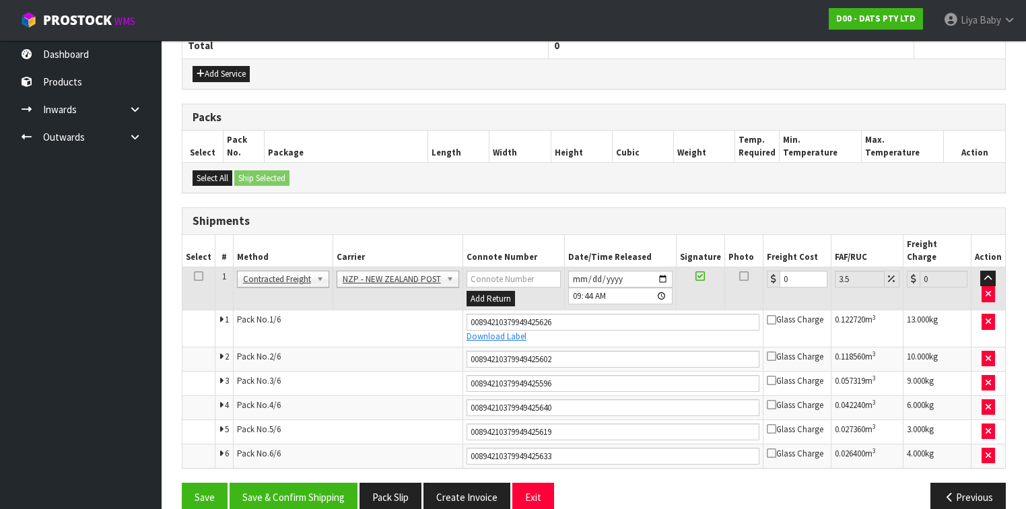
scroll to position [517, 0]
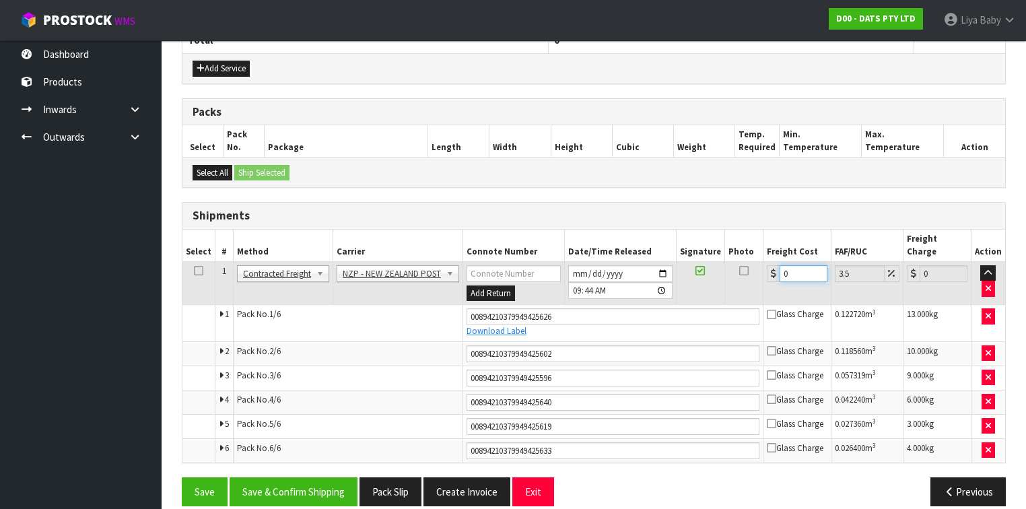
click at [789, 265] on input "0" at bounding box center [804, 273] width 48 height 17
type input "7"
type input "7.24"
type input "75"
type input "77.63"
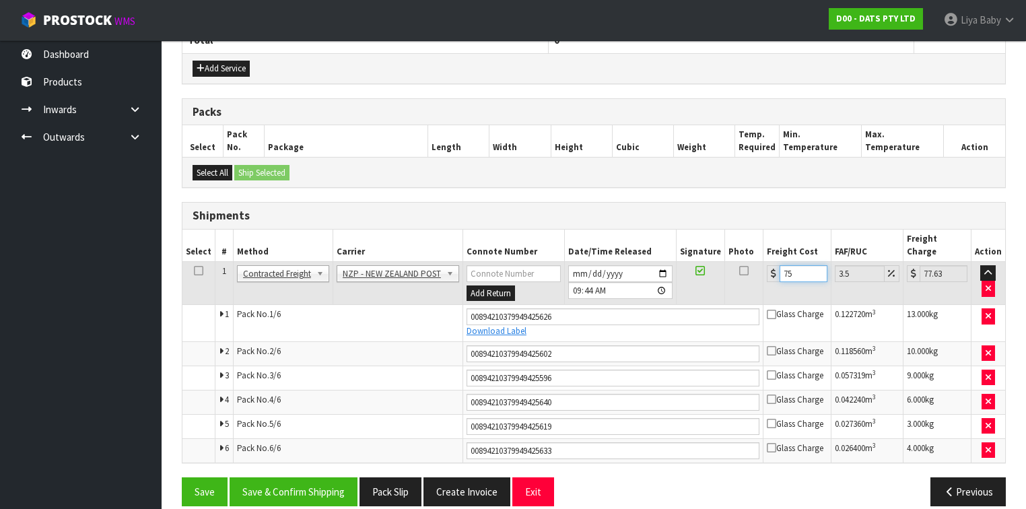
type input "75.8"
type input "78.45"
type input "75.89"
type input "78.55"
type input "75.89"
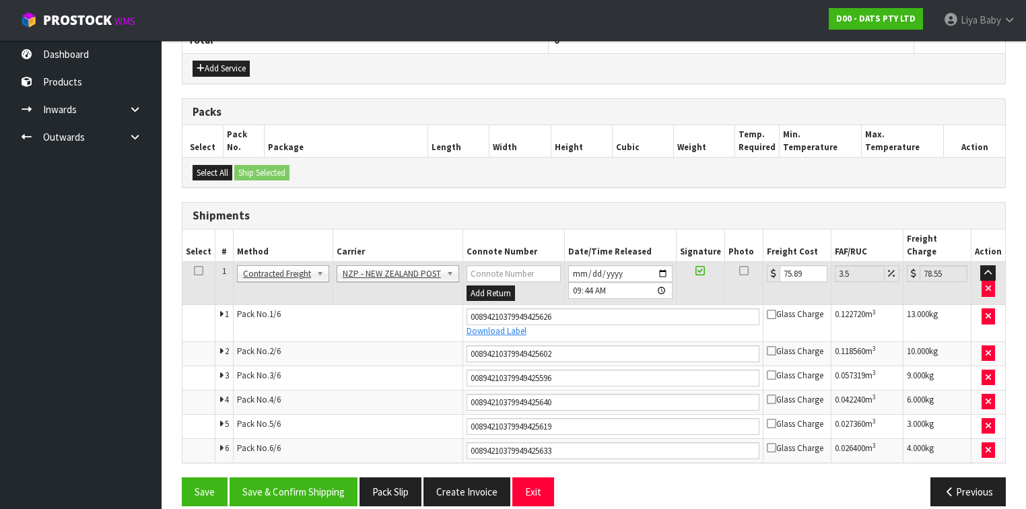
click at [201, 271] on icon at bounding box center [198, 271] width 9 height 1
click at [286, 477] on button "Save & Confirm Shipping" at bounding box center [294, 491] width 128 height 29
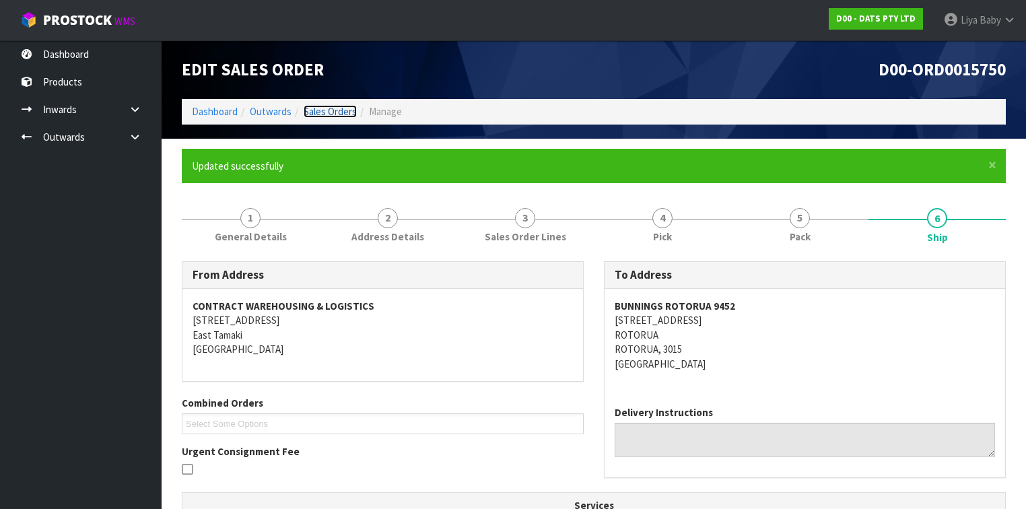
click at [338, 107] on link "Sales Orders" at bounding box center [330, 111] width 53 height 13
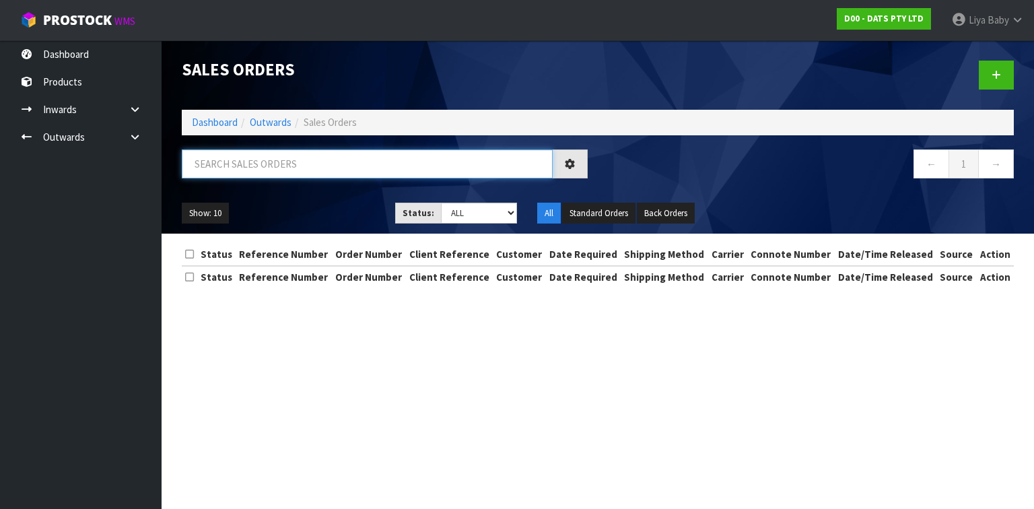
click at [288, 156] on input "text" at bounding box center [367, 163] width 371 height 29
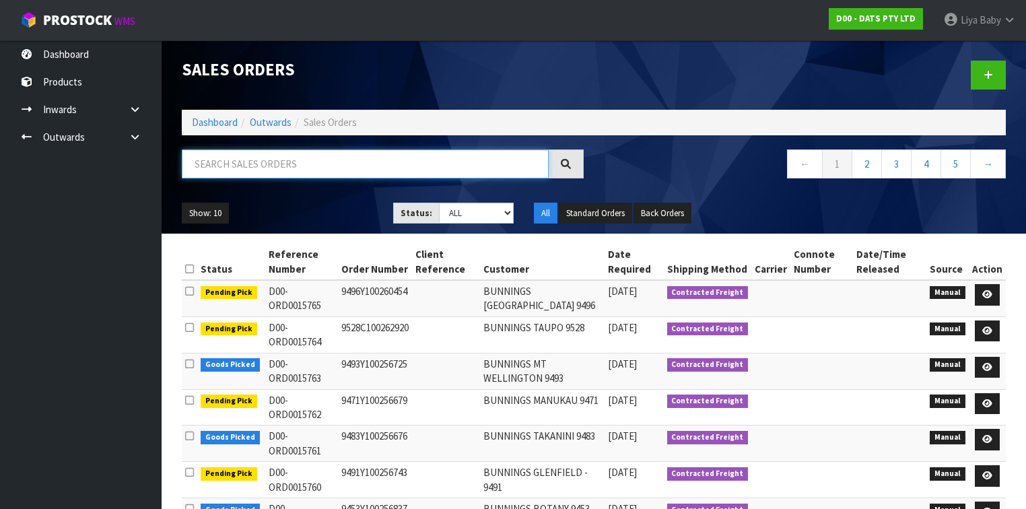
click at [448, 171] on input "text" at bounding box center [365, 163] width 367 height 29
type input "JOB-0412055"
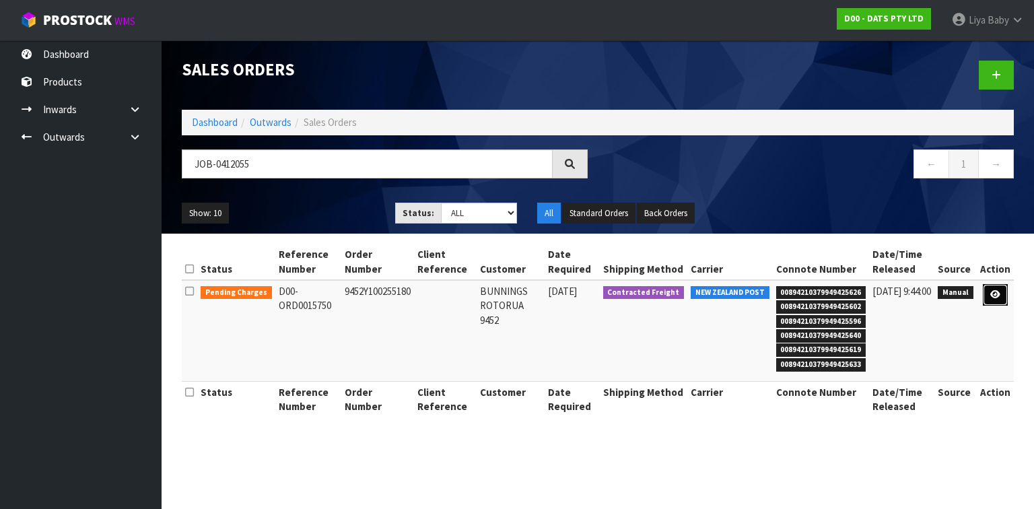
click at [999, 290] on icon at bounding box center [996, 294] width 10 height 9
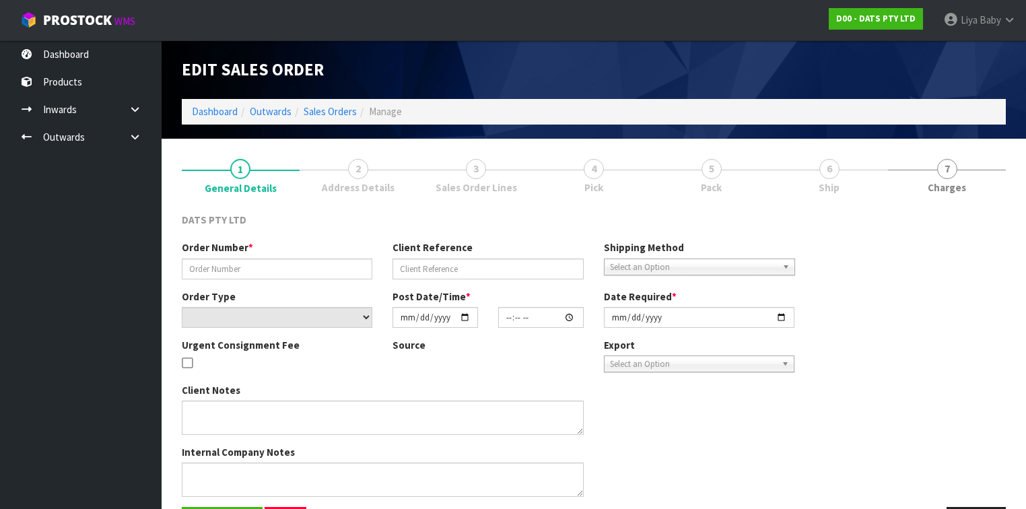
type input "9452Y100255180"
select select "number:0"
type input "[DATE]"
type input "10:46:00.000"
type input "[DATE]"
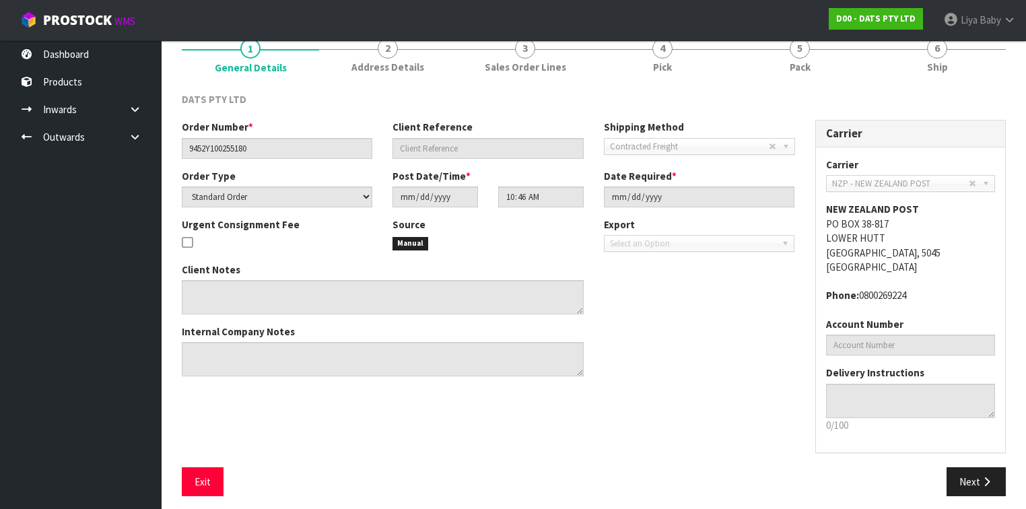
scroll to position [127, 0]
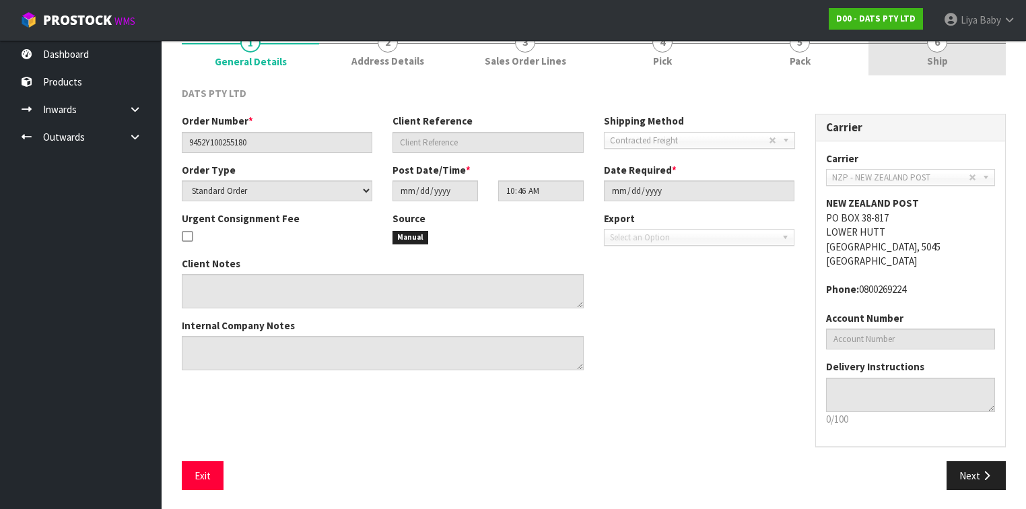
click at [937, 55] on span "Ship" at bounding box center [937, 61] width 21 height 14
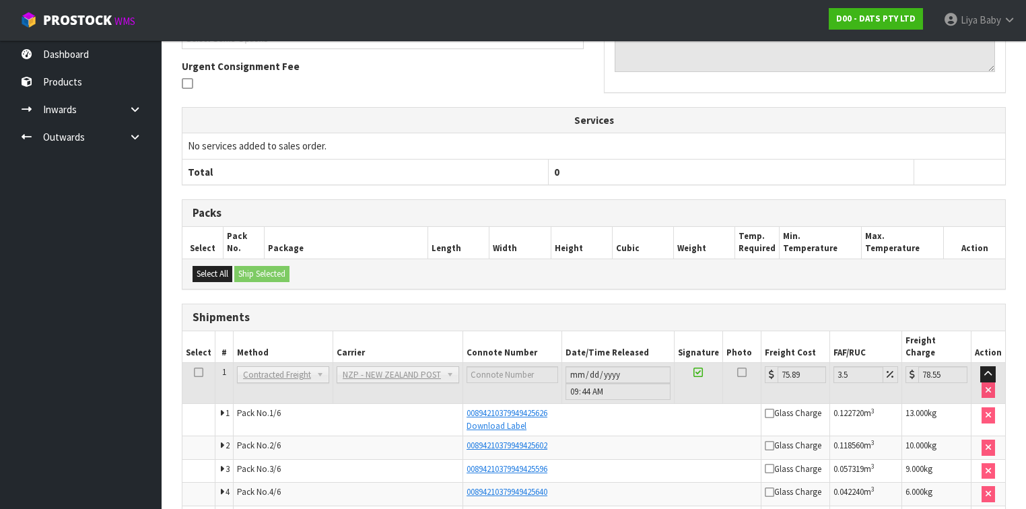
scroll to position [426, 0]
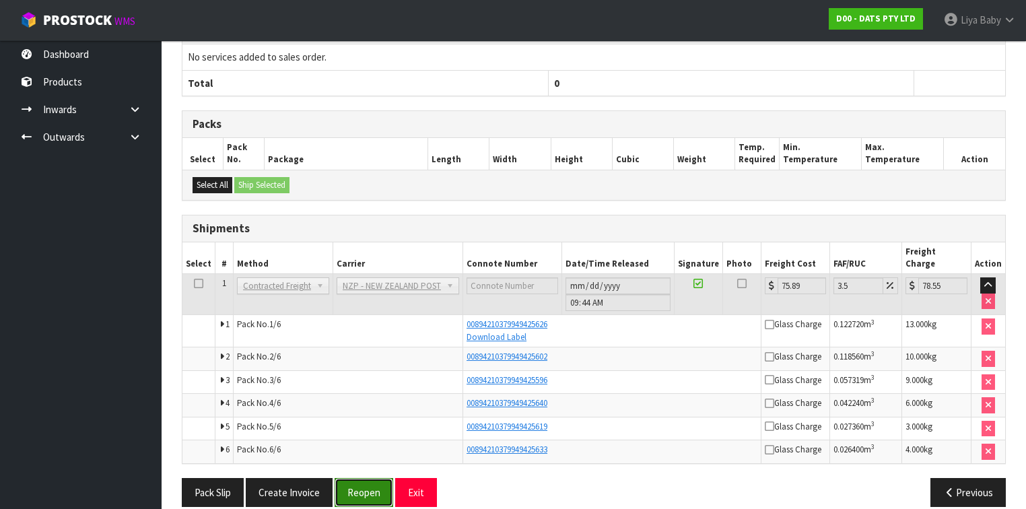
click at [366, 478] on button "Reopen" at bounding box center [364, 492] width 59 height 29
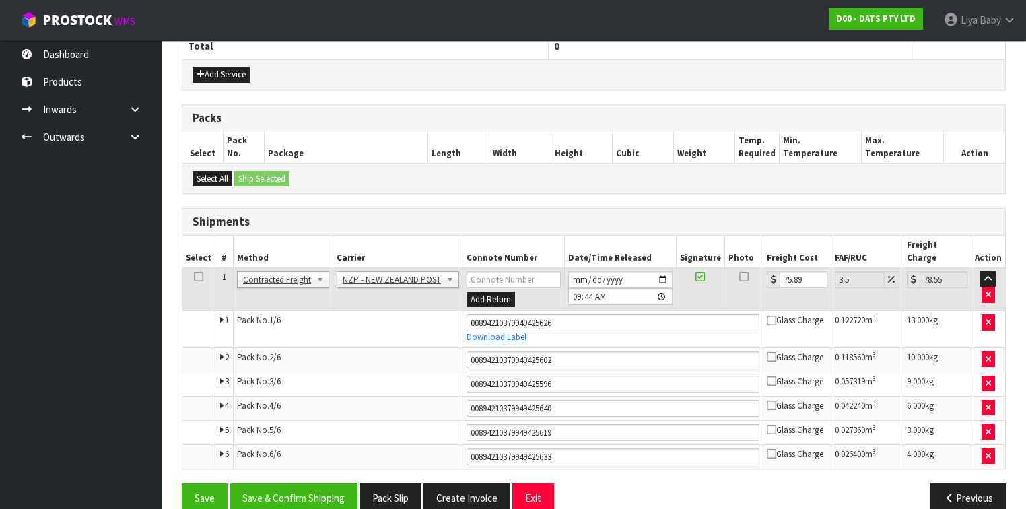
scroll to position [517, 0]
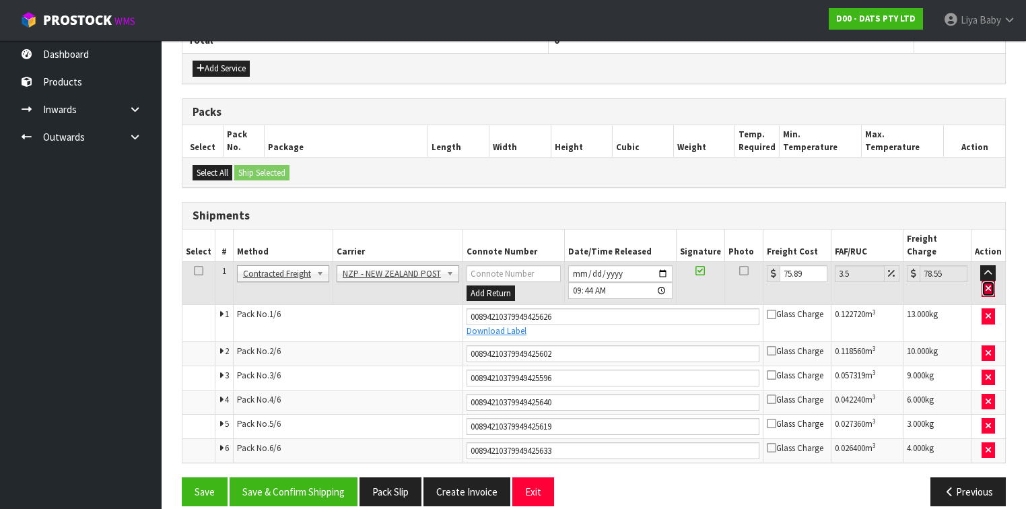
click at [988, 284] on icon "button" at bounding box center [988, 288] width 5 height 9
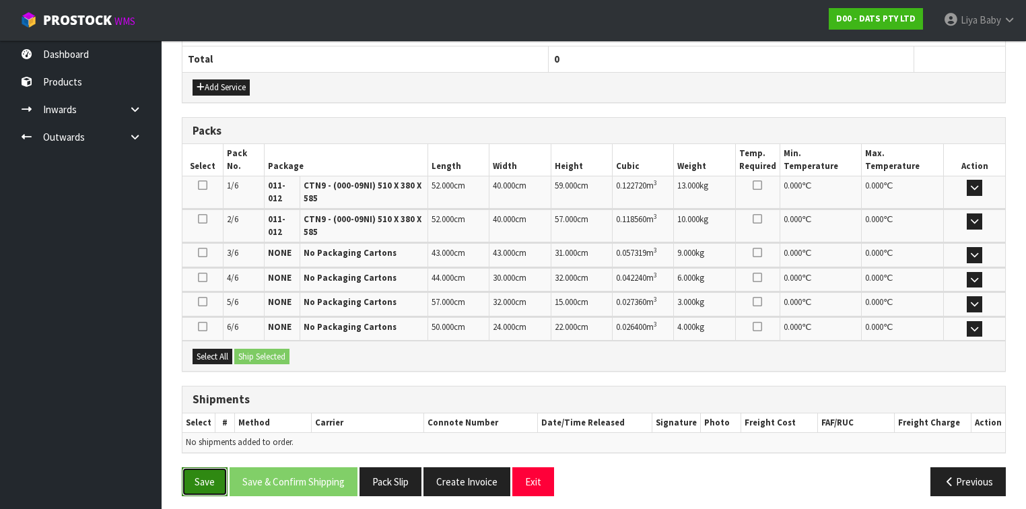
click at [211, 477] on button "Save" at bounding box center [205, 481] width 46 height 29
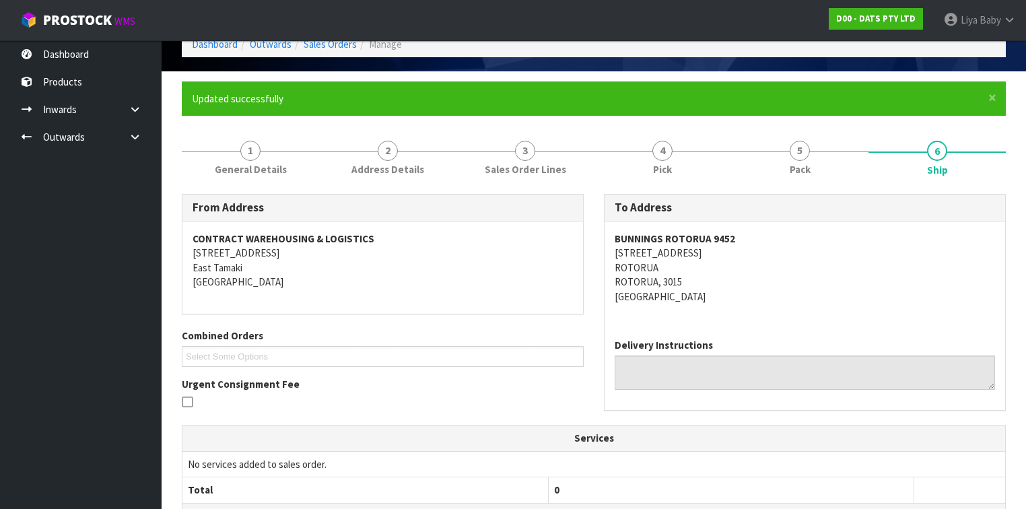
scroll to position [0, 0]
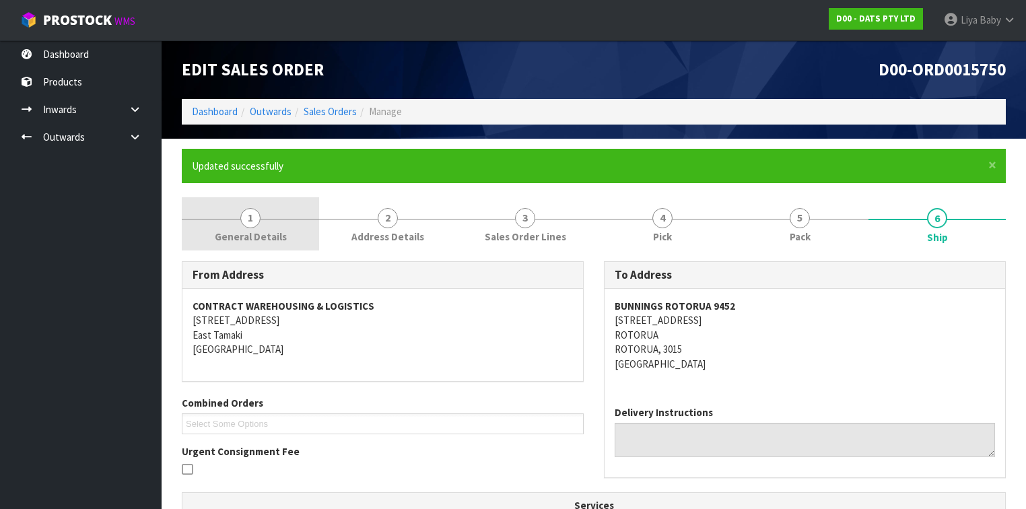
drag, startPoint x: 372, startPoint y: 215, endPoint x: 302, endPoint y: 248, distance: 77.4
click at [372, 217] on link "2 Address Details" at bounding box center [387, 223] width 137 height 53
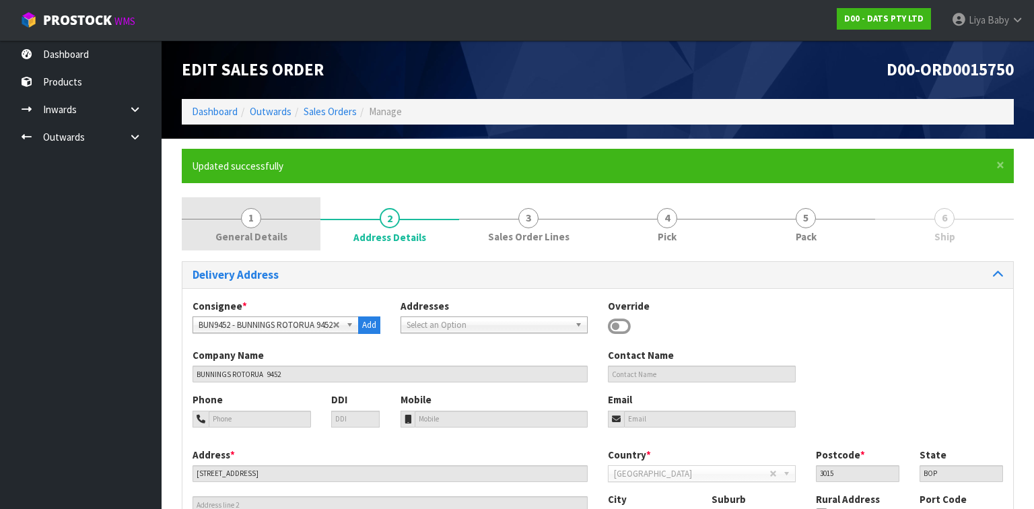
click at [258, 230] on span "General Details" at bounding box center [251, 237] width 72 height 14
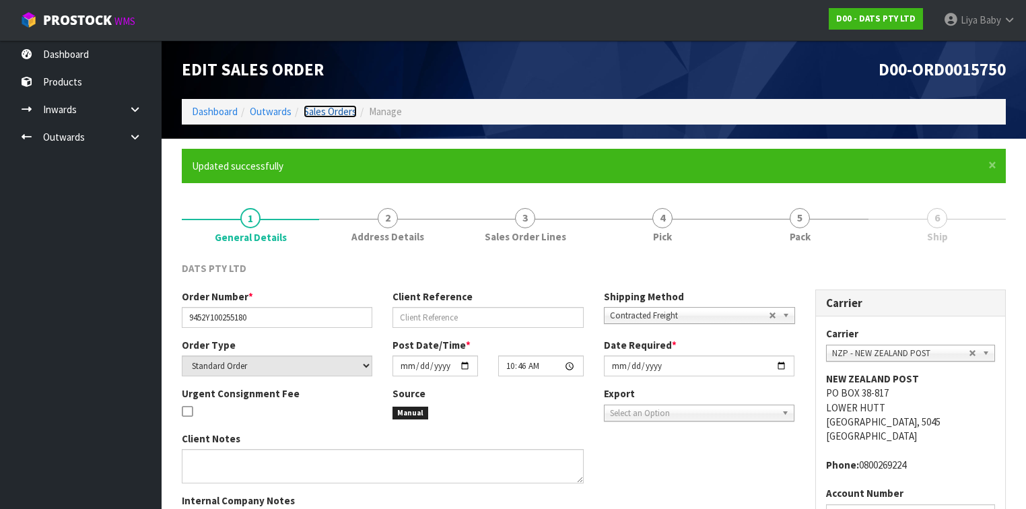
click at [336, 110] on link "Sales Orders" at bounding box center [330, 111] width 53 height 13
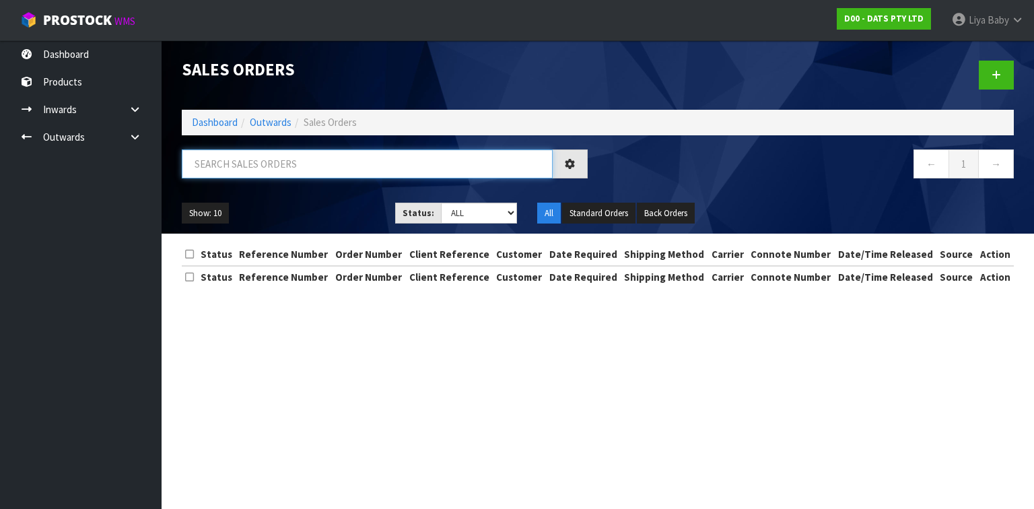
click at [318, 162] on input "text" at bounding box center [367, 163] width 371 height 29
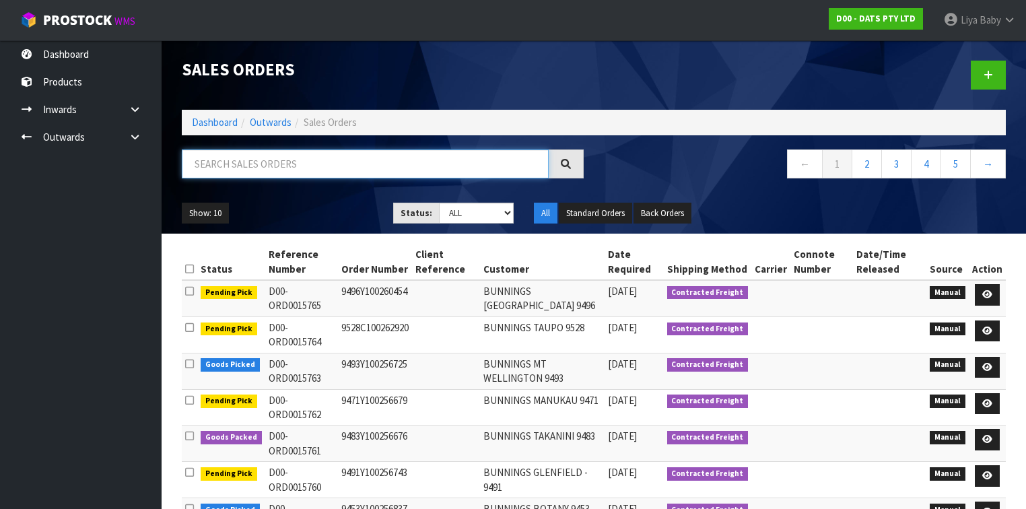
click at [251, 164] on input "text" at bounding box center [365, 163] width 367 height 29
click at [1002, 20] on link "Liya Baby" at bounding box center [979, 20] width 93 height 40
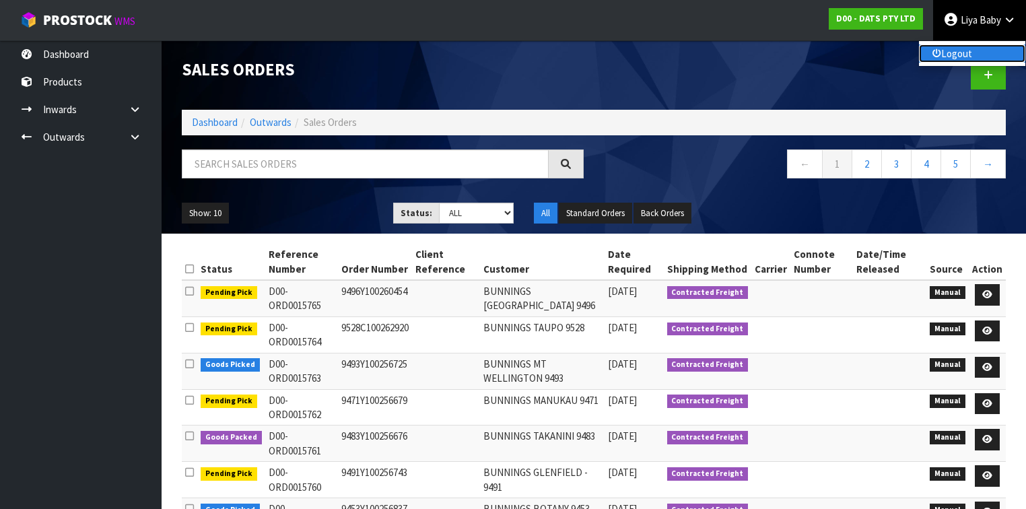
click at [989, 46] on link "Logout" at bounding box center [972, 53] width 106 height 18
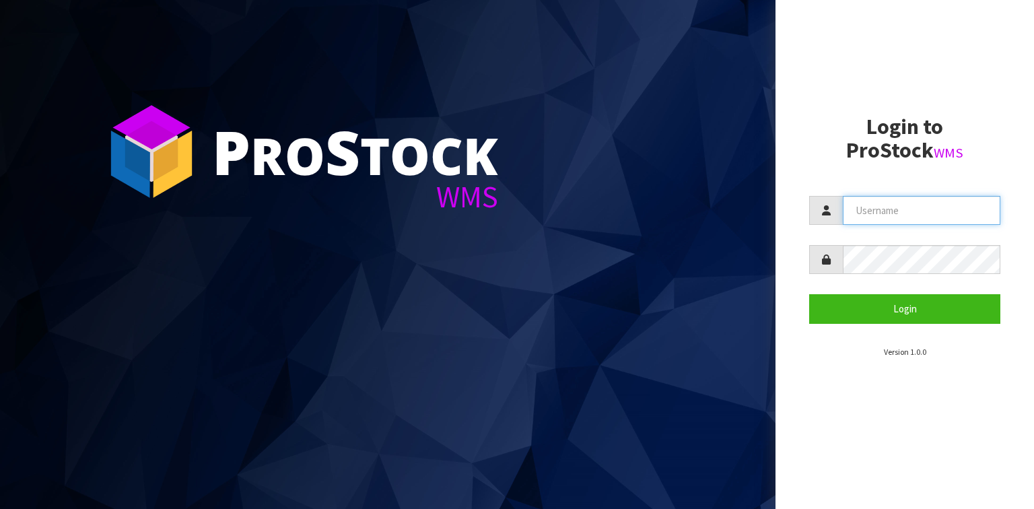
click at [883, 209] on input "text" at bounding box center [922, 210] width 158 height 29
type input "MARARA"
click at [809, 294] on button "Login" at bounding box center [904, 308] width 191 height 29
